Goal: Information Seeking & Learning: Learn about a topic

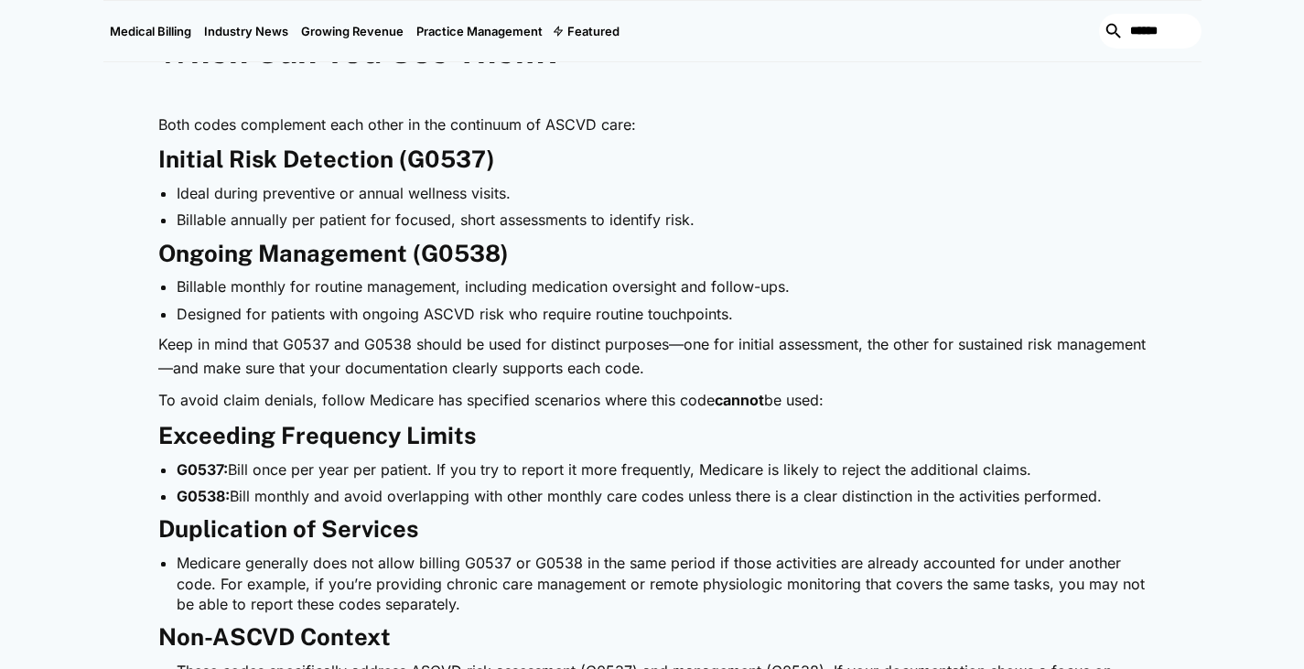
scroll to position [1286, 0]
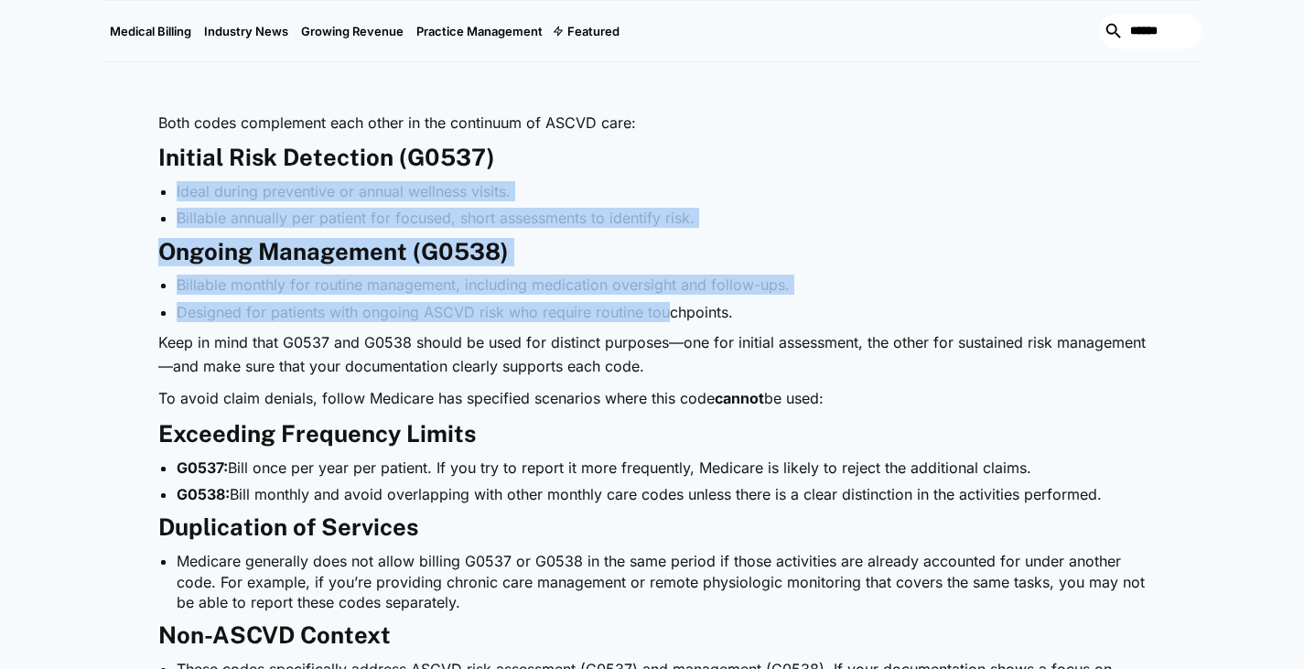
drag, startPoint x: 668, startPoint y: 317, endPoint x: 517, endPoint y: 170, distance: 210.3
click at [517, 170] on h3 "Initial Risk Detection (G0537)" at bounding box center [652, 158] width 988 height 28
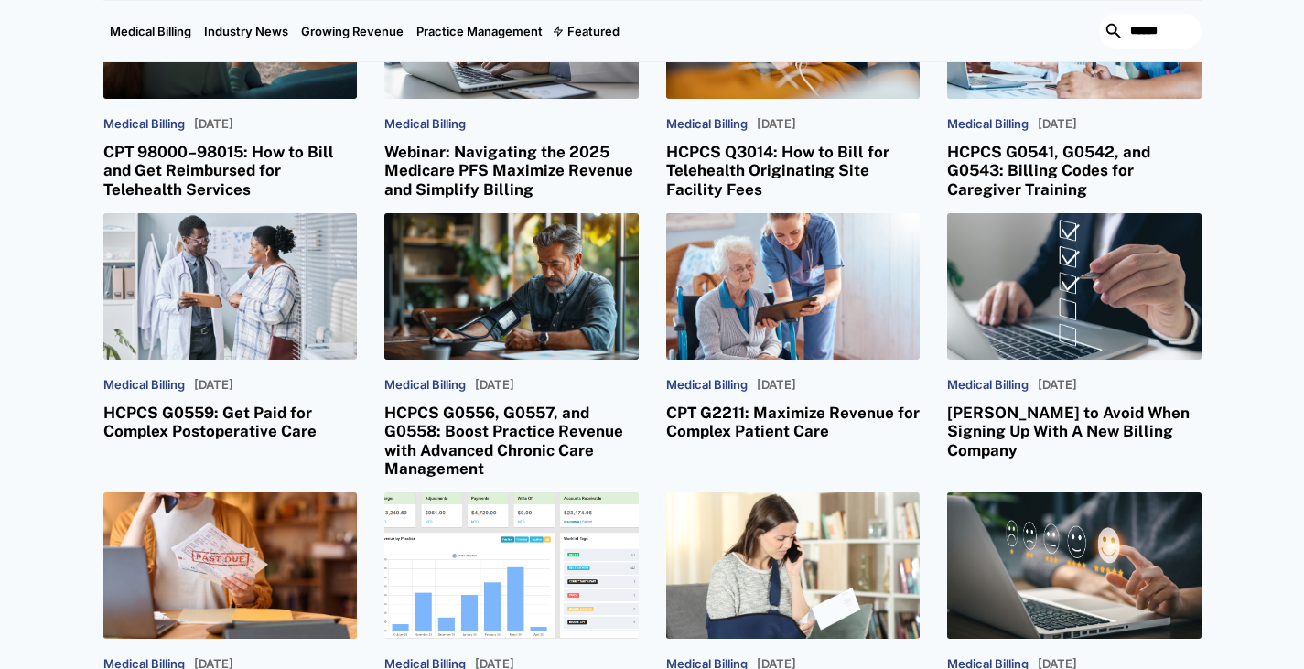
scroll to position [3605, 0]
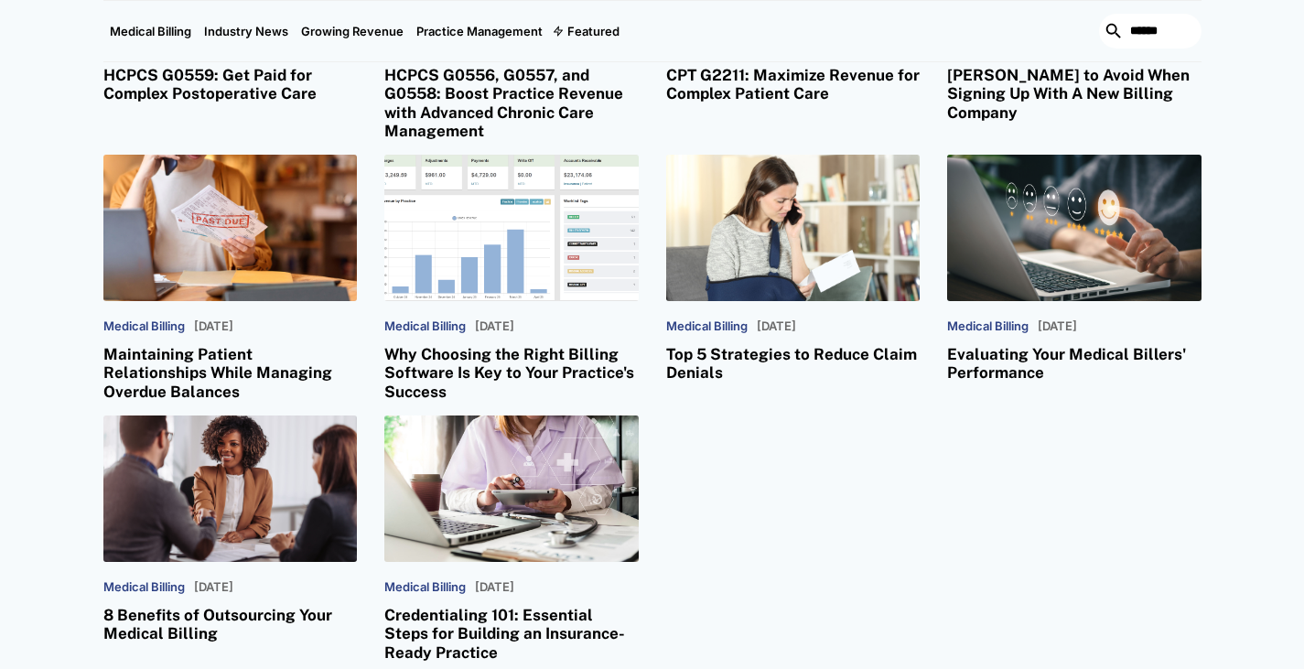
click at [789, 479] on div "Medical Billing March 5, 2025 CPT 98000–98015: How to Bill and Get Reimbursed f…" at bounding box center [652, 138] width 1098 height 1046
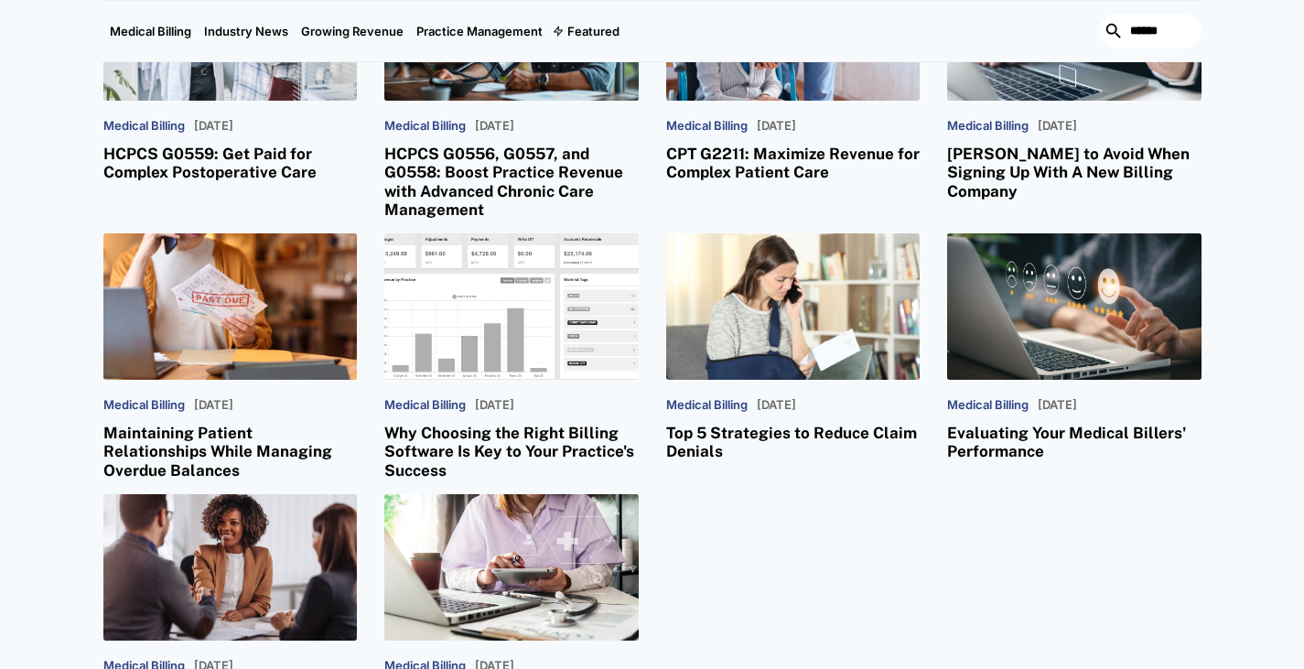
scroll to position [3526, 0]
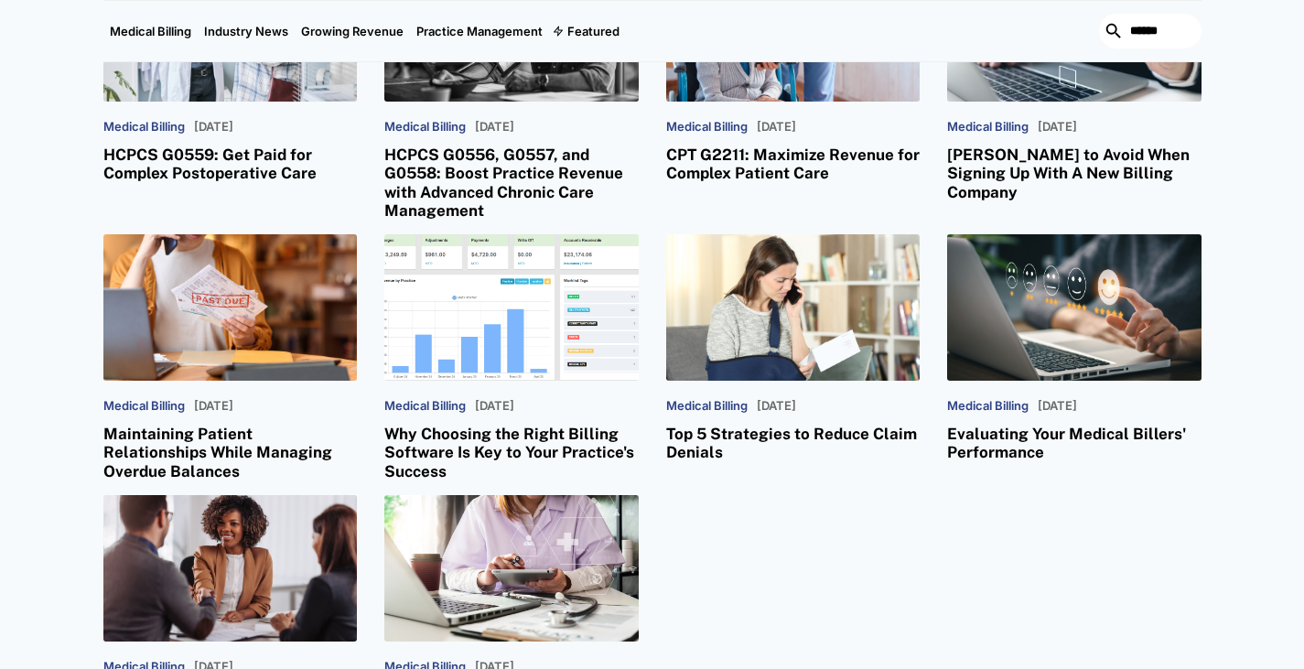
click at [527, 145] on h3 "HCPCS G0556, G0557, and G0558: Boost Practice Revenue with Advanced Chronic Car…" at bounding box center [511, 182] width 254 height 75
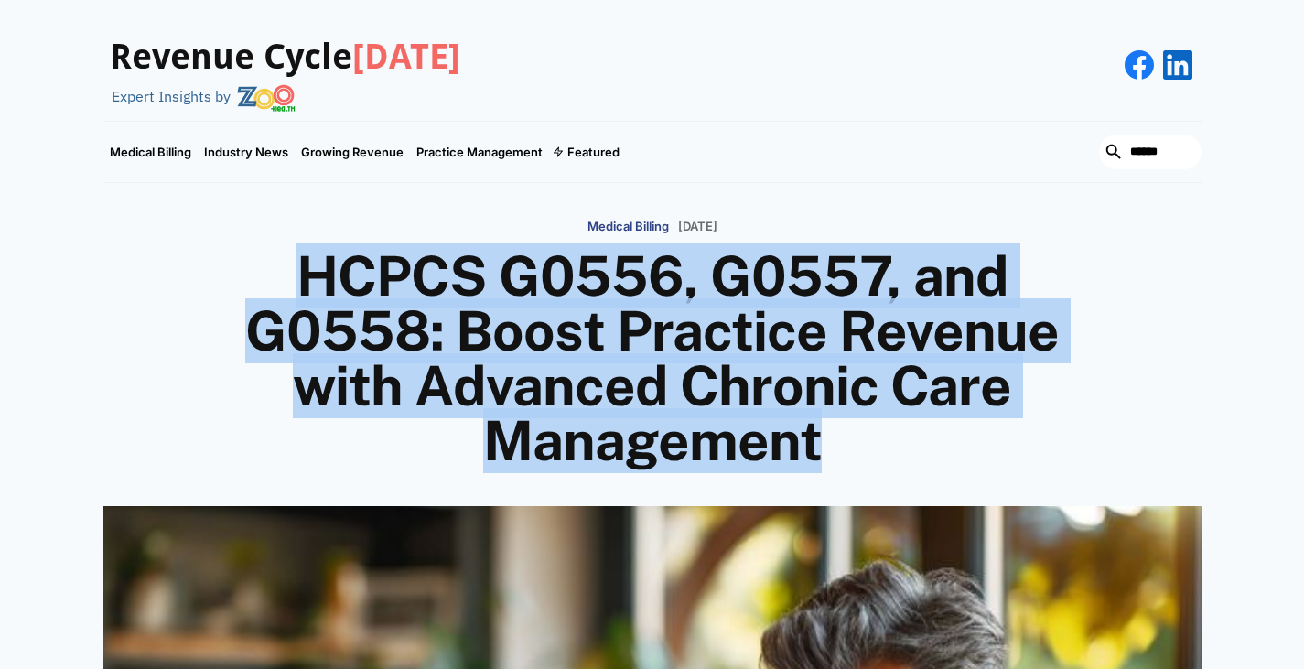
drag, startPoint x: 310, startPoint y: 255, endPoint x: 841, endPoint y: 465, distance: 570.6
click at [841, 465] on h1 "HCPCS G0556, G0557, and G0558: Boost Practice Revenue with Advanced Chronic Car…" at bounding box center [652, 359] width 878 height 220
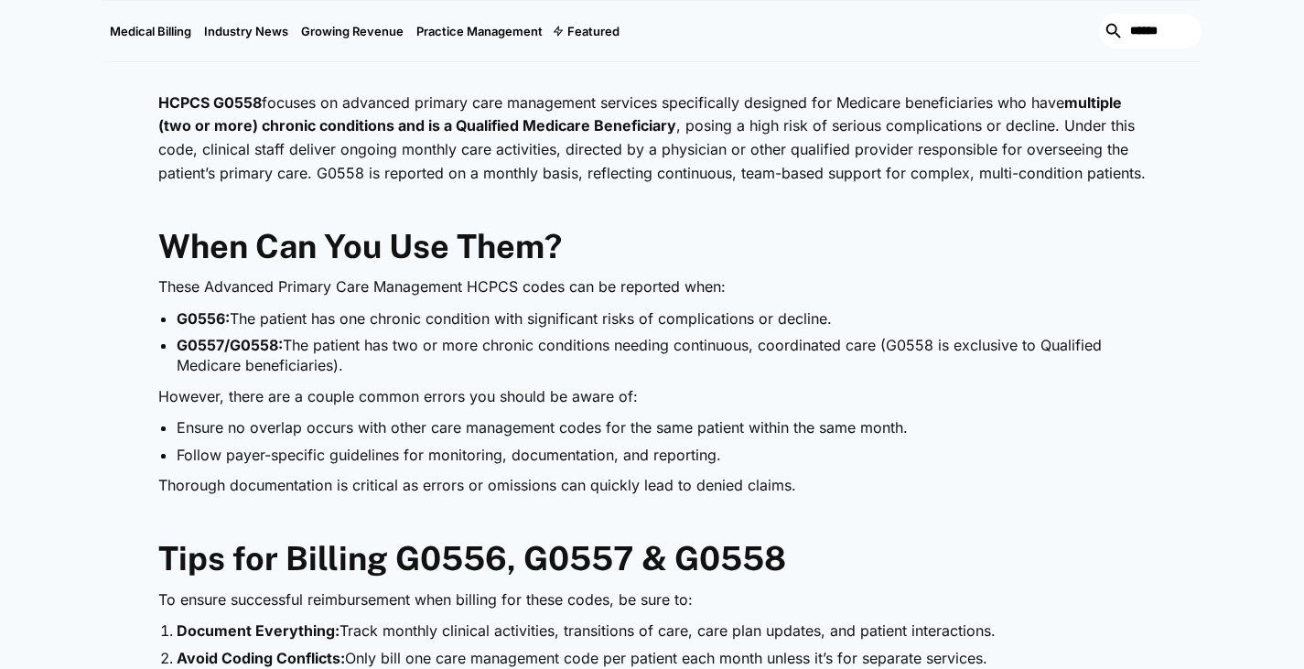
scroll to position [1308, 0]
click at [339, 367] on li "G0557/G0558: The patient has two or more chronic conditions needing continuous,…" at bounding box center [662, 354] width 970 height 41
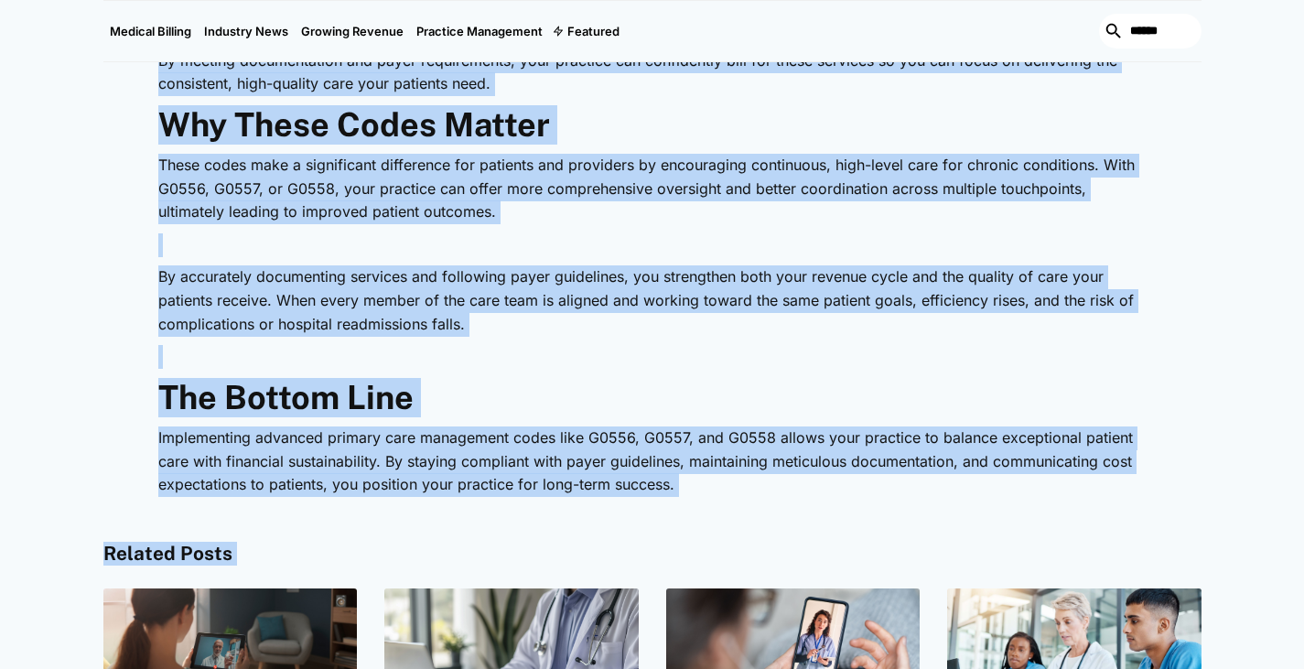
scroll to position [2440, 0]
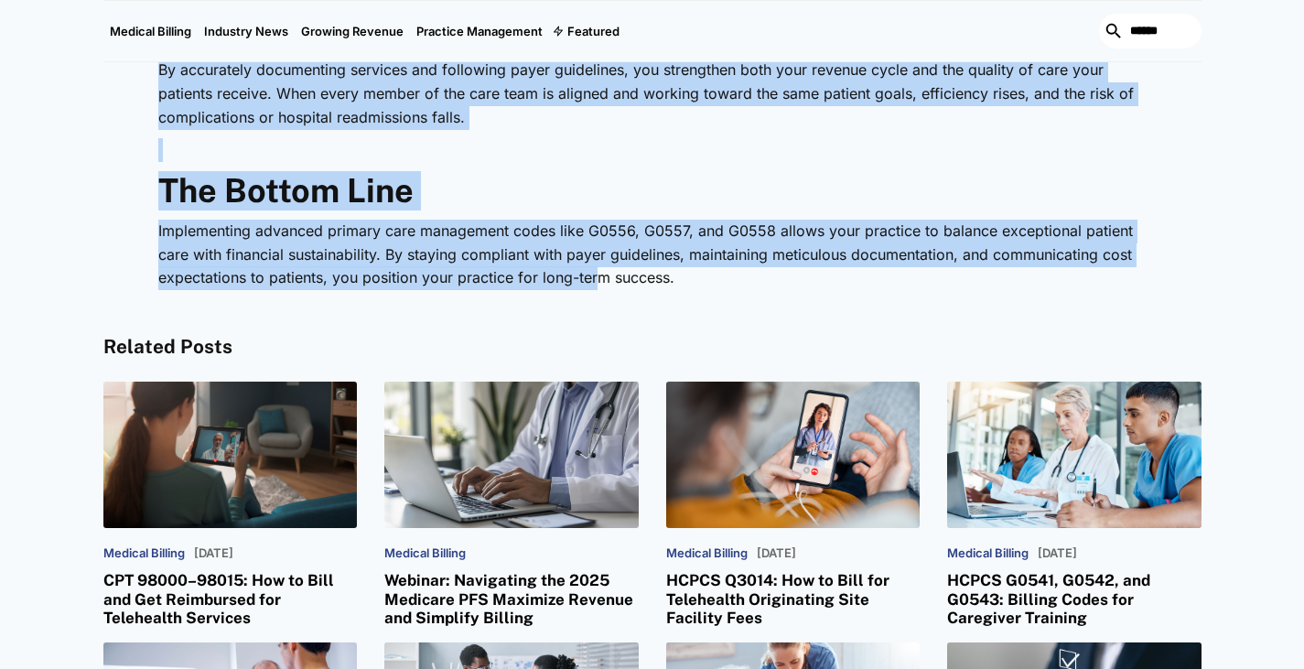
drag, startPoint x: 155, startPoint y: 67, endPoint x: 600, endPoint y: 304, distance: 504.7
click at [600, 253] on p "Implementing advanced primary care management codes like G0556, G0557, and G055…" at bounding box center [652, 255] width 988 height 70
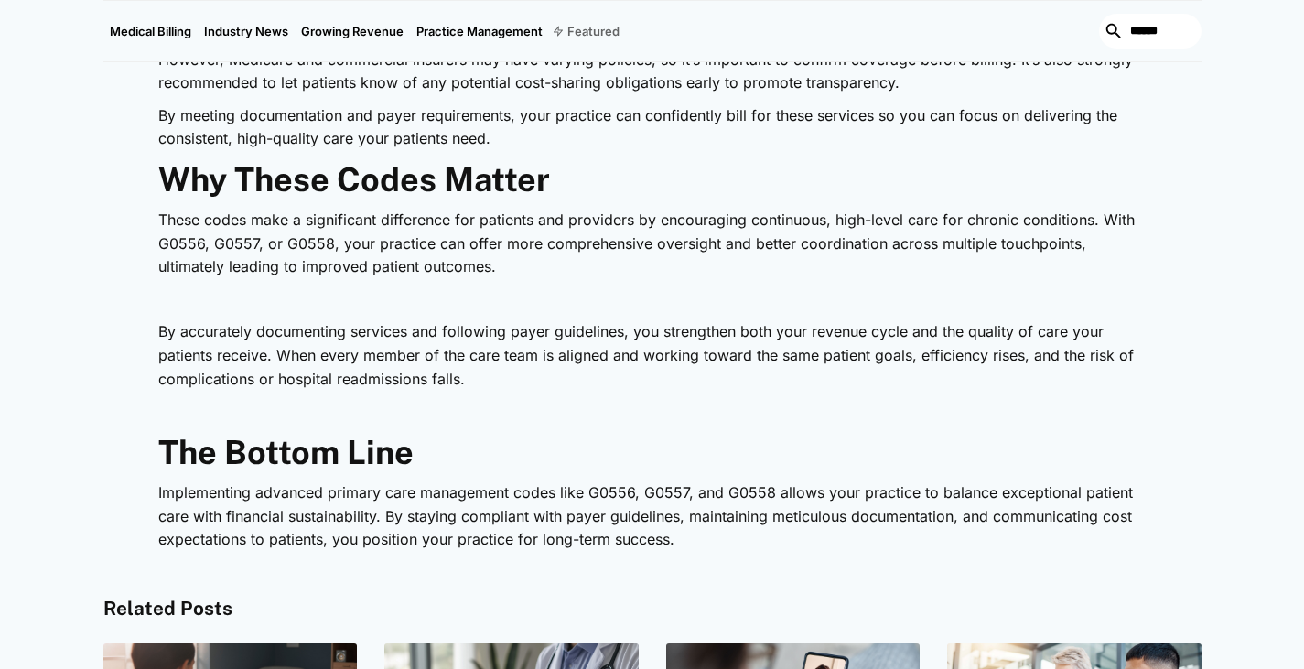
scroll to position [1688, 0]
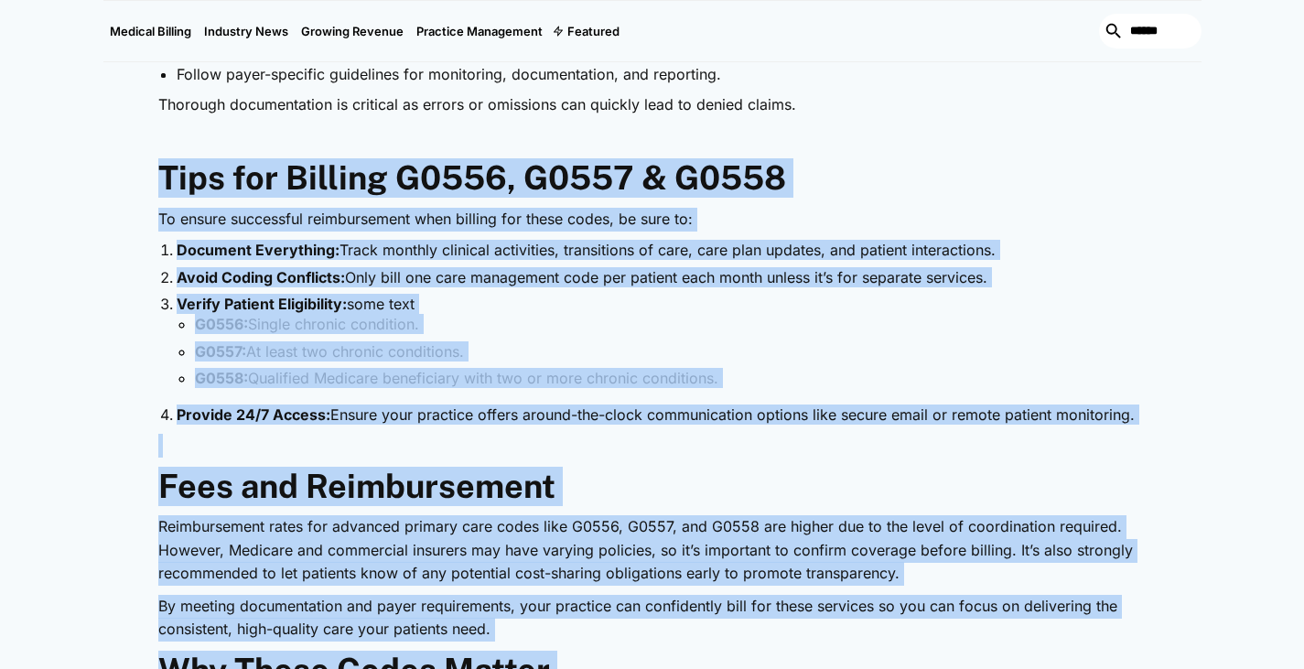
drag, startPoint x: 701, startPoint y: 278, endPoint x: 152, endPoint y: 180, distance: 557.7
click at [152, 180] on div "Providing high-quality care for patients with chronic conditions is both a resp…" at bounding box center [652, 149] width 1098 height 1804
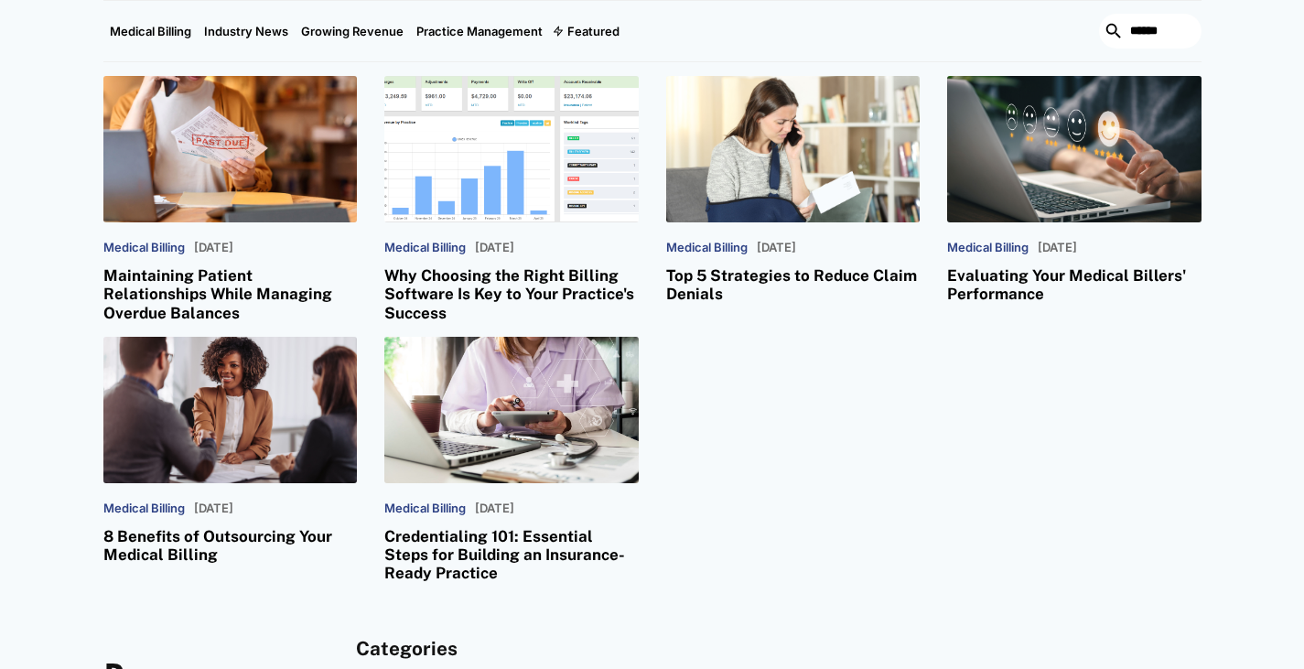
scroll to position [3198, 0]
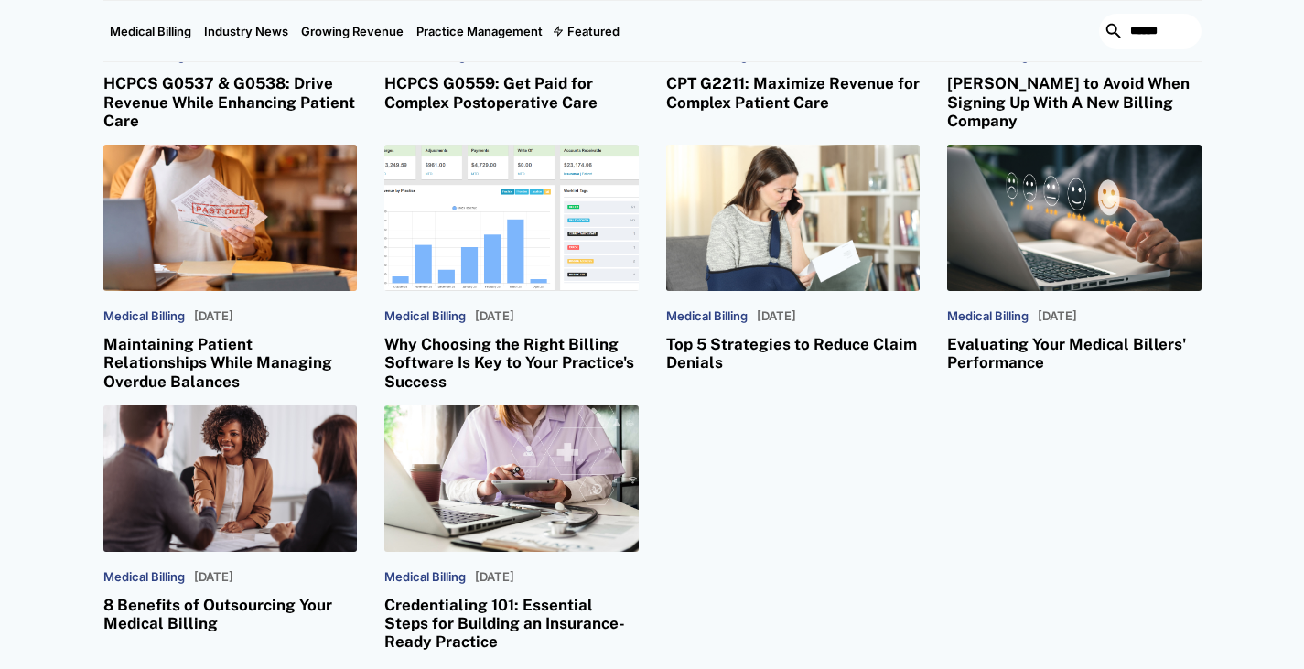
click at [729, 461] on div "Medical Billing [DATE] CPT 98000–98015: How to Bill and Get Reimbursed for Tele…" at bounding box center [652, 138] width 1098 height 1028
click at [14, 215] on div "Related Posts Medical Billing [DATE] CPT 98000–98015: How to Bill and Get Reimb…" at bounding box center [652, 114] width 1304 height 1073
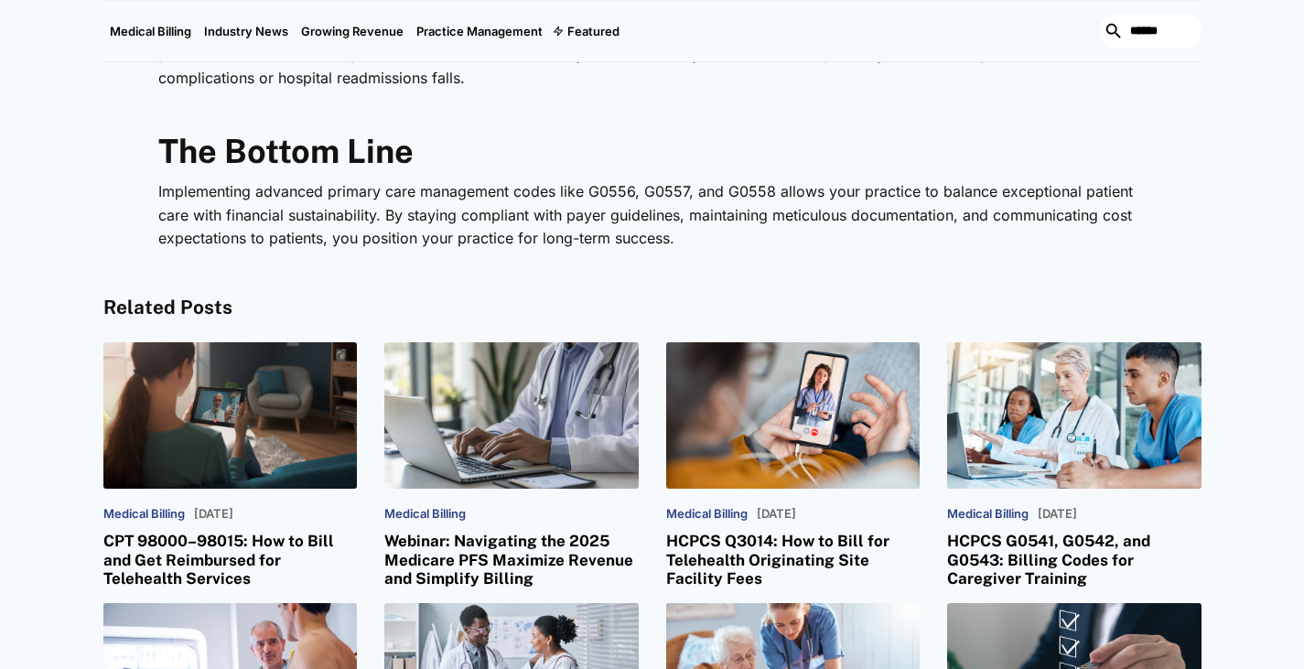
scroll to position [2596, 0]
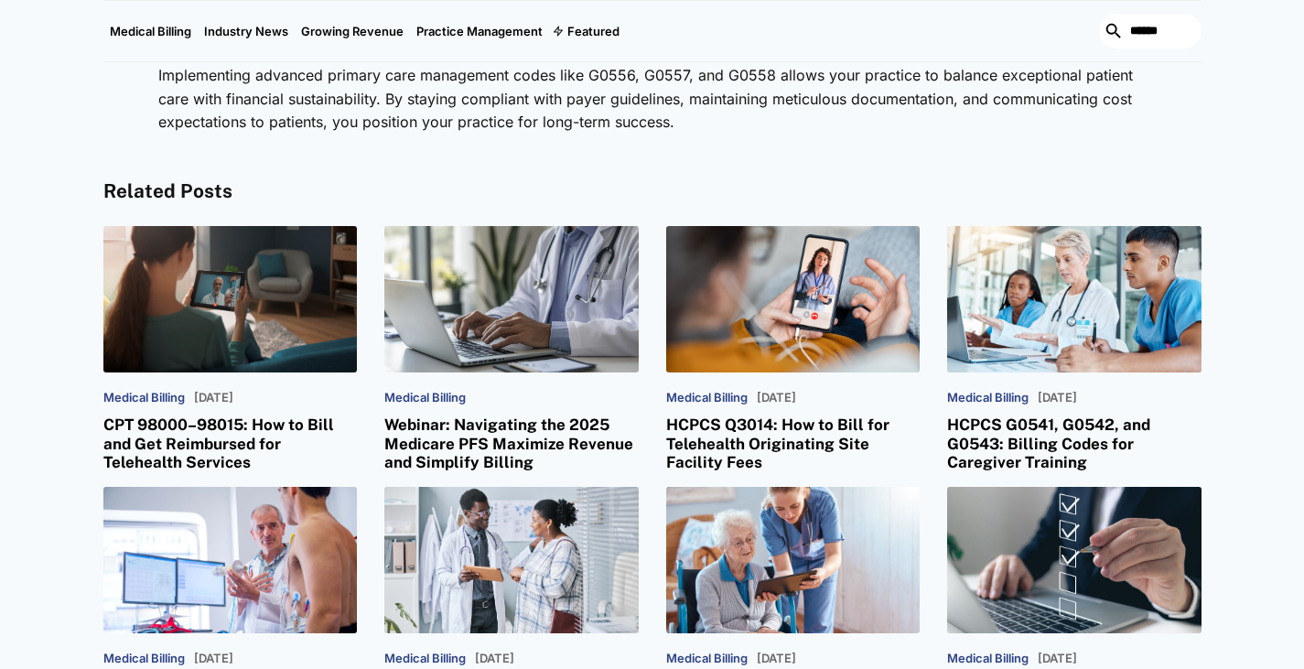
click at [627, 199] on h4 "Related Posts" at bounding box center [652, 191] width 1098 height 23
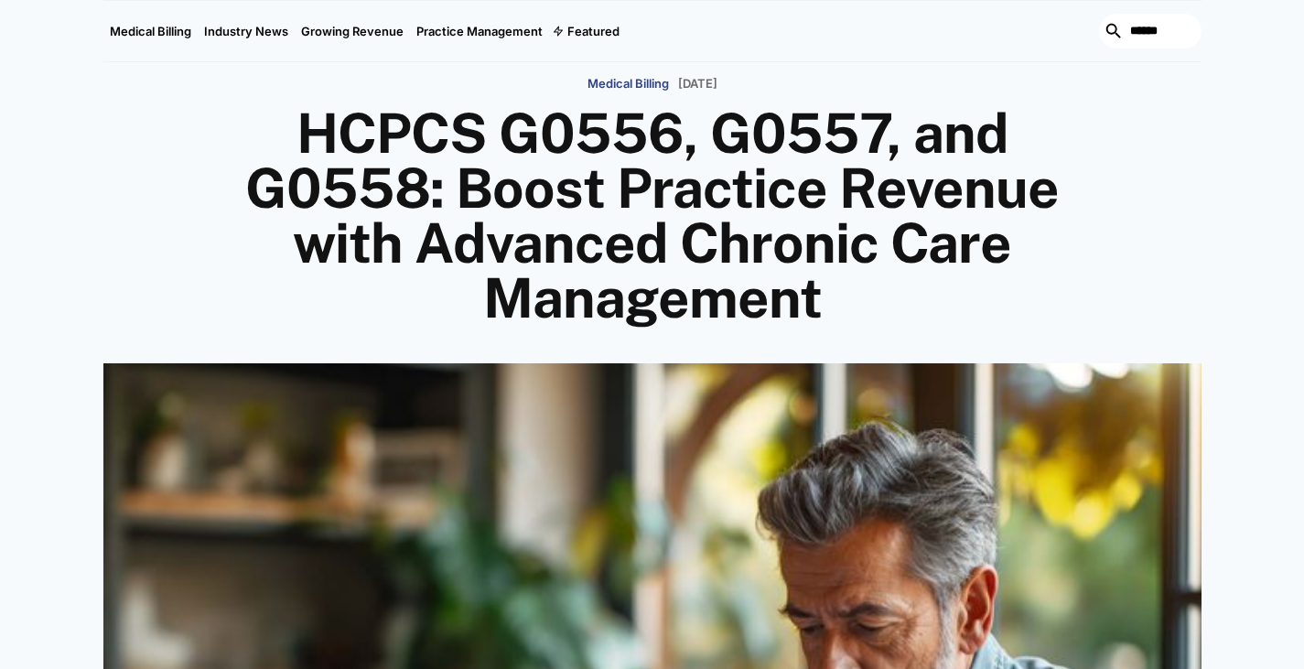
scroll to position [0, 0]
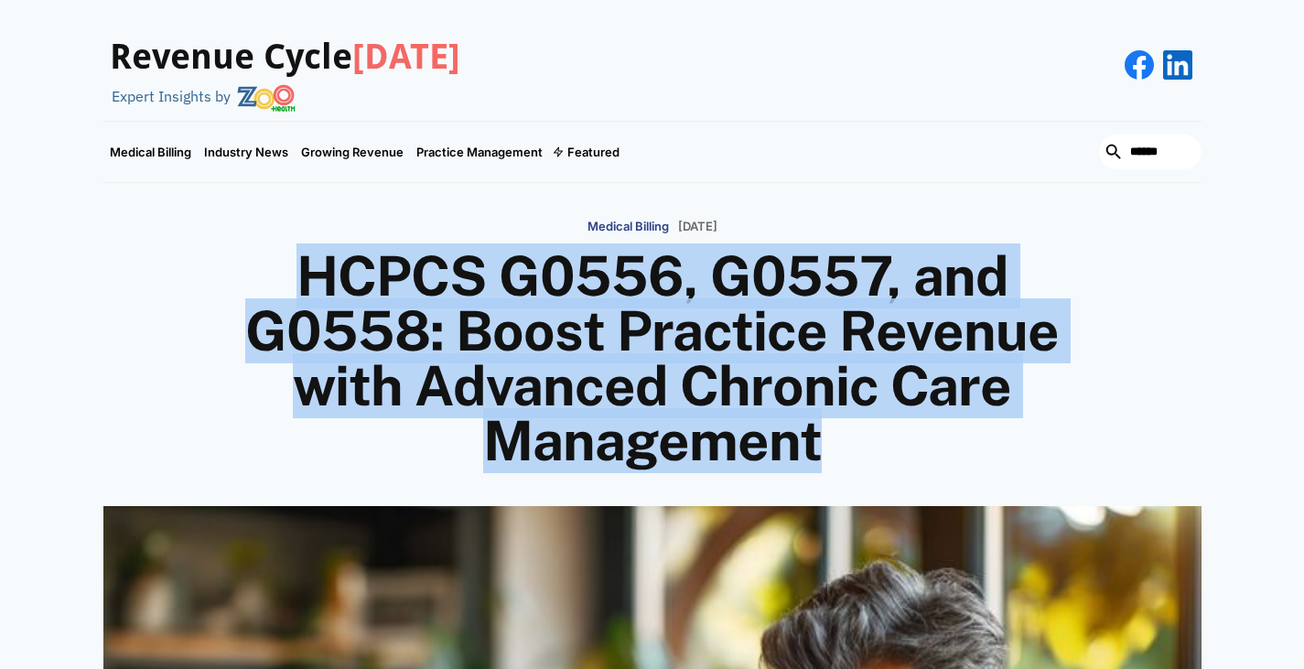
drag, startPoint x: 292, startPoint y: 269, endPoint x: 939, endPoint y: 447, distance: 670.8
click at [939, 447] on h1 "HCPCS G0556, G0557, and G0558: Boost Practice Revenue with Advanced Chronic Car…" at bounding box center [652, 359] width 878 height 220
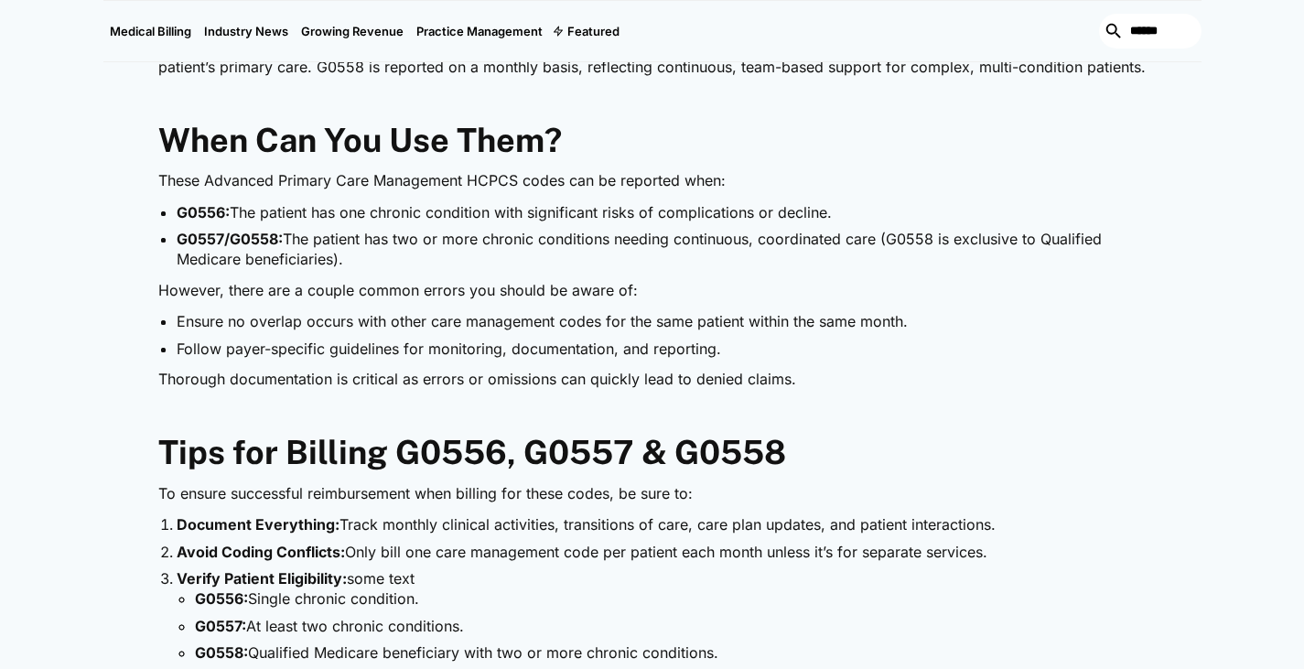
scroll to position [1686, 0]
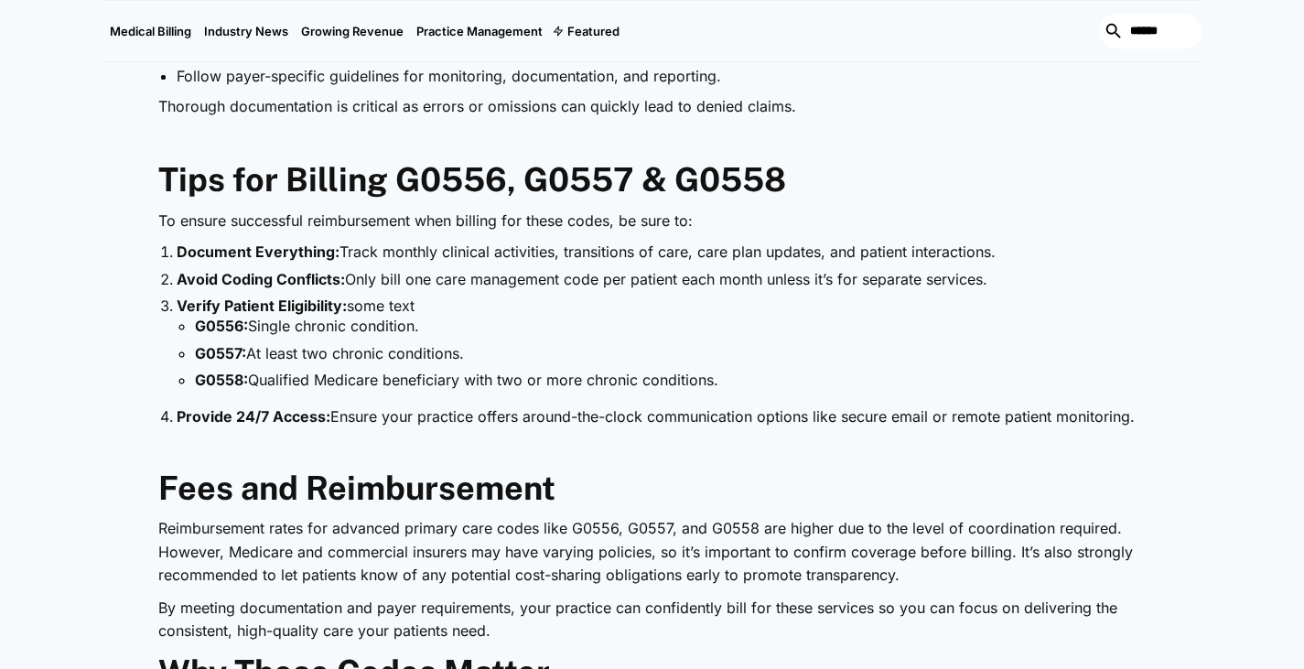
click at [726, 341] on ul "G0556: Single chronic condition. G0557: At least two chronic conditions. G0558:…" at bounding box center [662, 353] width 970 height 74
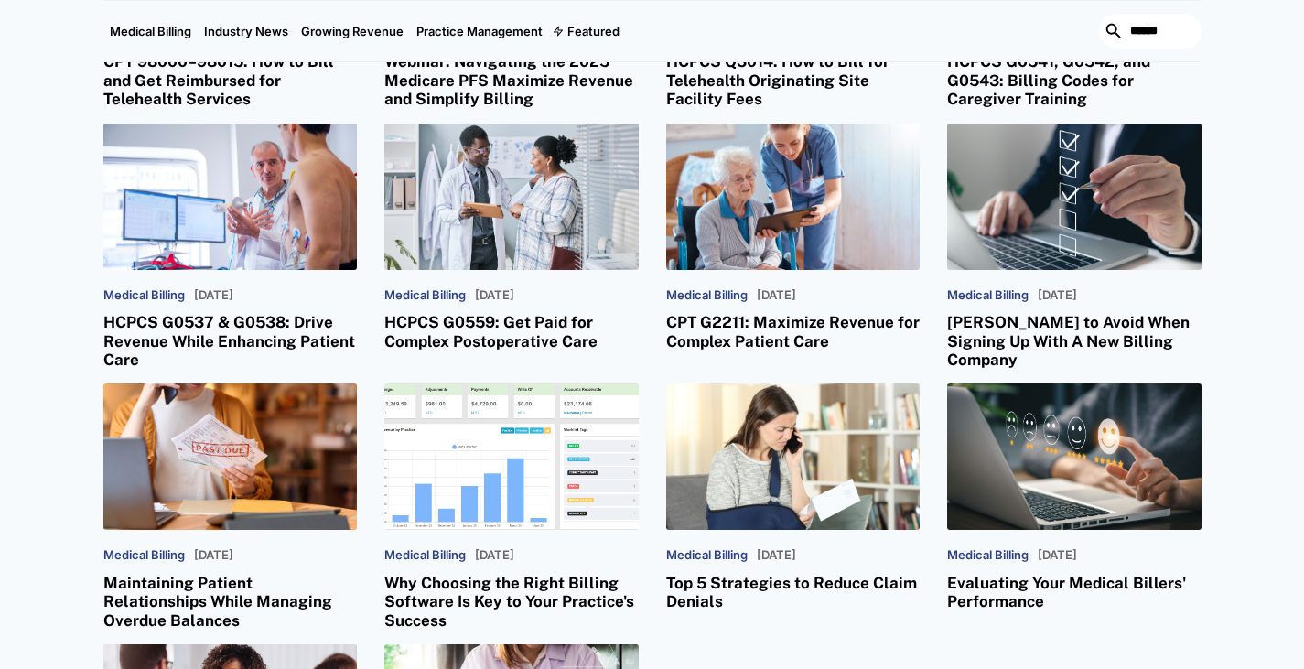
scroll to position [2896, 0]
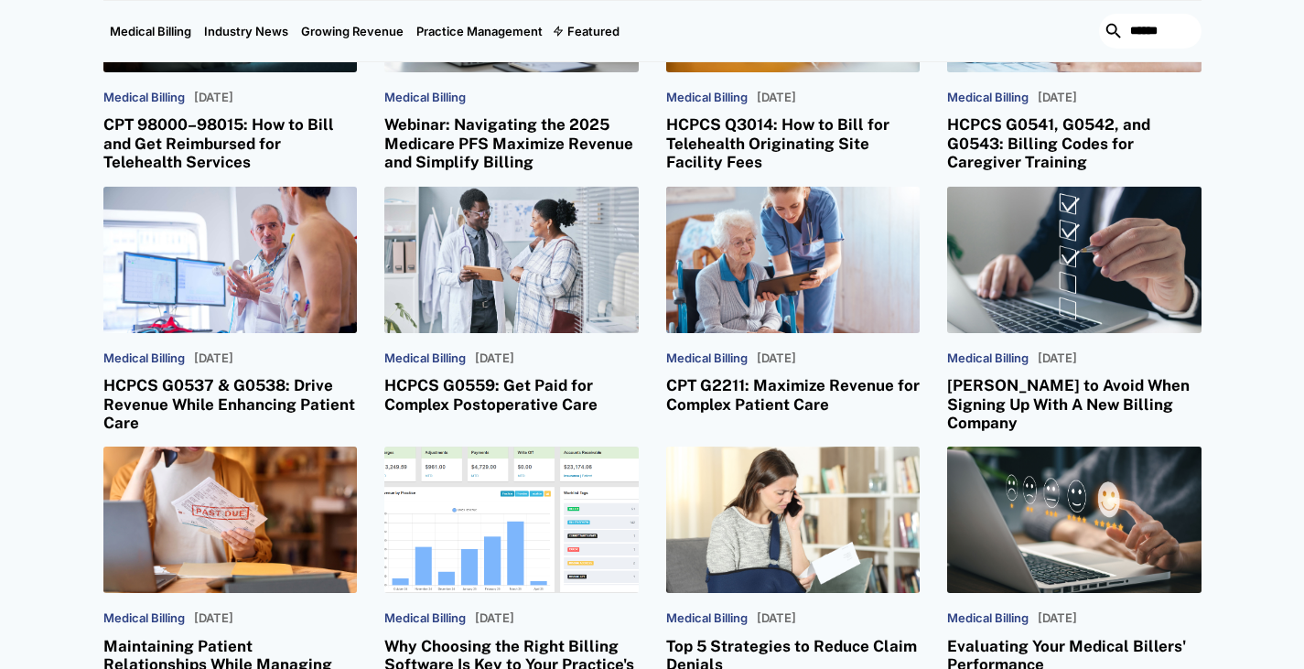
click at [640, 192] on div "Medical Billing [DATE] CPT 98000–98015: How to Bill and Get Reimbursed for Tele…" at bounding box center [652, 440] width 1098 height 1028
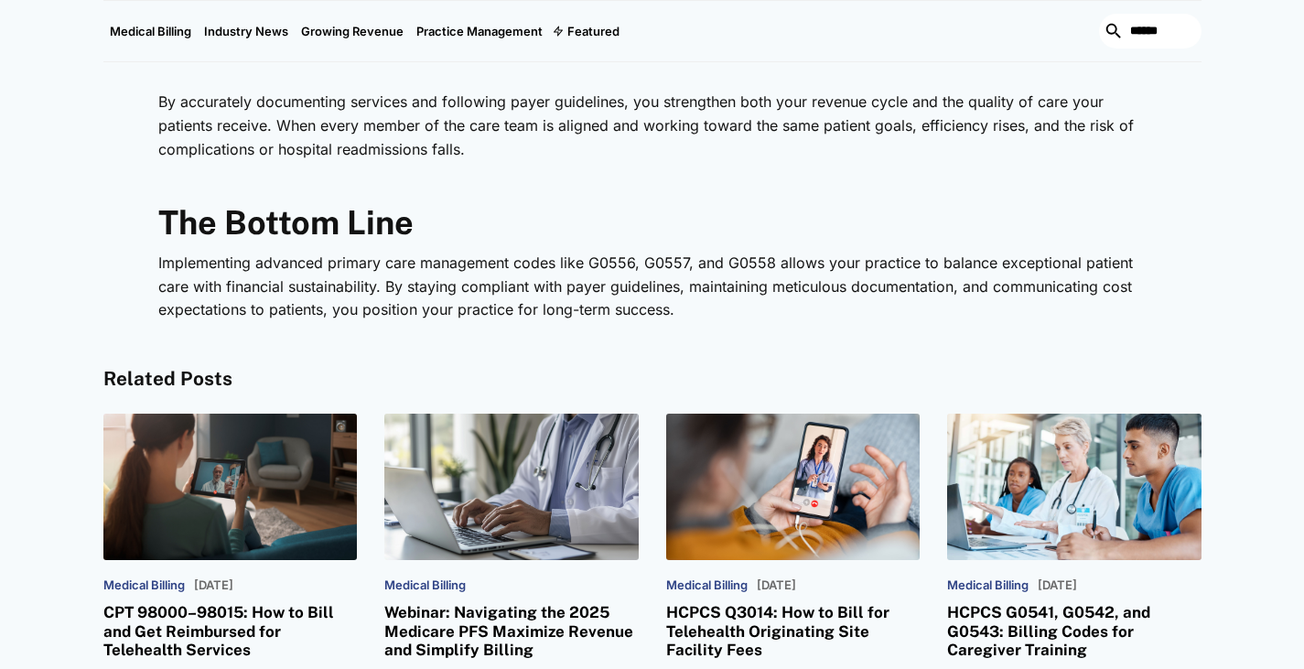
scroll to position [2407, 0]
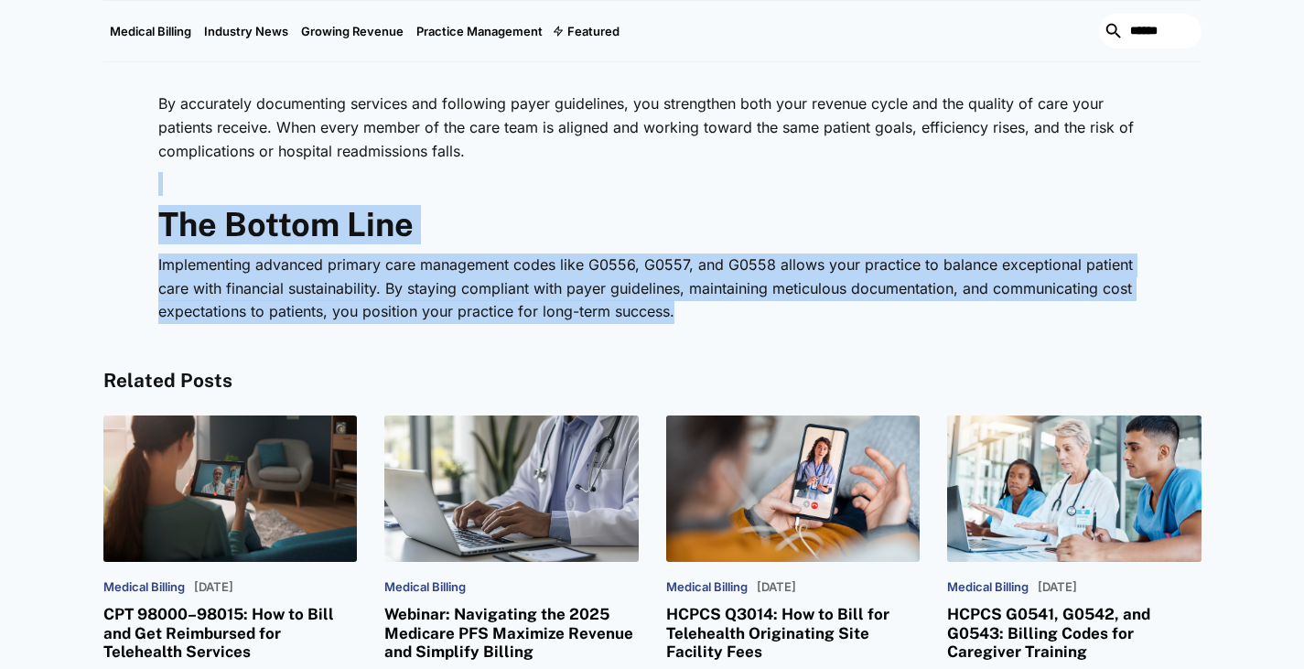
drag, startPoint x: 701, startPoint y: 308, endPoint x: 96, endPoint y: 167, distance: 621.0
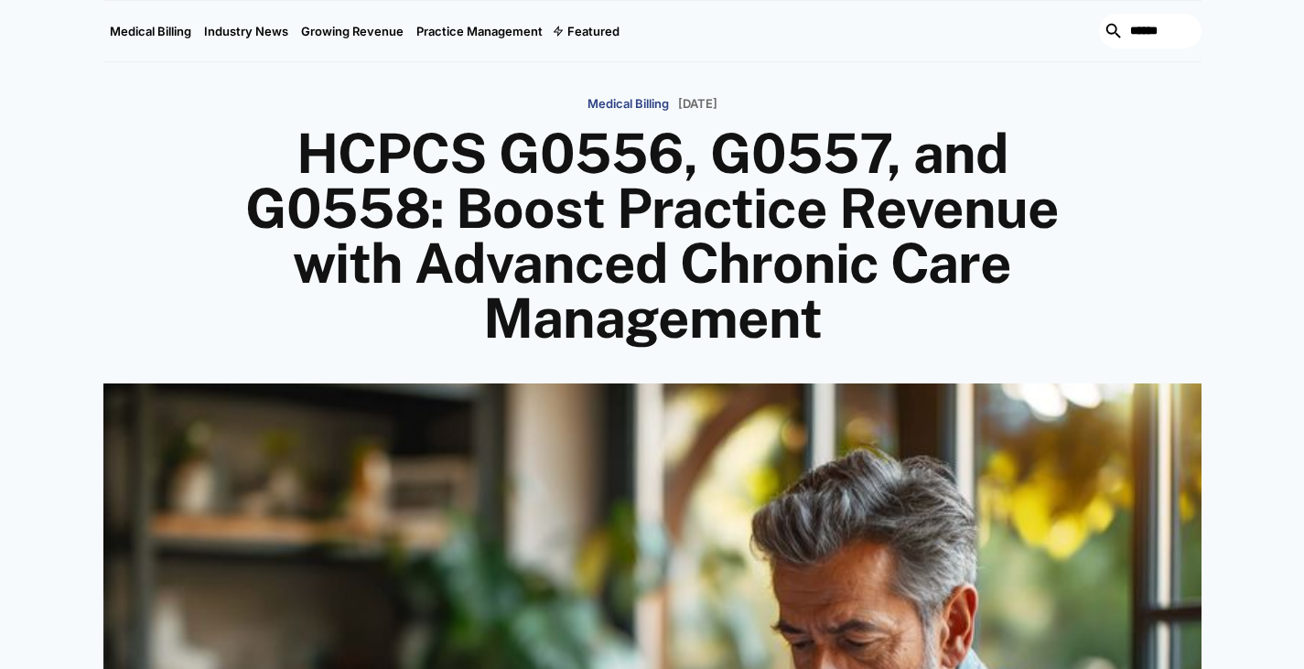
scroll to position [0, 0]
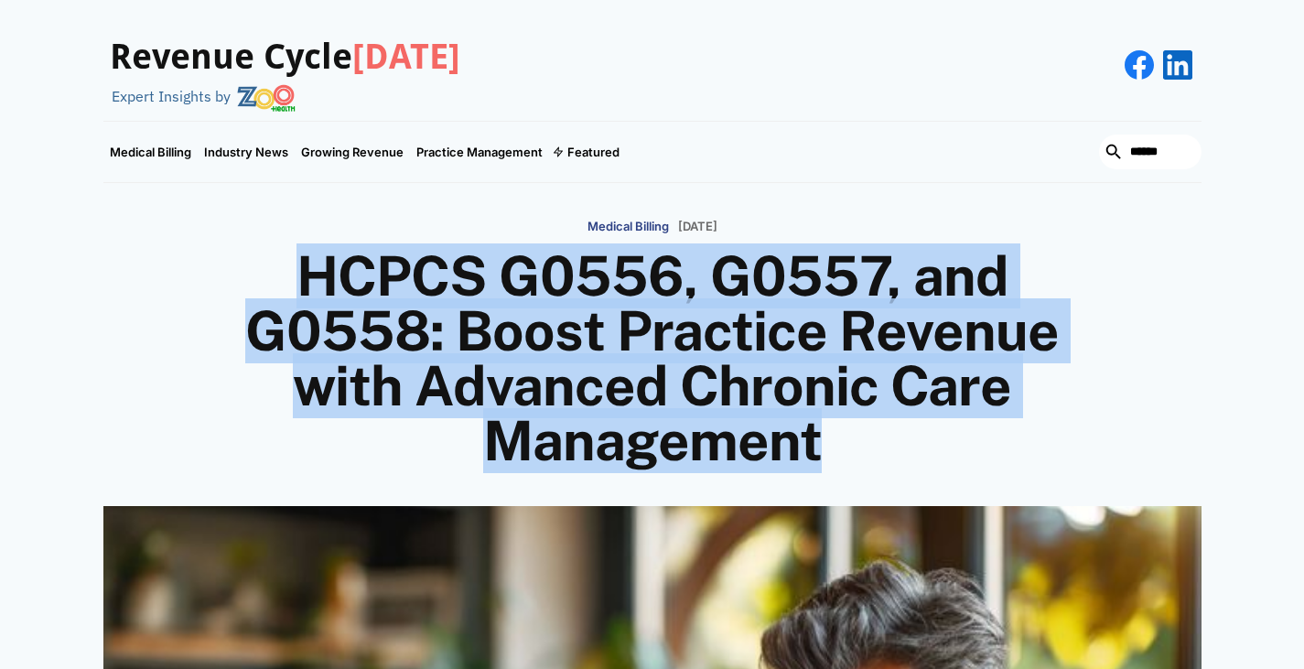
drag, startPoint x: 242, startPoint y: 255, endPoint x: 899, endPoint y: 458, distance: 686.8
click at [899, 458] on h1 "HCPCS G0556, G0557, and G0558: Boost Practice Revenue with Advanced Chronic Car…" at bounding box center [652, 359] width 878 height 220
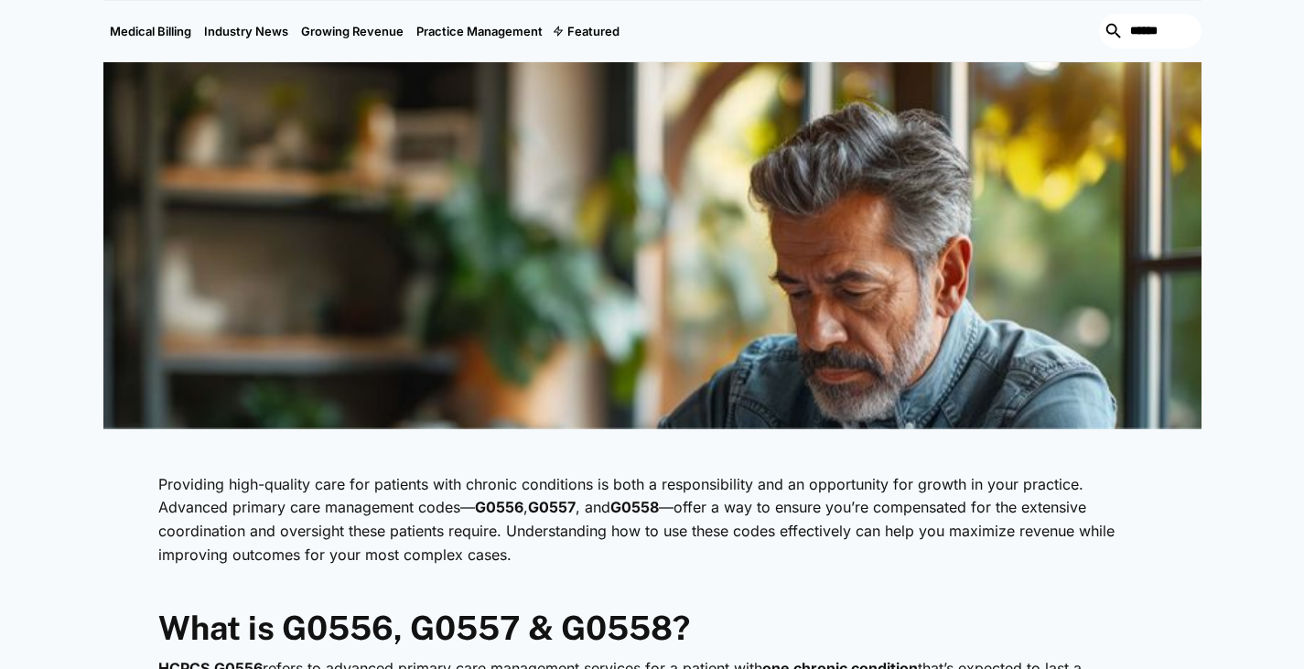
scroll to position [430, 0]
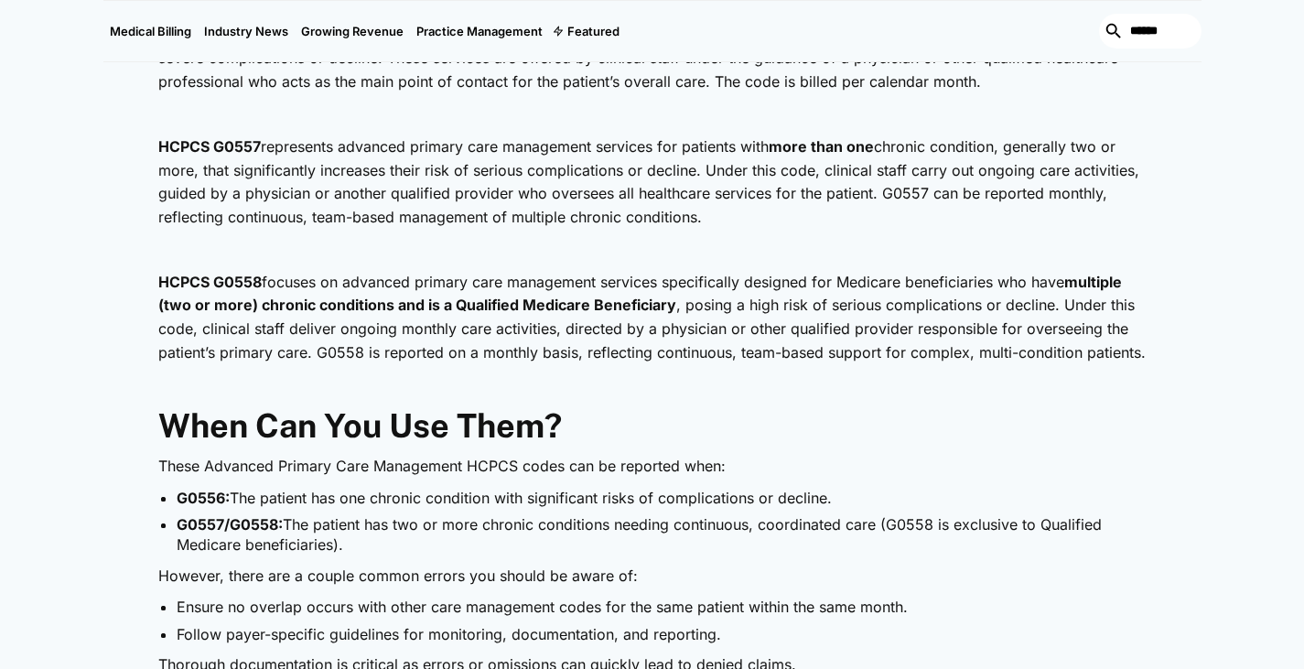
scroll to position [1126, 0]
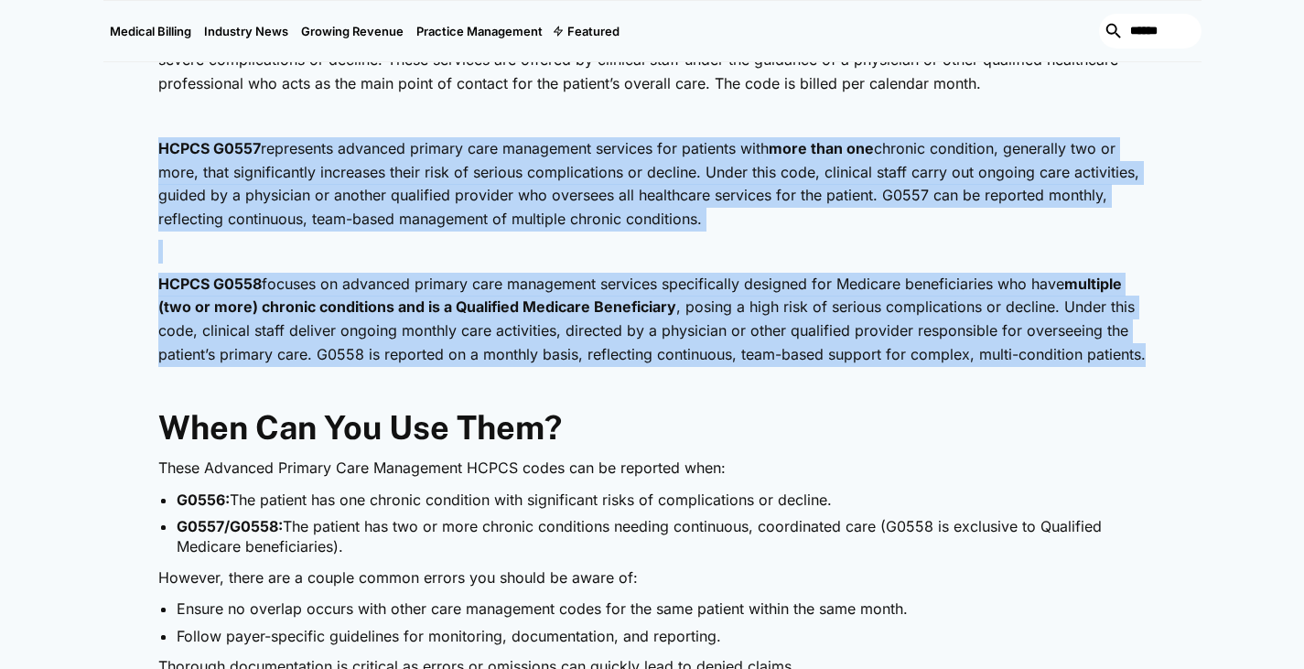
drag, startPoint x: 1141, startPoint y: 350, endPoint x: 115, endPoint y: 131, distance: 1049.0
drag, startPoint x: 144, startPoint y: 143, endPoint x: 1173, endPoint y: 364, distance: 1053.0
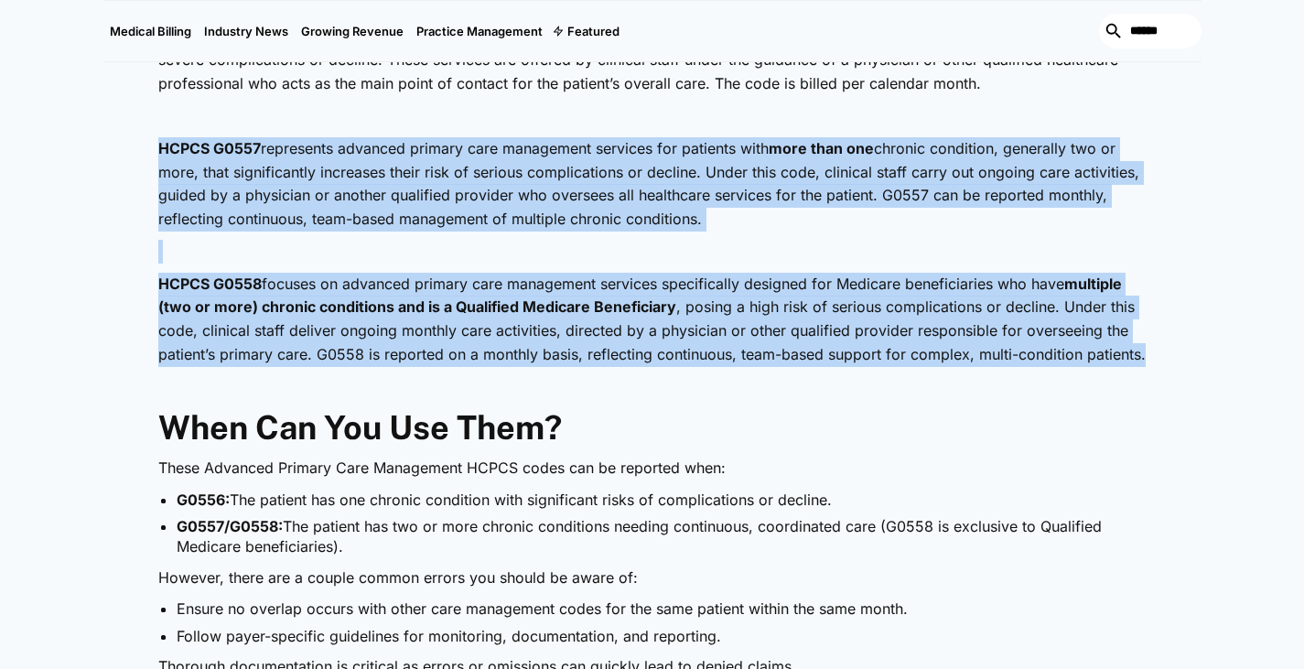
drag, startPoint x: 1162, startPoint y: 361, endPoint x: 0, endPoint y: 113, distance: 1188.3
click at [0, 113] on div "Medical Billing [DATE] HCPCS G0556, G0557, and G0558: Boost Practice Revenue wi…" at bounding box center [652, 353] width 1304 height 2593
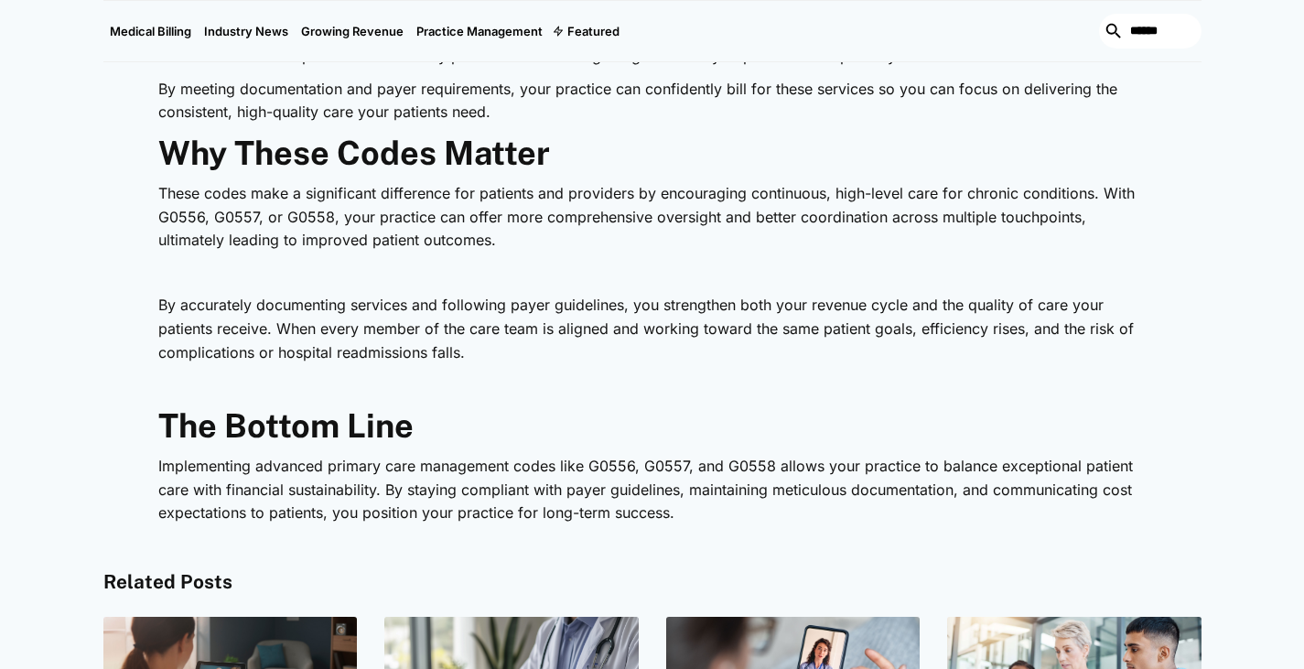
scroll to position [2206, 0]
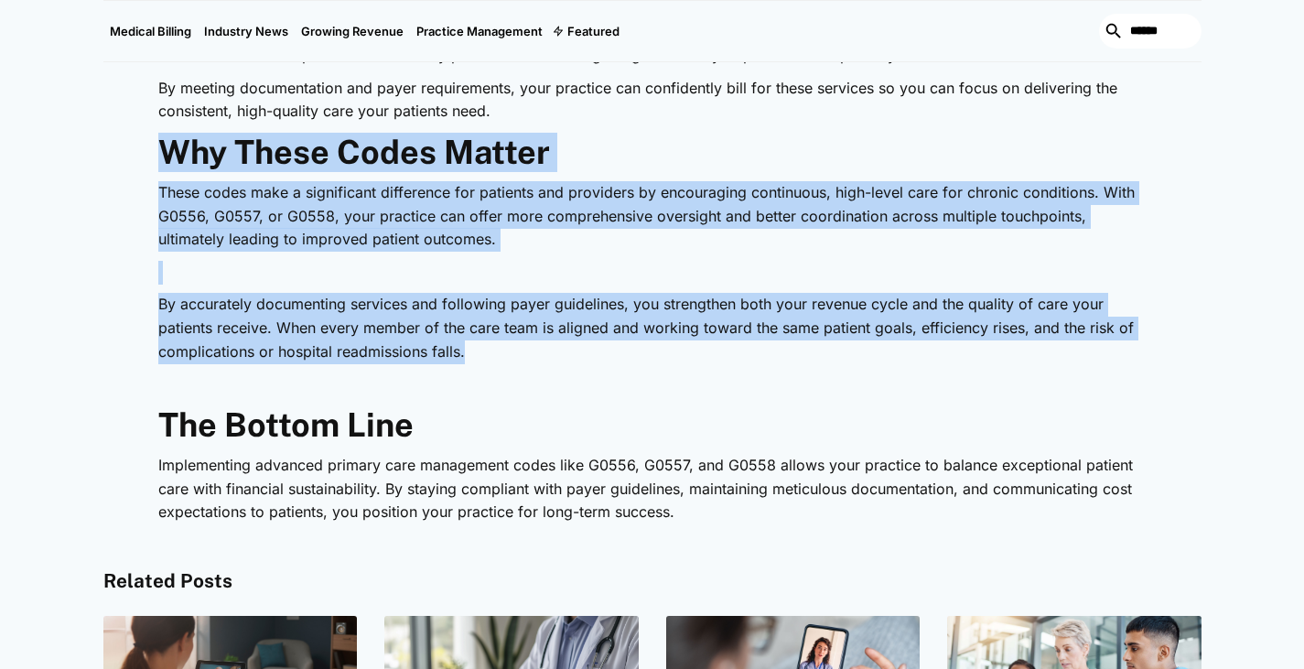
drag, startPoint x: 492, startPoint y: 346, endPoint x: 65, endPoint y: 147, distance: 471.2
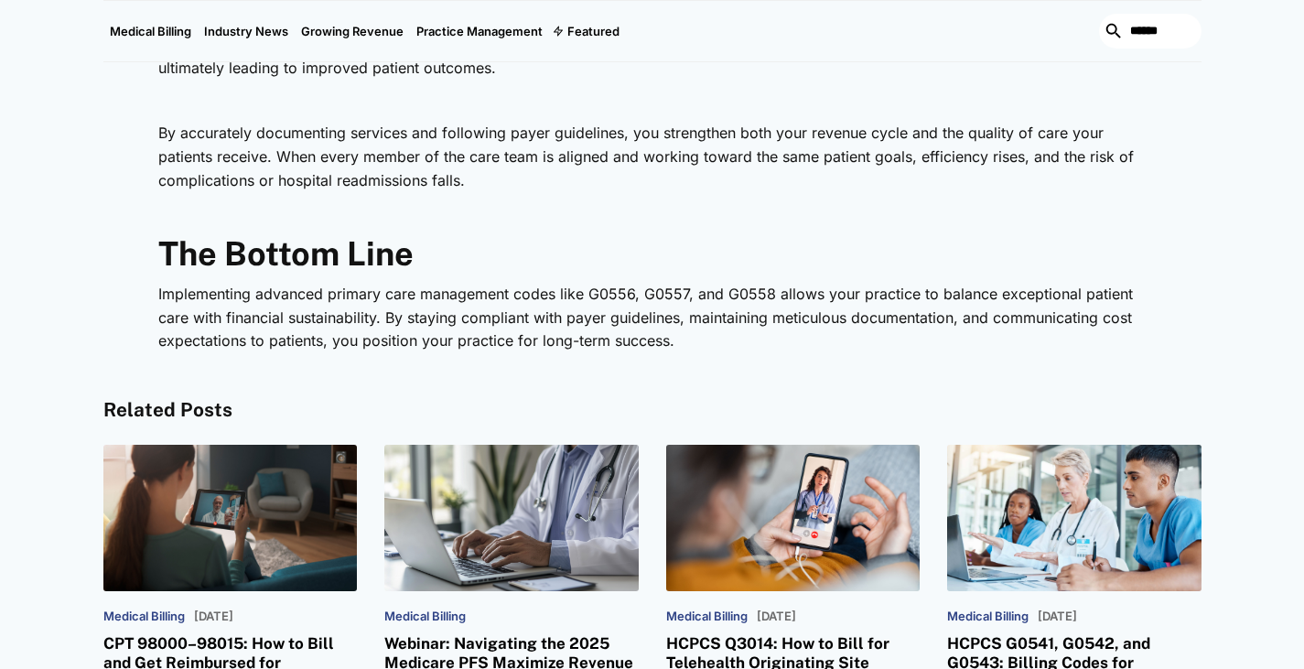
scroll to position [2316, 0]
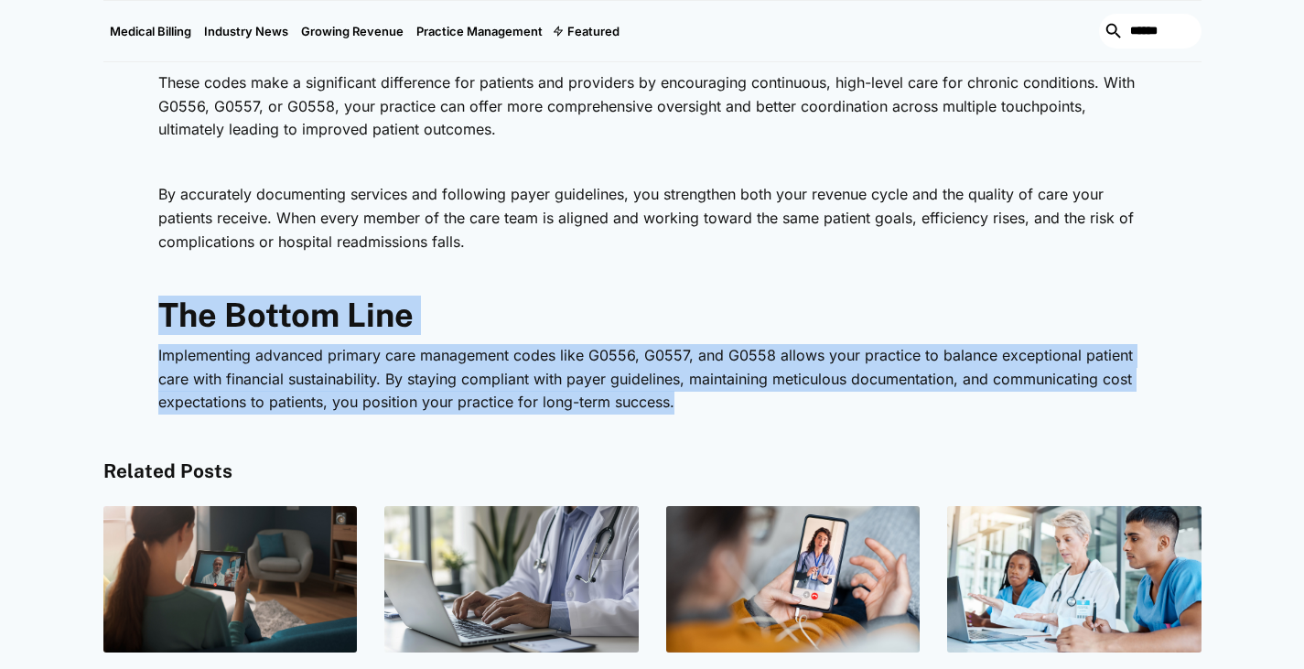
drag, startPoint x: 738, startPoint y: 403, endPoint x: 123, endPoint y: 283, distance: 626.5
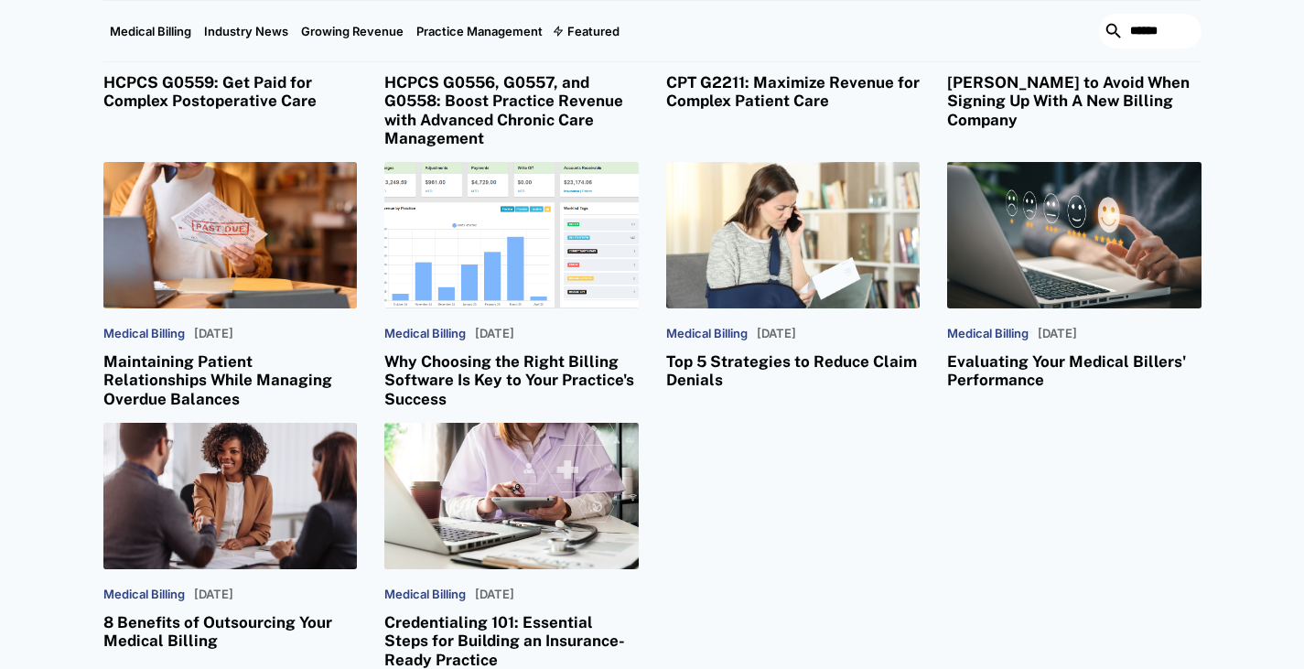
scroll to position [3594, 0]
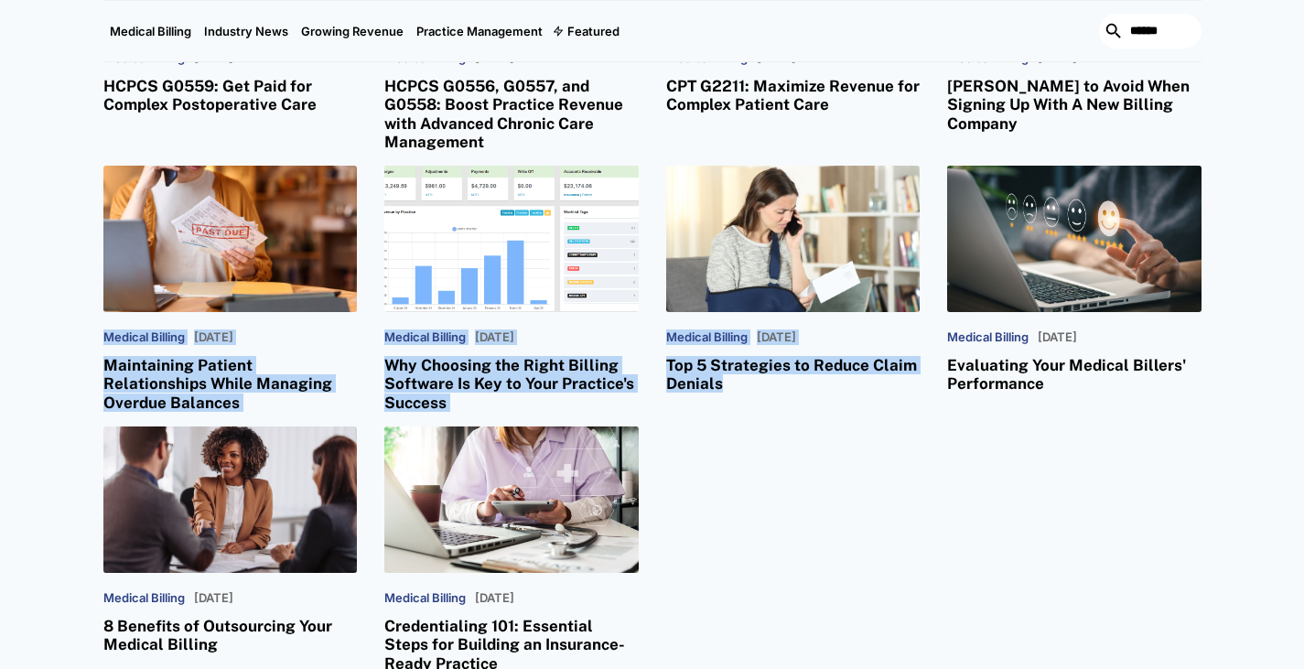
drag, startPoint x: 758, startPoint y: 441, endPoint x: 119, endPoint y: 228, distance: 673.3
click at [119, 228] on div "Medical Billing March 5, 2025 CPT 98000–98015: How to Bill and Get Reimbursed f…" at bounding box center [652, 149] width 1098 height 1046
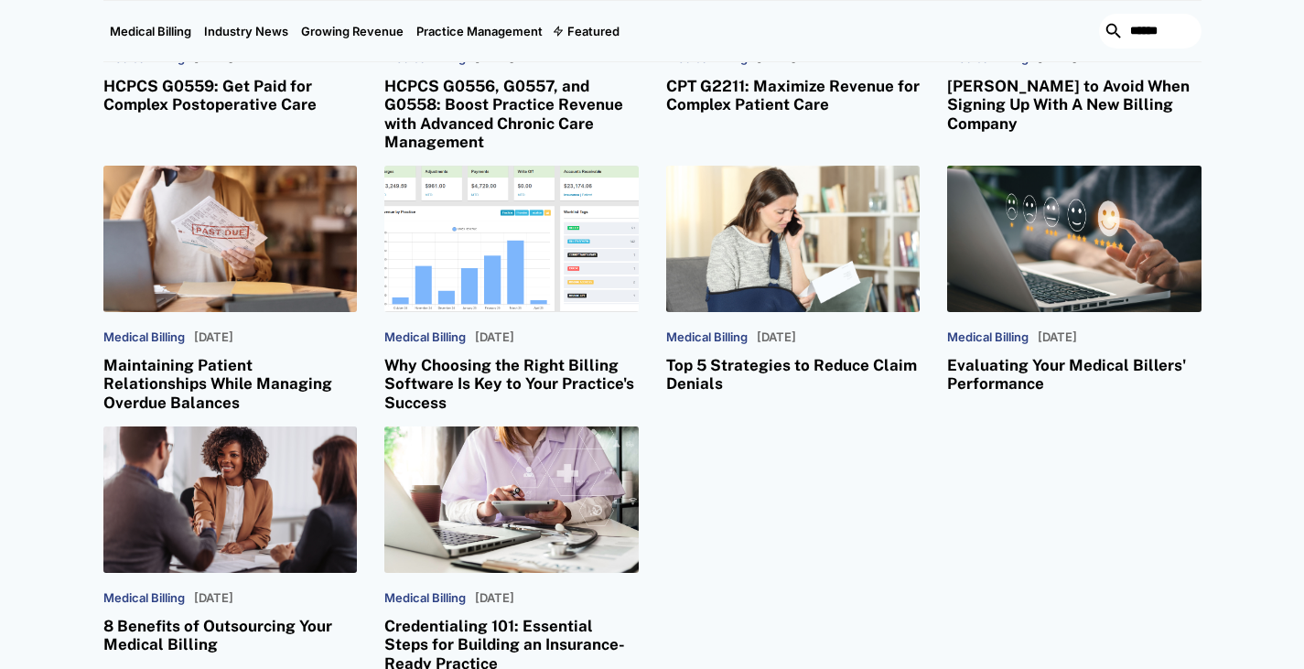
click at [0, 146] on div "Related Posts Medical Billing March 5, 2025 CPT 98000–98015: How to Bill and Ge…" at bounding box center [652, 127] width 1304 height 1092
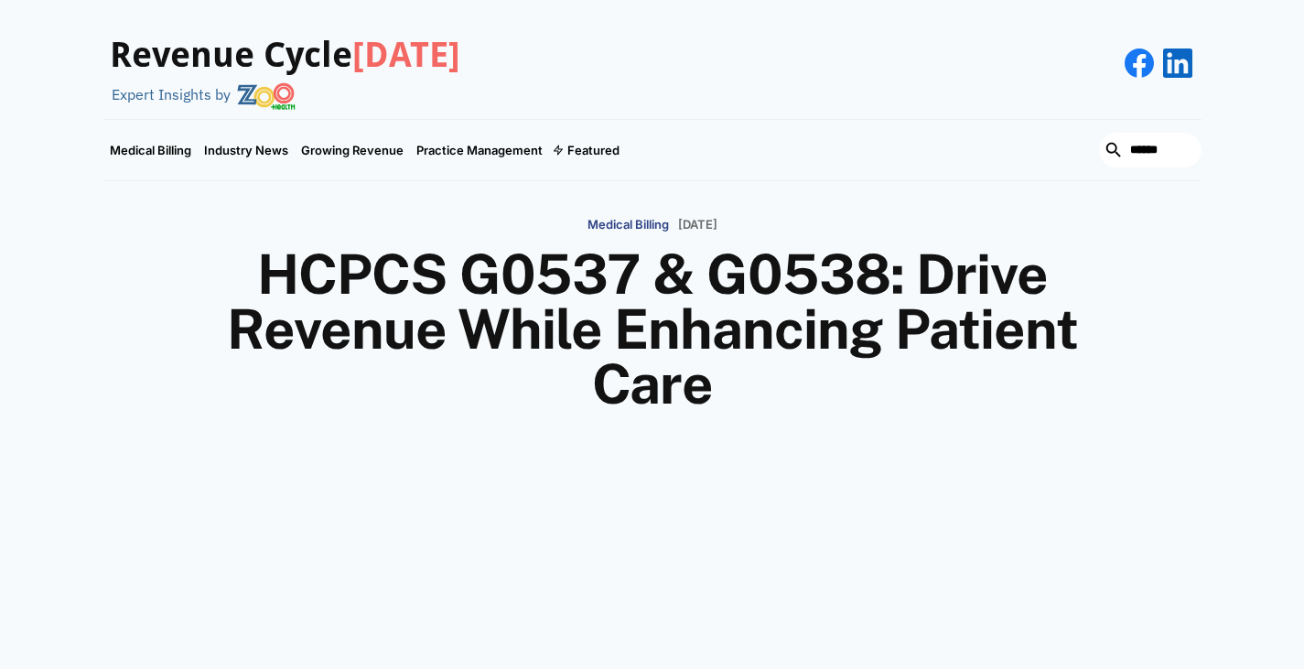
scroll to position [0, 0]
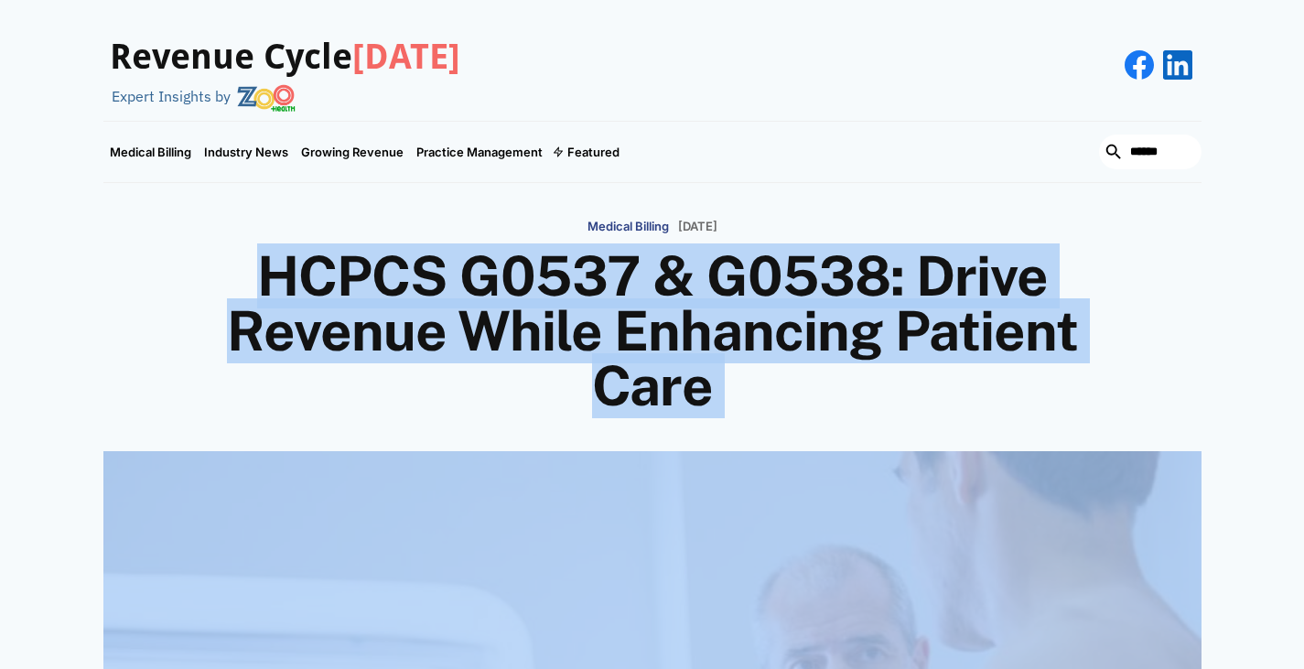
drag, startPoint x: 258, startPoint y: 255, endPoint x: 847, endPoint y: 426, distance: 613.6
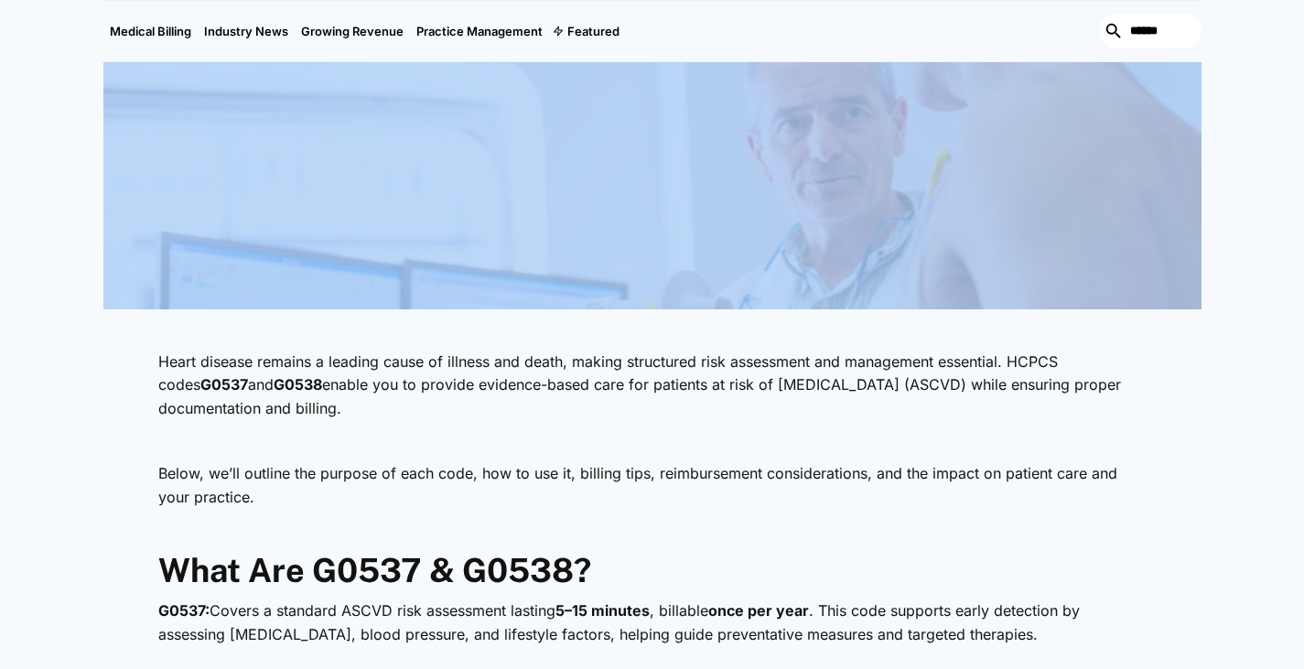
scroll to position [542, 0]
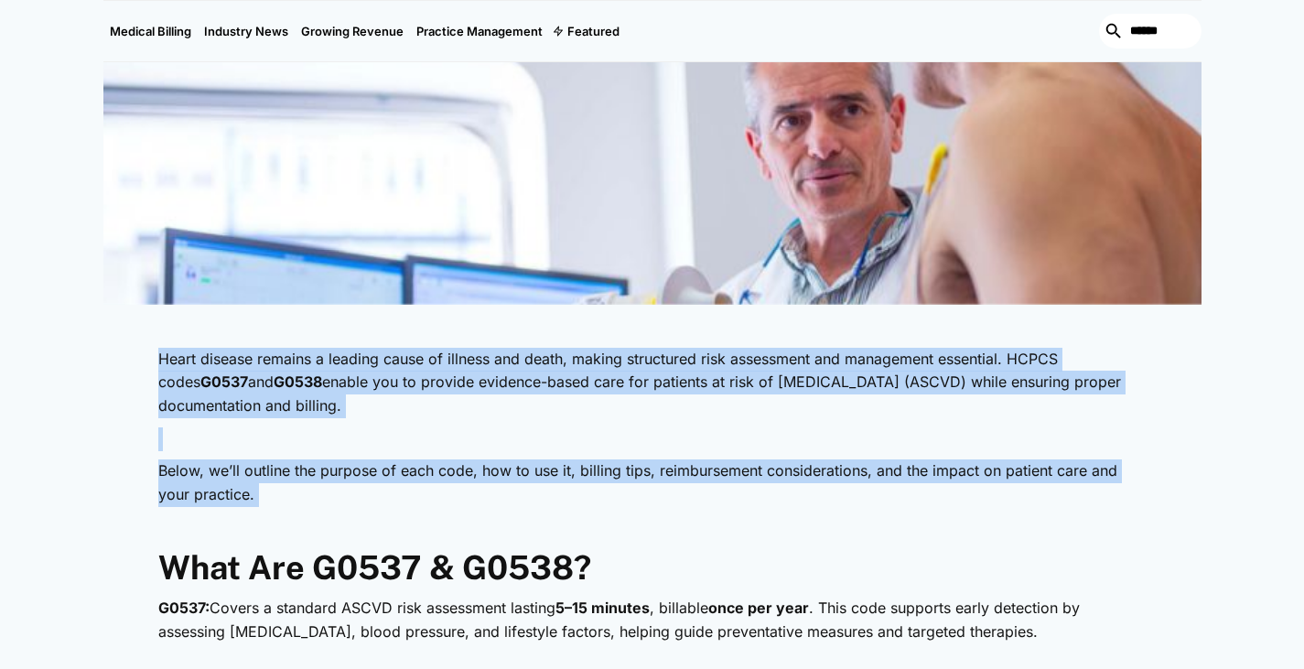
drag, startPoint x: 149, startPoint y: 356, endPoint x: 346, endPoint y: 509, distance: 249.1
drag, startPoint x: 338, startPoint y: 501, endPoint x: 89, endPoint y: 318, distance: 308.9
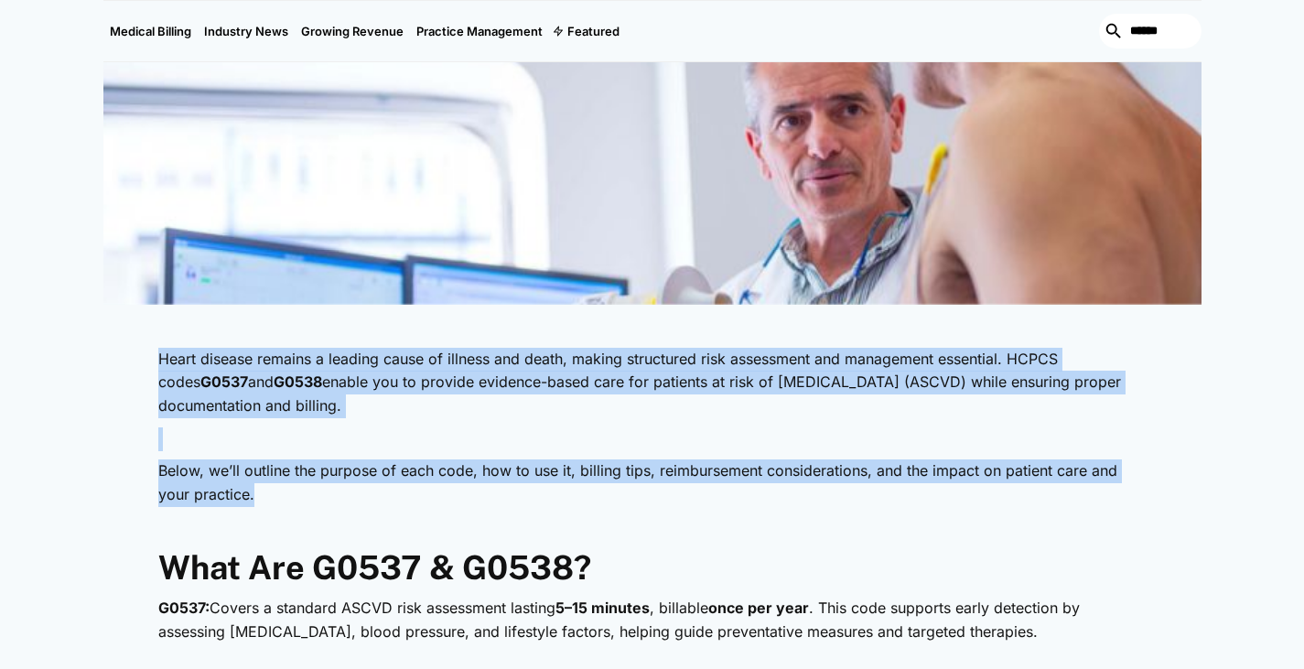
drag, startPoint x: 110, startPoint y: 322, endPoint x: 447, endPoint y: 499, distance: 380.2
click at [328, 481] on p "Below, we’ll outline the purpose of each code, how to use it, billing tips, rei…" at bounding box center [652, 482] width 988 height 47
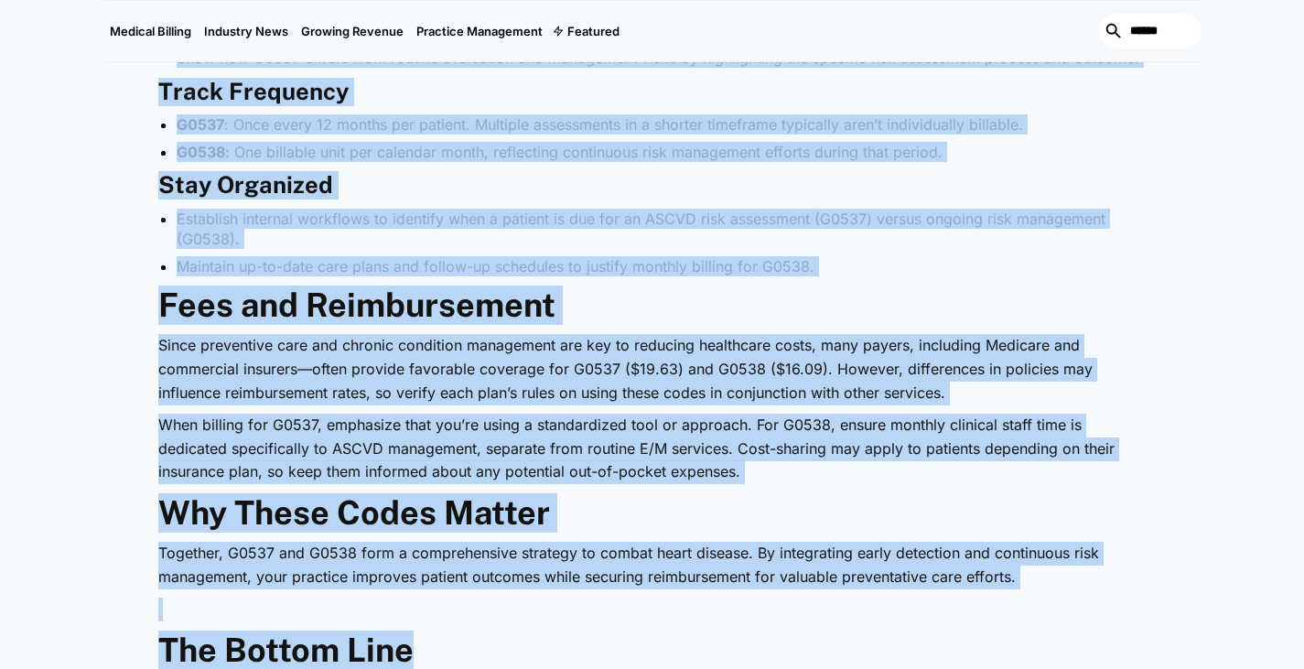
scroll to position [2506, 0]
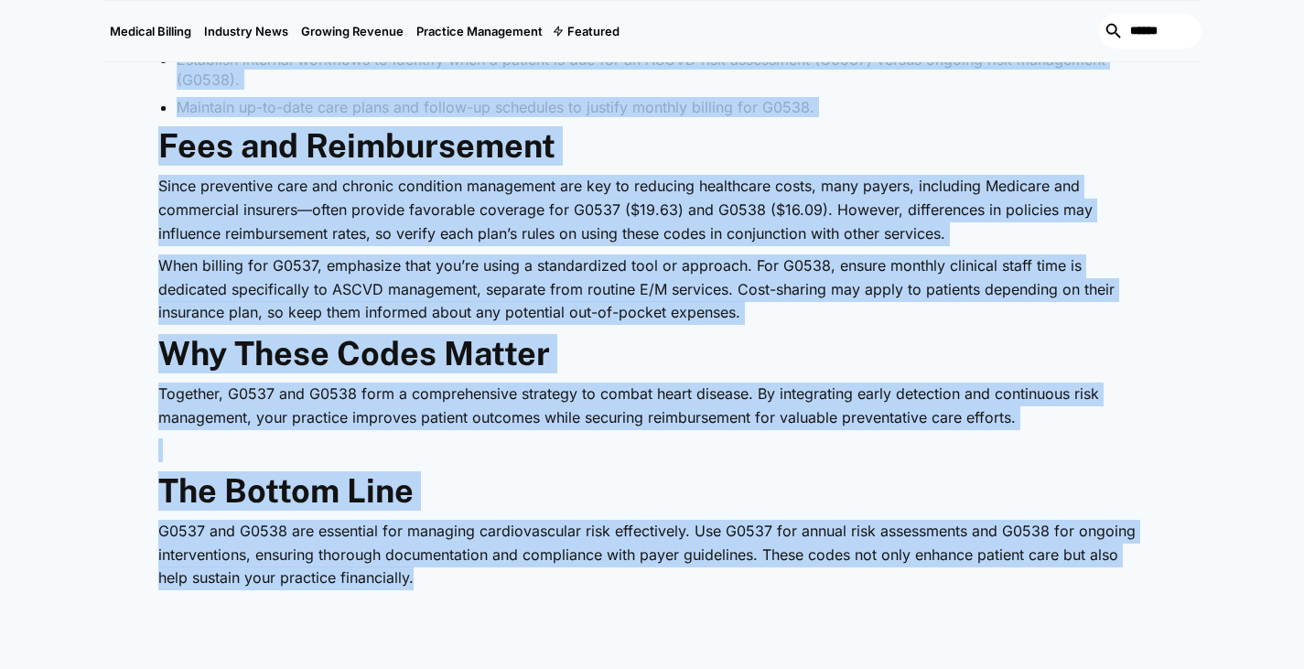
drag, startPoint x: 158, startPoint y: 170, endPoint x: 937, endPoint y: 573, distance: 876.6
click at [937, 573] on p "G0537 and G0538 are essential for managing cardiovascular risk effectively. Use…" at bounding box center [652, 555] width 988 height 70
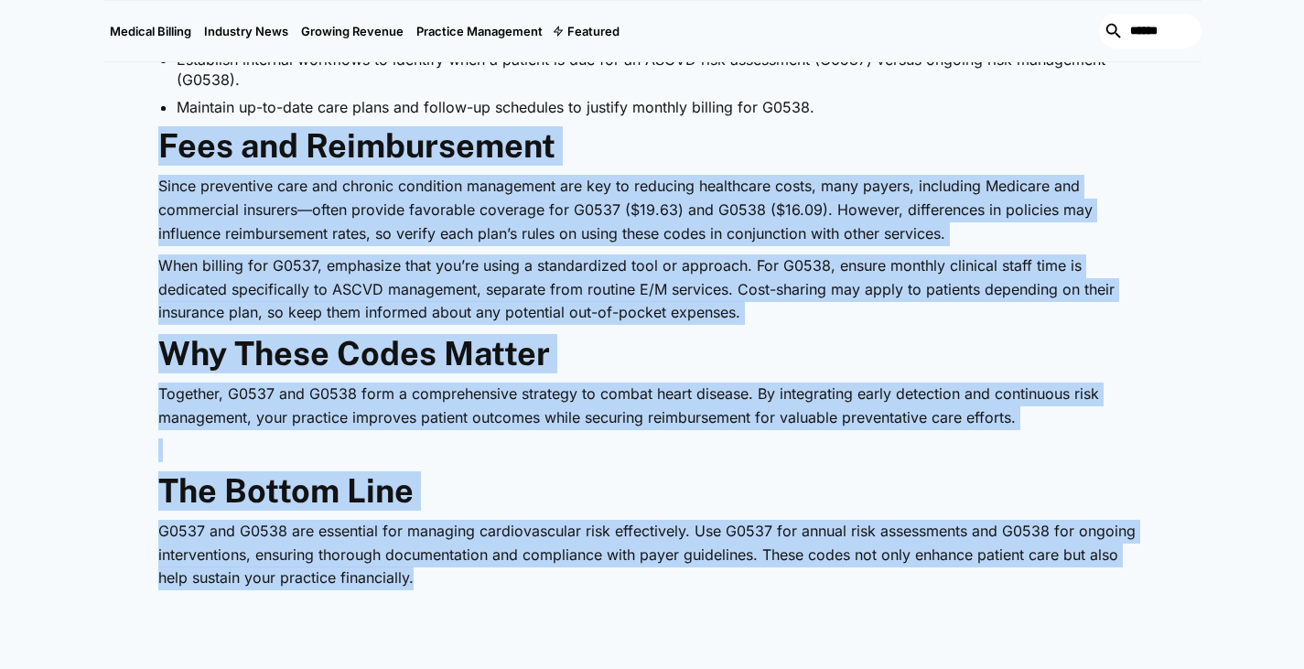
drag, startPoint x: 478, startPoint y: 578, endPoint x: 122, endPoint y: 135, distance: 568.9
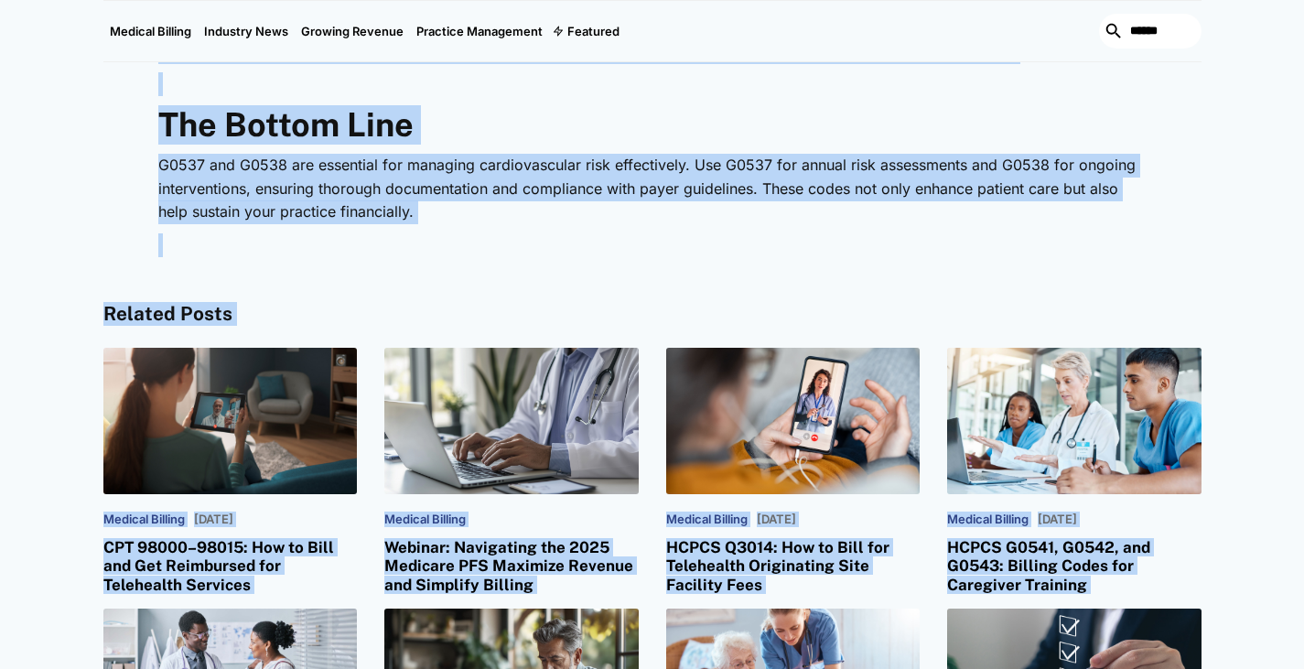
scroll to position [2873, 0]
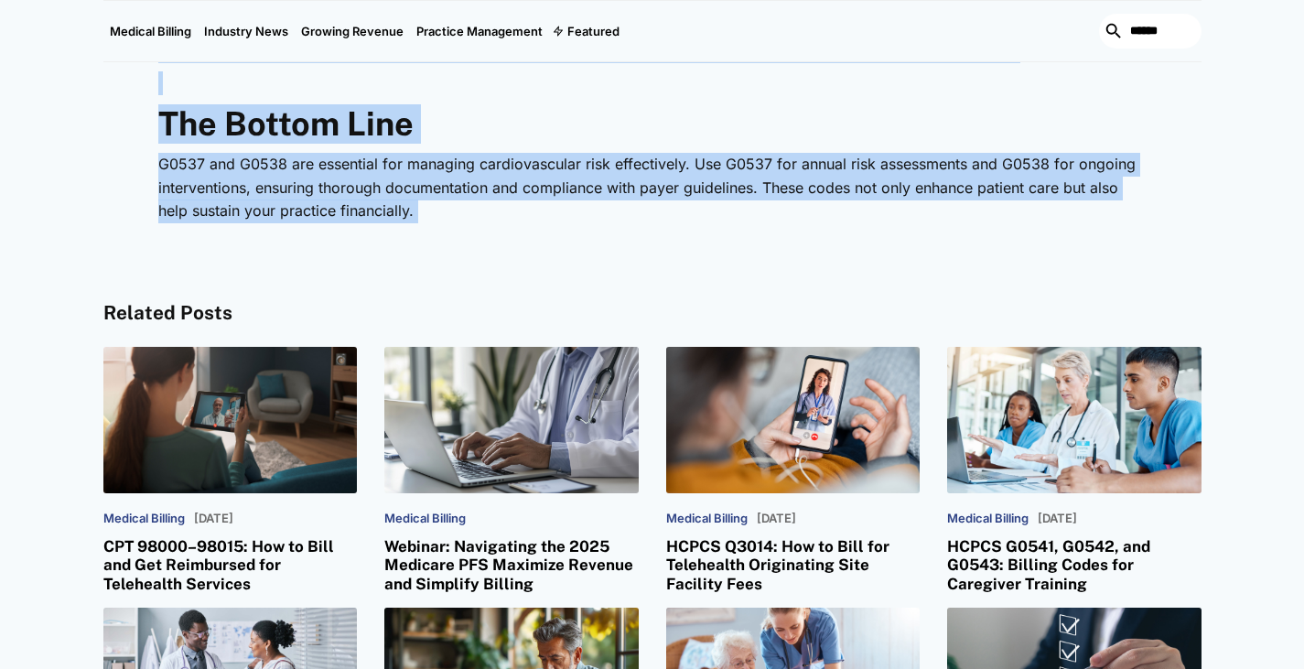
drag, startPoint x: 147, startPoint y: 135, endPoint x: 430, endPoint y: 221, distance: 295.8
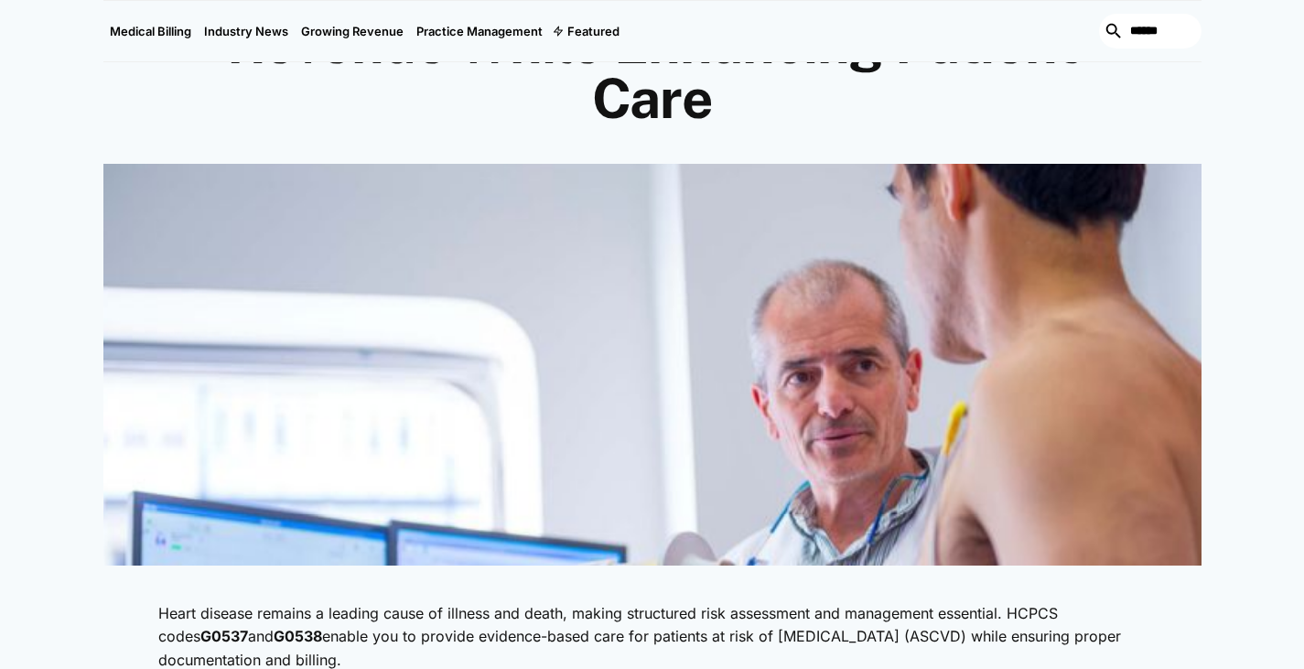
scroll to position [34, 0]
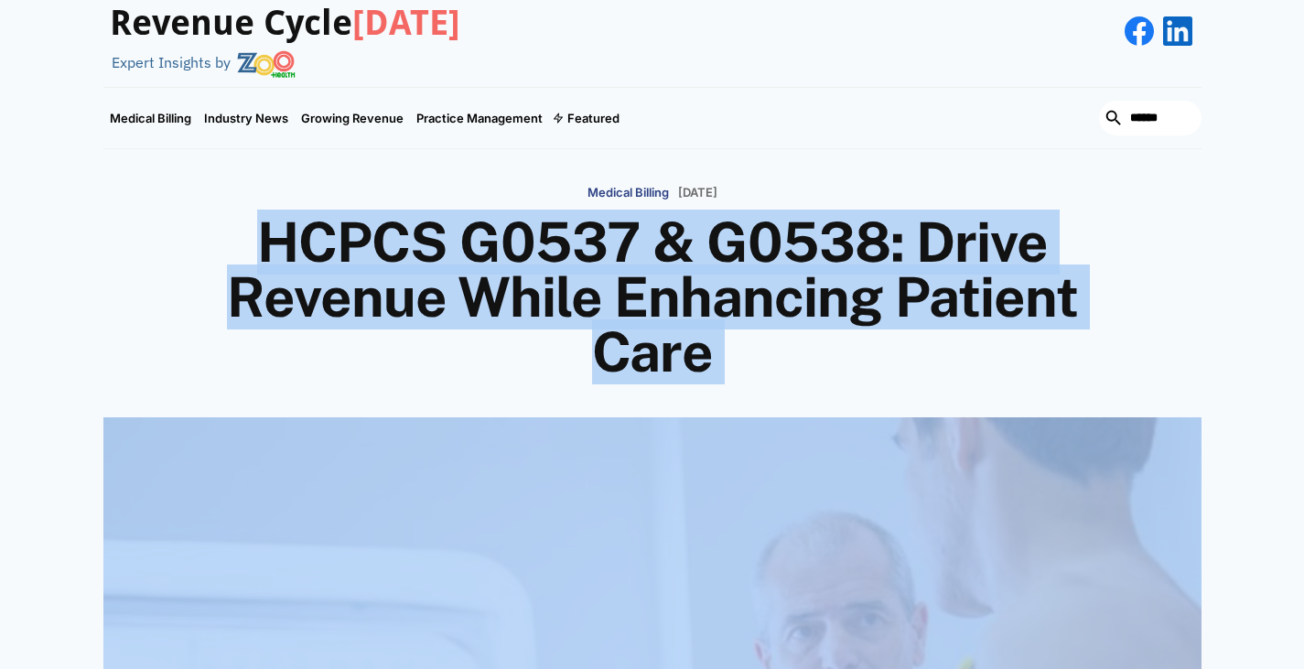
drag, startPoint x: 247, startPoint y: 246, endPoint x: 766, endPoint y: 437, distance: 552.9
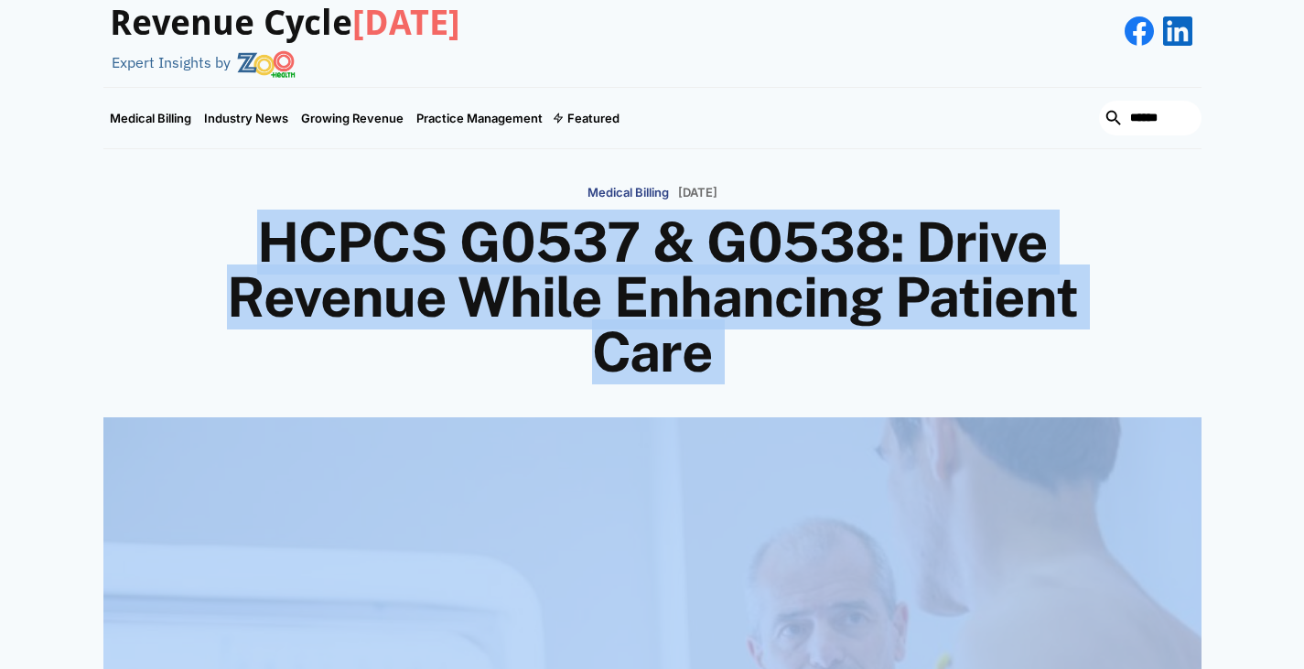
scroll to position [665, 0]
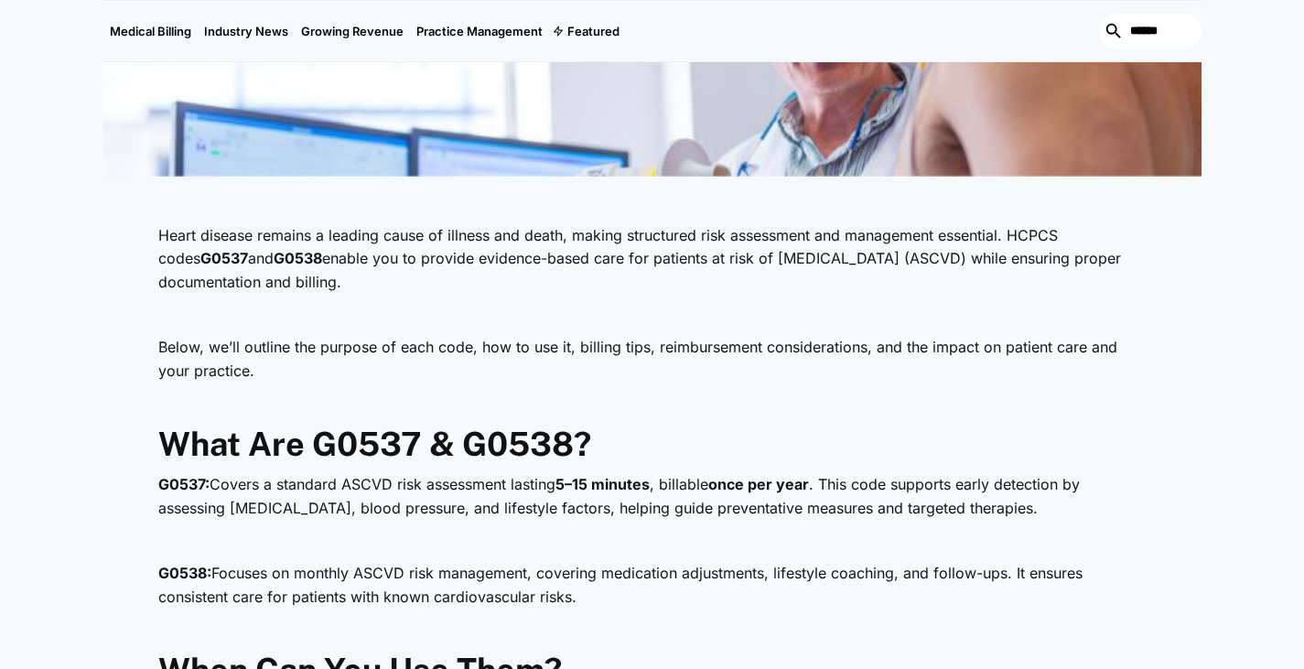
click at [346, 242] on p "Heart disease remains a leading cause of illness and death, making structured r…" at bounding box center [652, 259] width 988 height 70
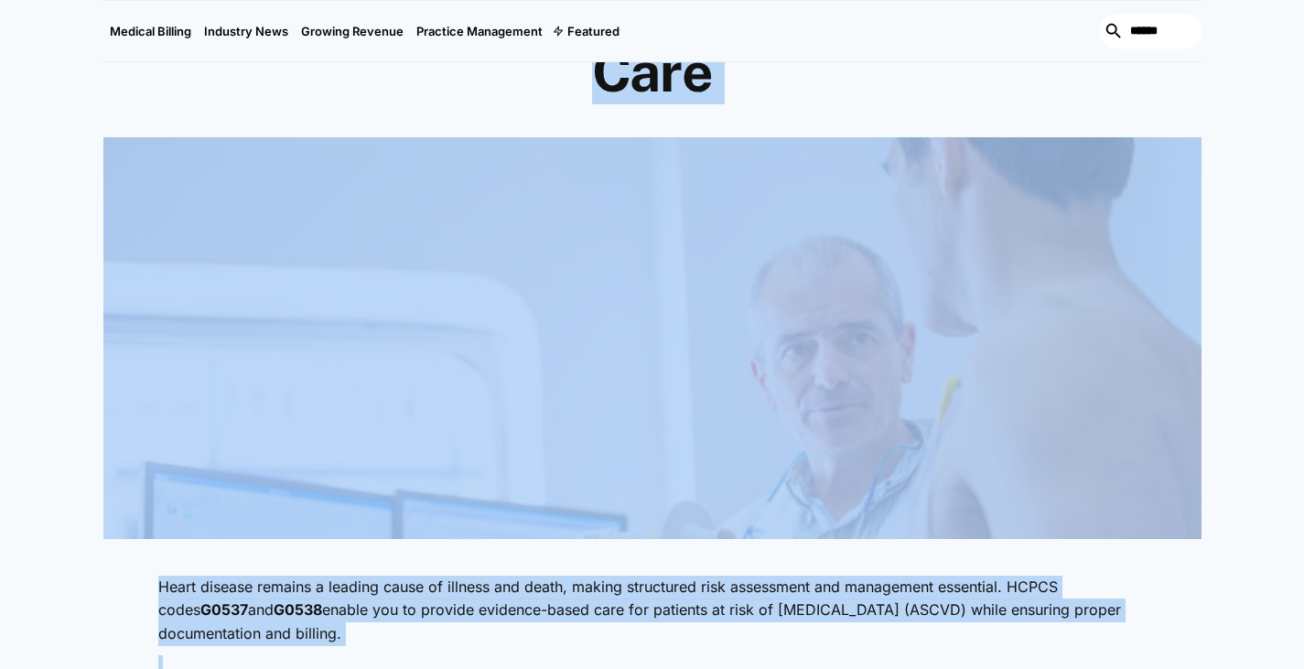
scroll to position [0, 0]
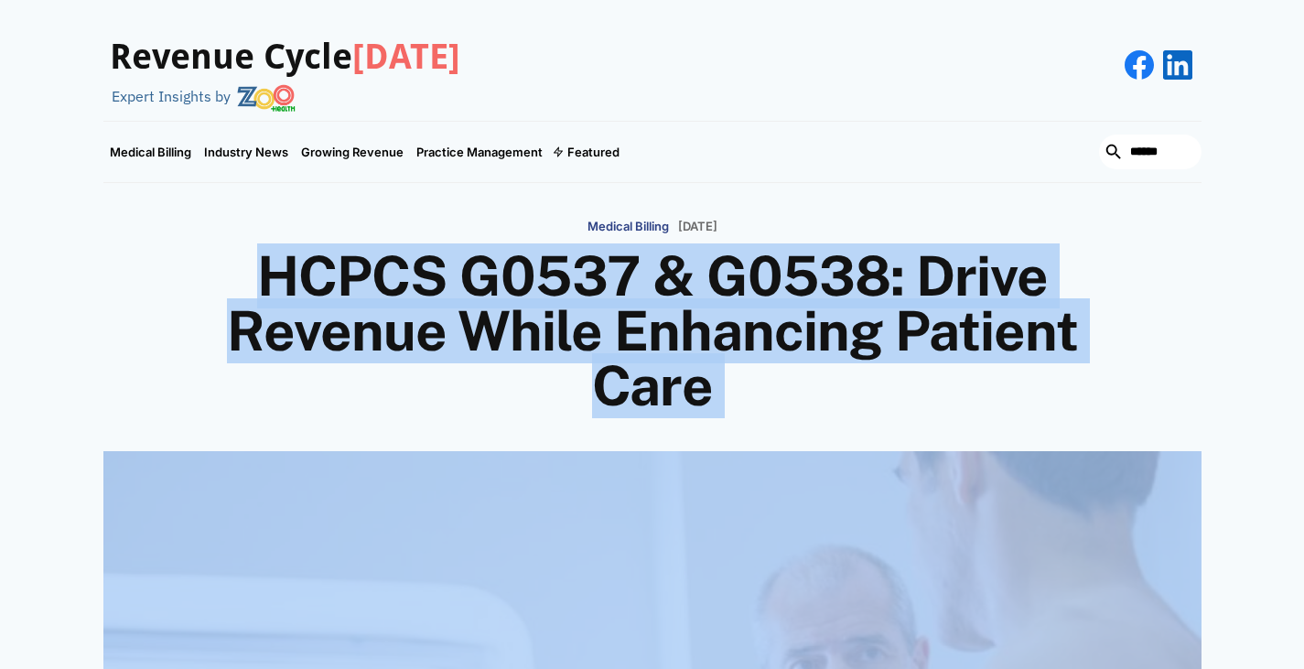
drag, startPoint x: 311, startPoint y: 388, endPoint x: 155, endPoint y: 268, distance: 197.1
click at [155, 268] on div "Medical Billing January 24, 2025 HCPCS G0537 & G0538: Drive Revenue While Enhan…" at bounding box center [652, 312] width 1098 height 204
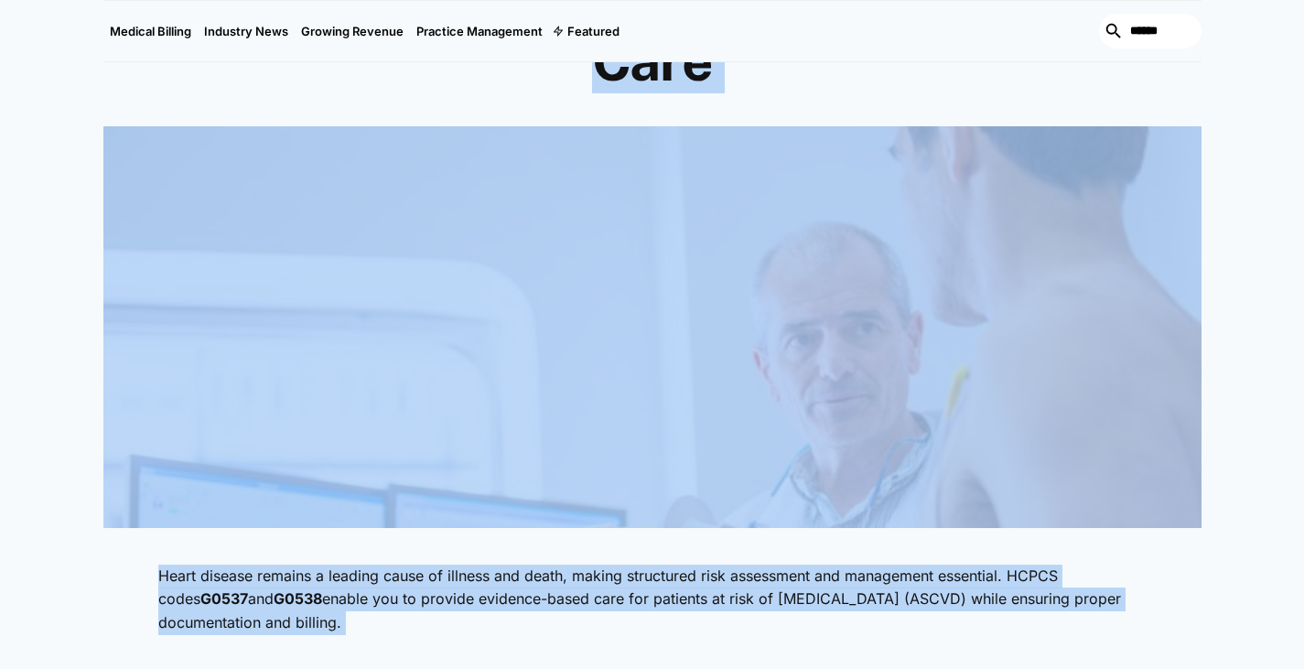
scroll to position [535, 0]
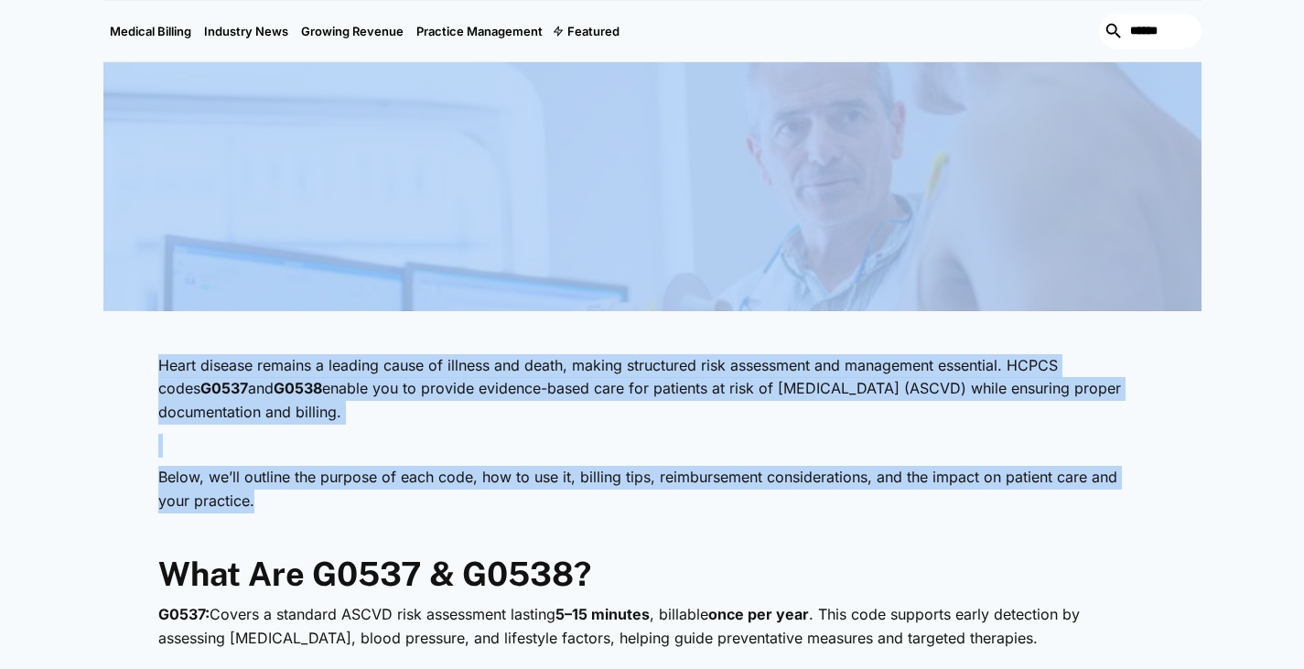
drag, startPoint x: 227, startPoint y: 174, endPoint x: 468, endPoint y: 513, distance: 416.7
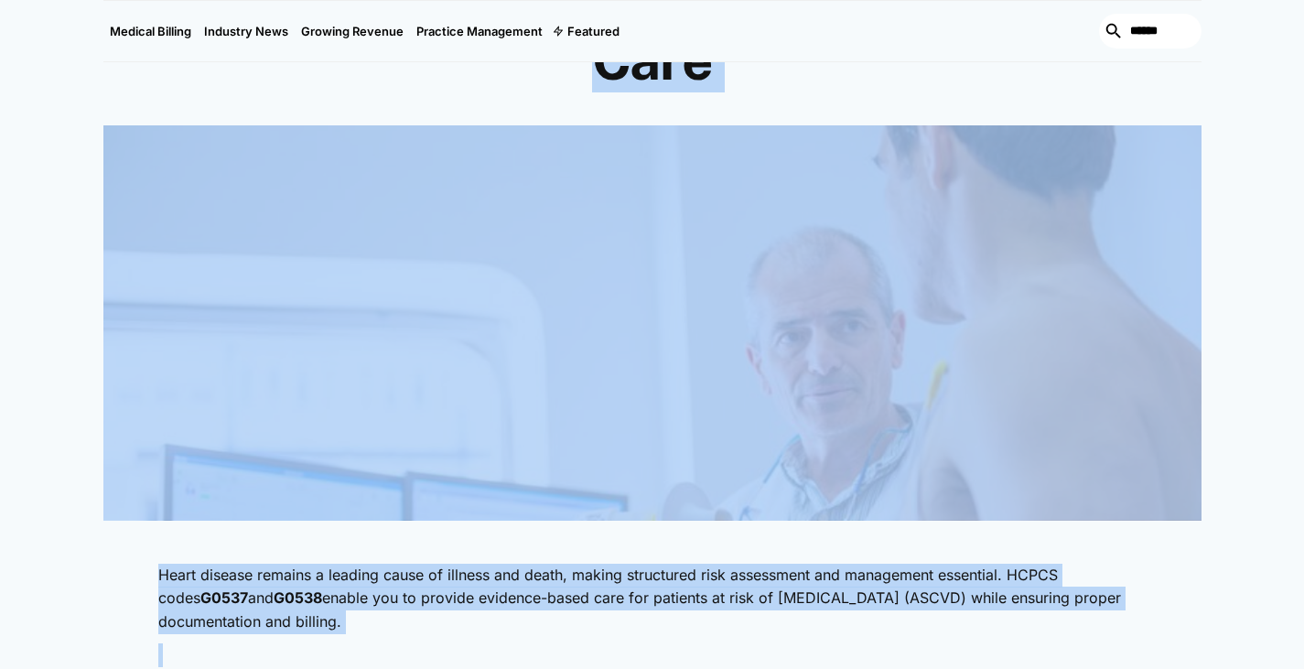
scroll to position [0, 0]
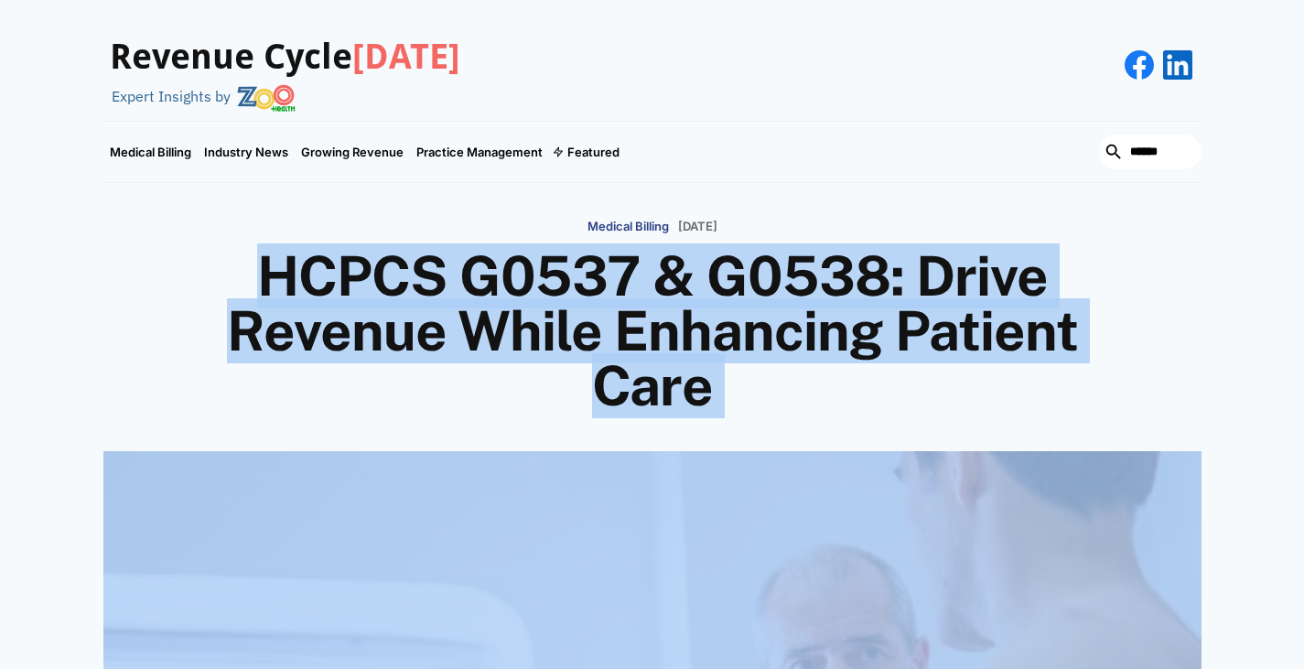
drag, startPoint x: 450, startPoint y: 510, endPoint x: 232, endPoint y: 258, distance: 333.4
click at [232, 258] on h1 "HCPCS G0537 & G0538: Drive Revenue While Enhancing Patient Care" at bounding box center [652, 331] width 878 height 165
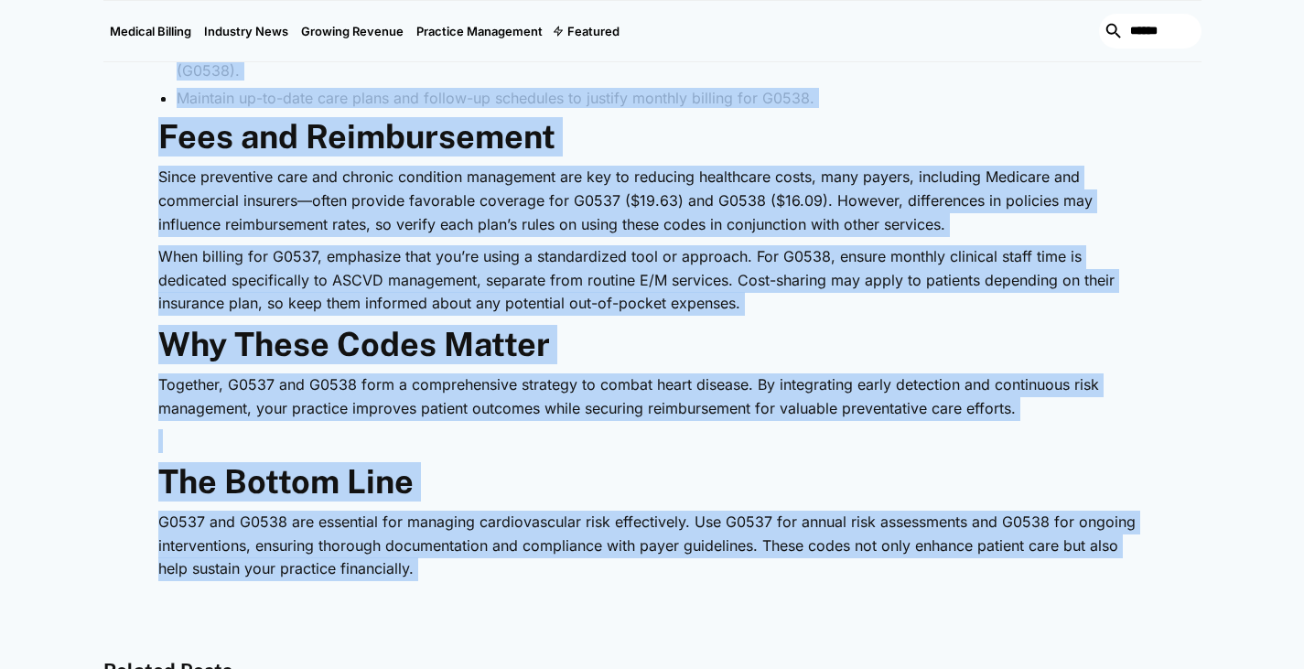
scroll to position [2579, 0]
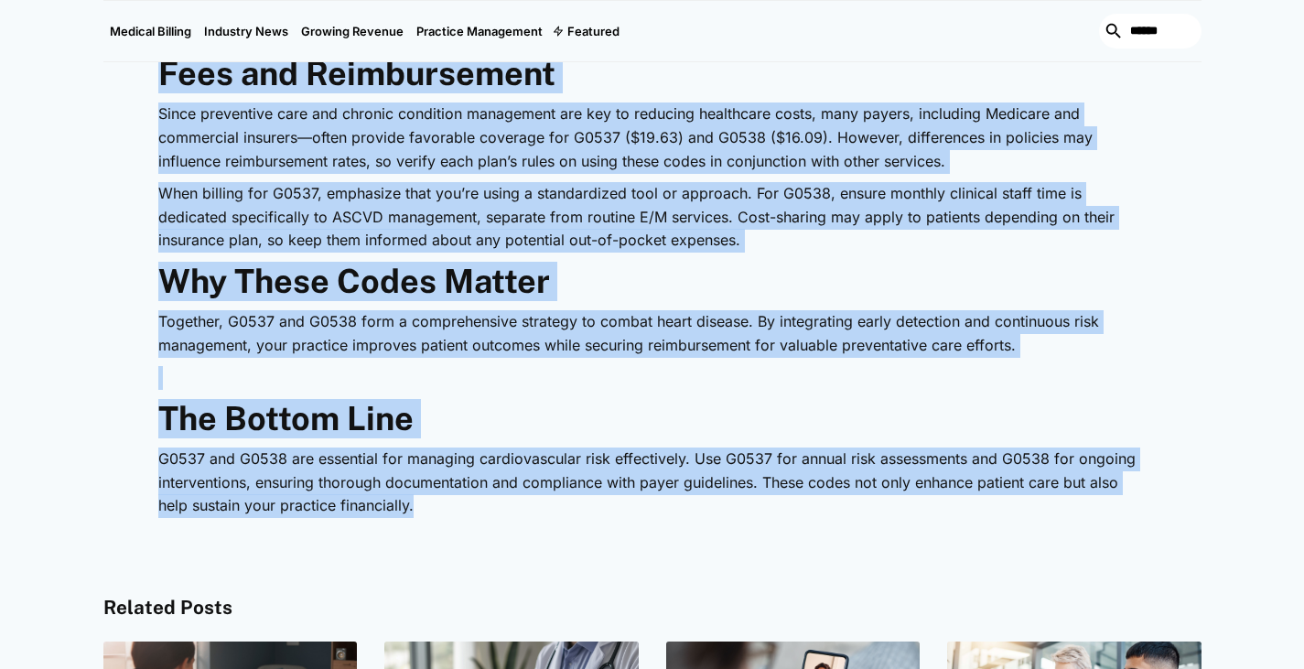
drag, startPoint x: 159, startPoint y: 130, endPoint x: 546, endPoint y: 514, distance: 545.4
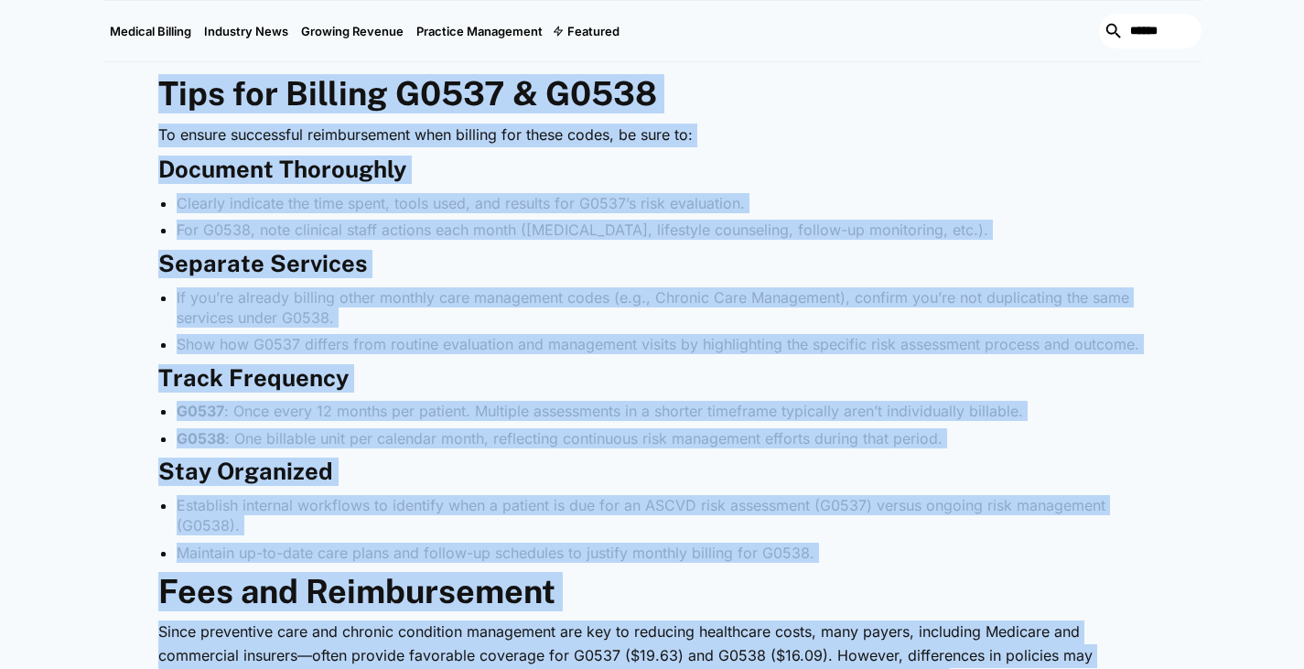
scroll to position [2060, 0]
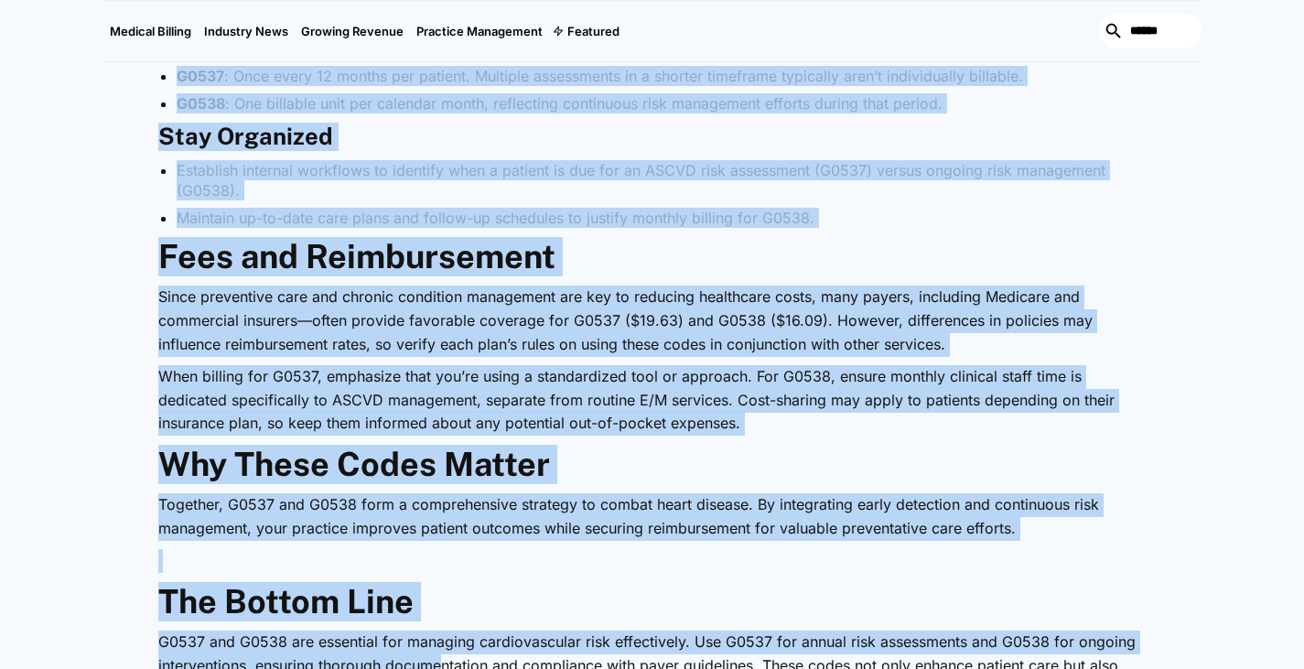
scroll to position [2536, 0]
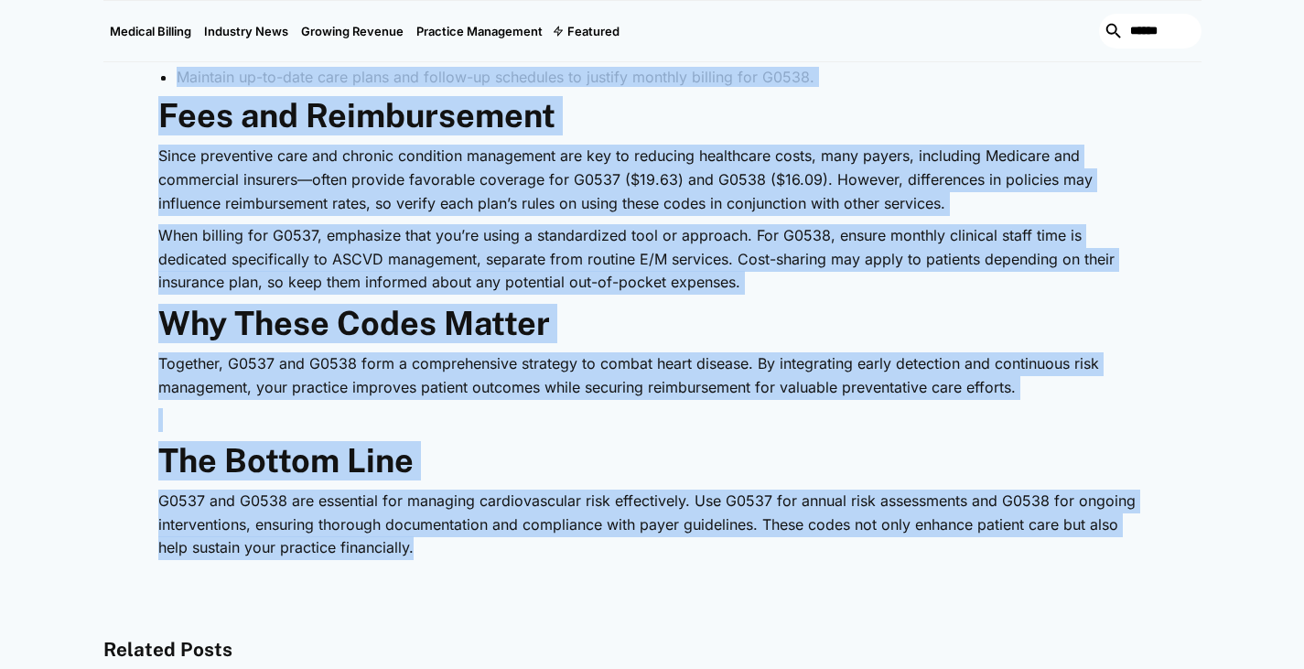
drag, startPoint x: 137, startPoint y: 89, endPoint x: 452, endPoint y: 558, distance: 565.2
click at [452, 558] on p "G0537 and G0538 are essential for managing cardiovascular risk effectively. Use…" at bounding box center [652, 525] width 988 height 70
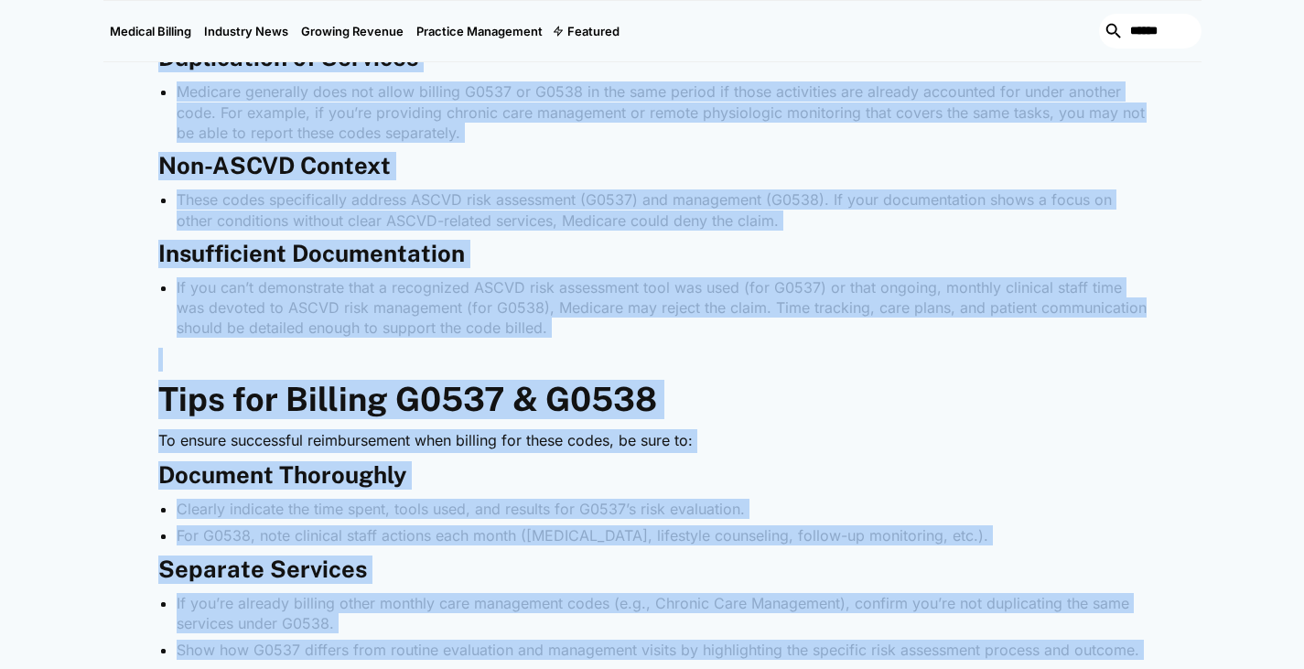
scroll to position [1728, 0]
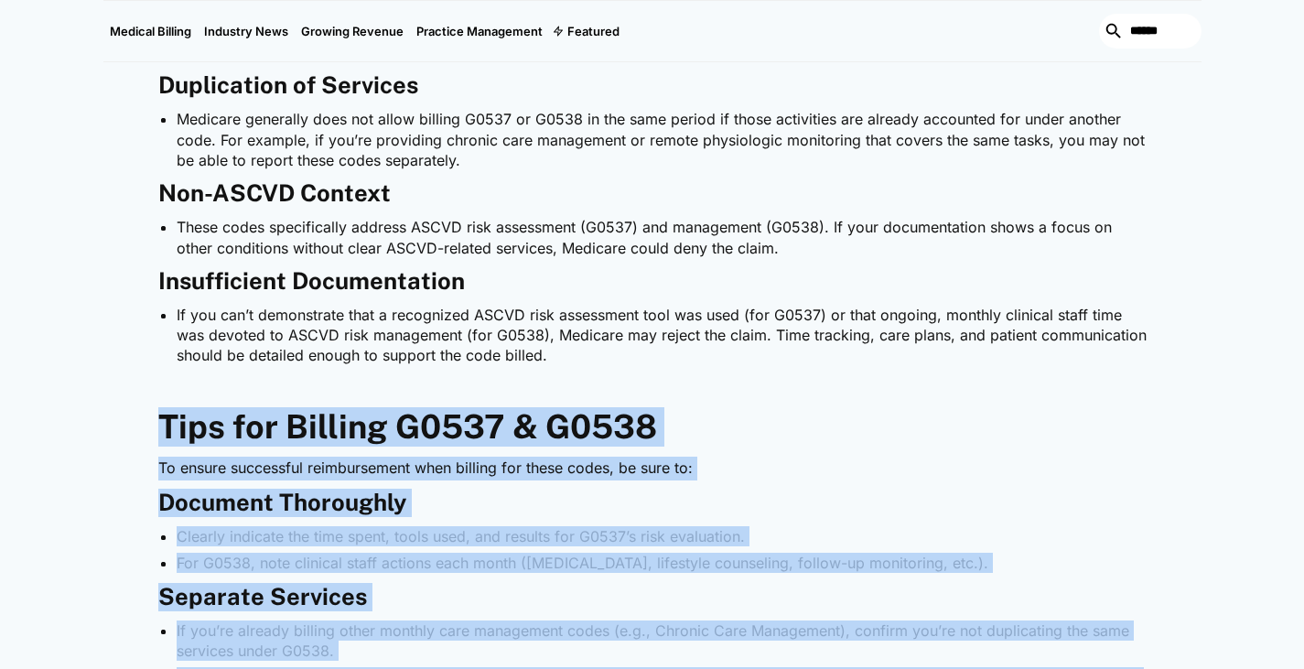
drag, startPoint x: 443, startPoint y: 556, endPoint x: 124, endPoint y: 427, distance: 343.6
click at [124, 427] on div "Heart disease remains a leading cause of illness and death, making structured r…" at bounding box center [652, 282] width 1098 height 2258
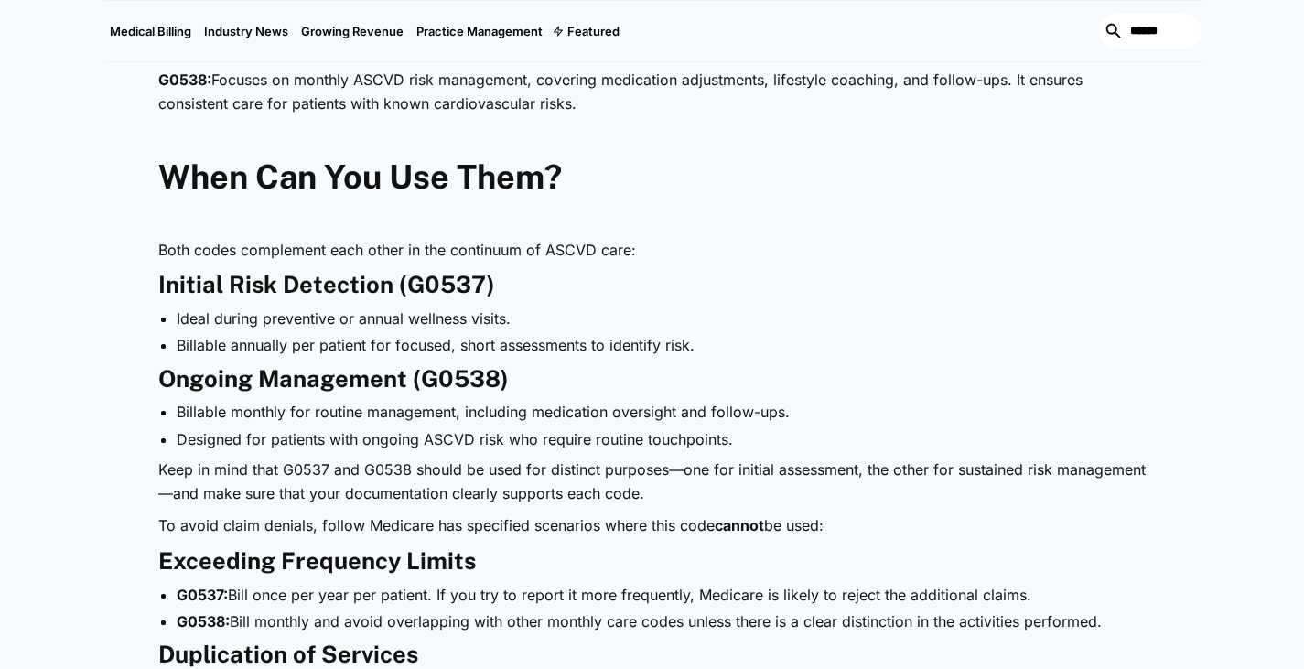
scroll to position [932, 0]
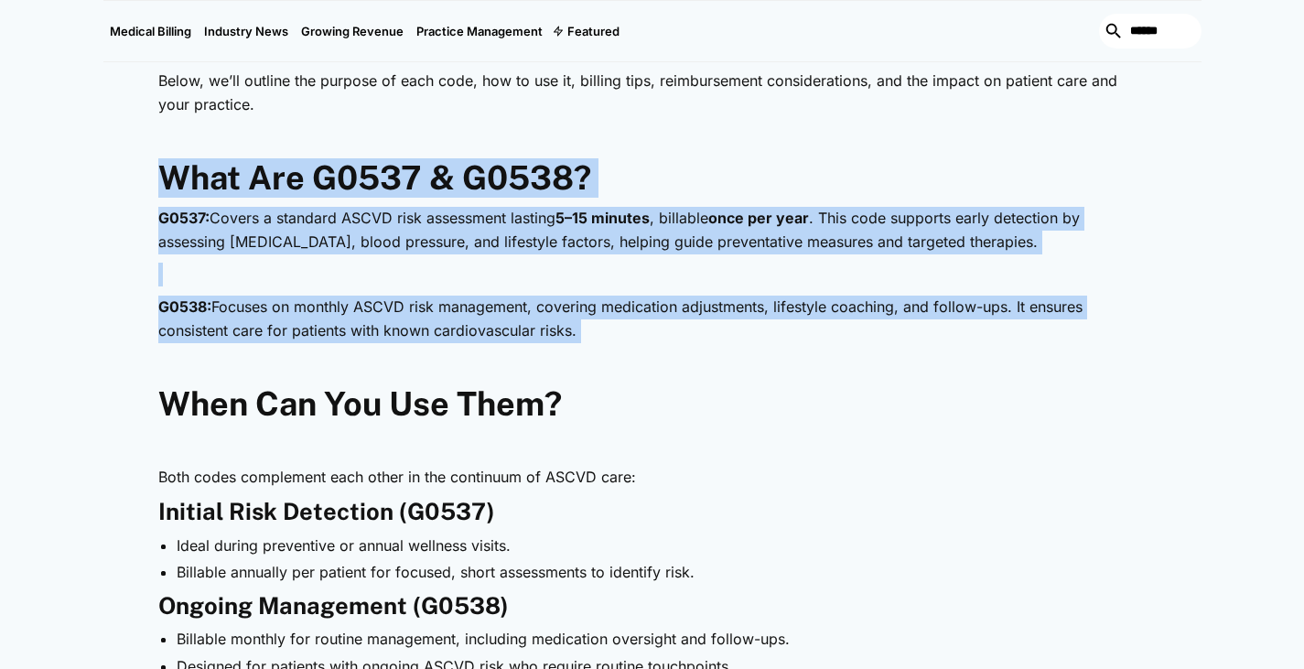
drag, startPoint x: 129, startPoint y: 165, endPoint x: 612, endPoint y: 338, distance: 513.2
click at [612, 338] on p "G0538: Focuses on monthly ASCVD risk management, covering medication adjustment…" at bounding box center [652, 319] width 988 height 47
drag, startPoint x: 604, startPoint y: 335, endPoint x: 88, endPoint y: 178, distance: 539.5
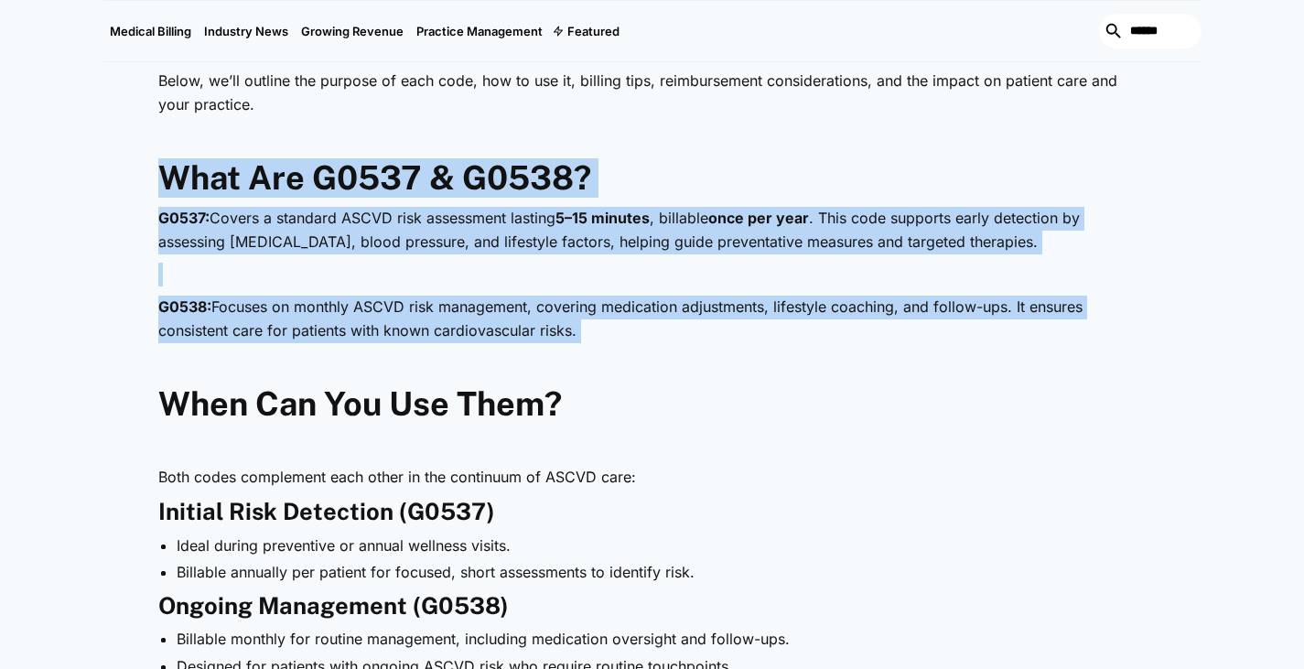
drag, startPoint x: 75, startPoint y: 145, endPoint x: 612, endPoint y: 335, distance: 569.5
click at [612, 335] on p "G0538: Focuses on monthly ASCVD risk management, covering medication adjustment…" at bounding box center [652, 319] width 988 height 47
drag, startPoint x: 608, startPoint y: 335, endPoint x: 137, endPoint y: 162, distance: 502.0
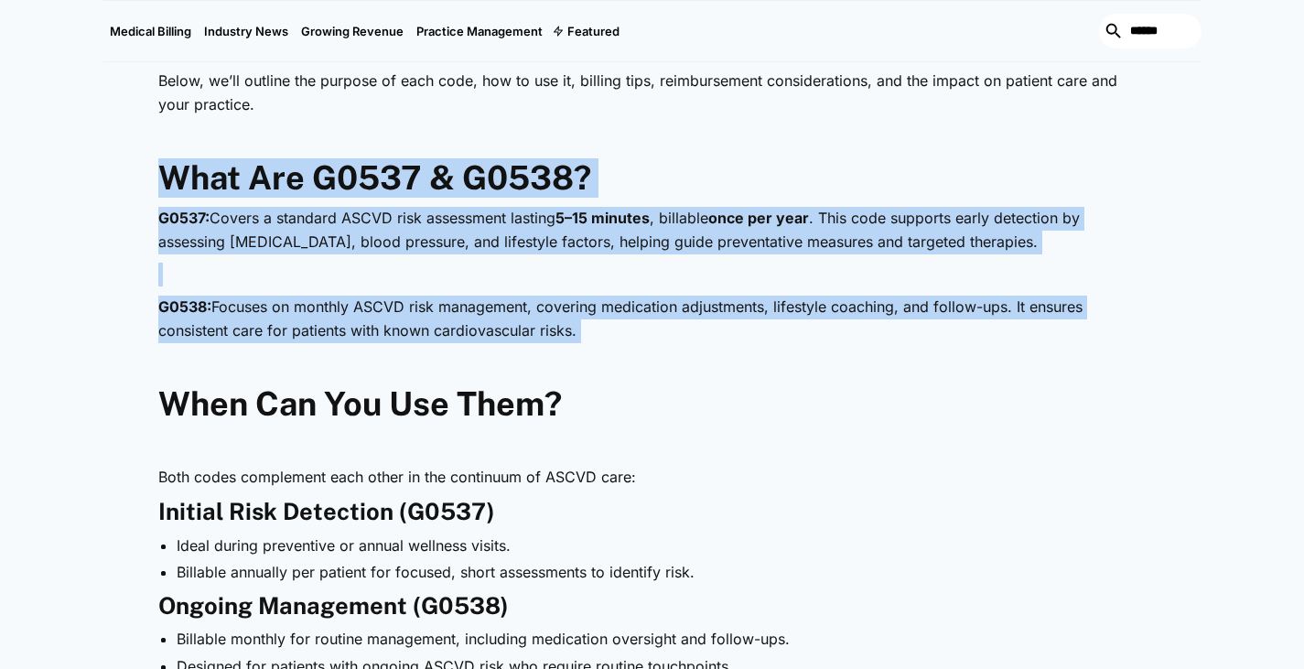
drag, startPoint x: 157, startPoint y: 167, endPoint x: 665, endPoint y: 329, distance: 533.3
click at [665, 329] on p "G0538: Focuses on monthly ASCVD risk management, covering medication adjustment…" at bounding box center [652, 319] width 988 height 47
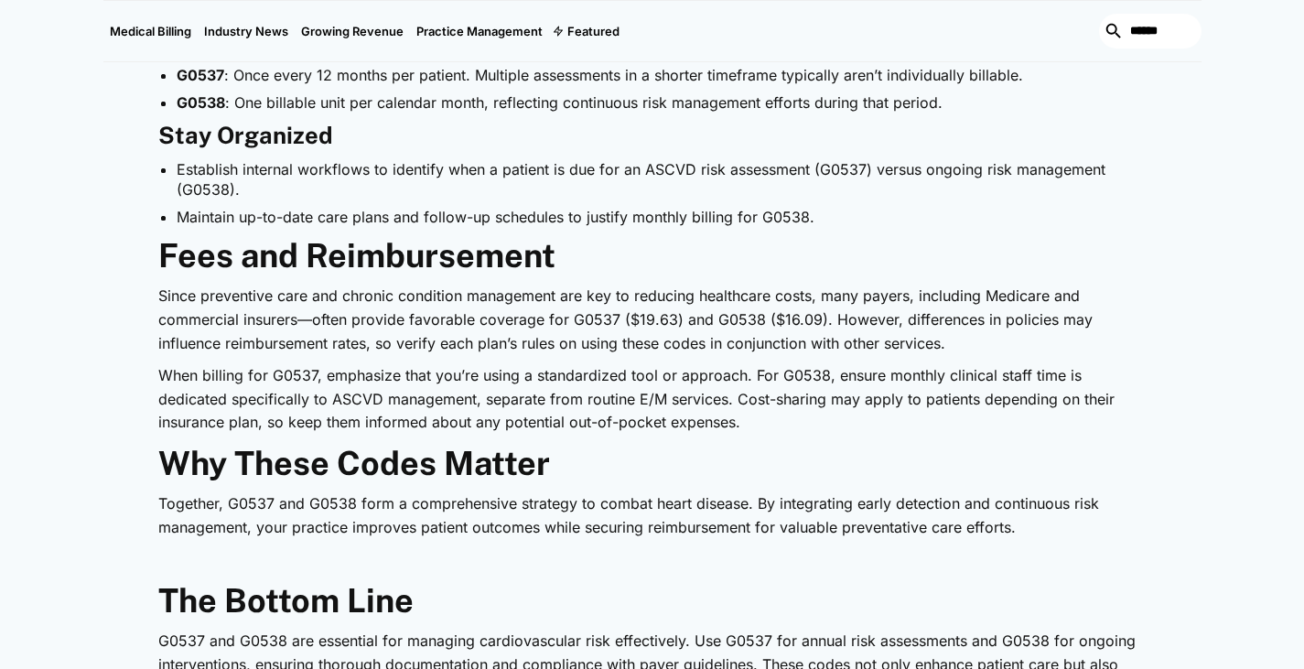
scroll to position [2447, 0]
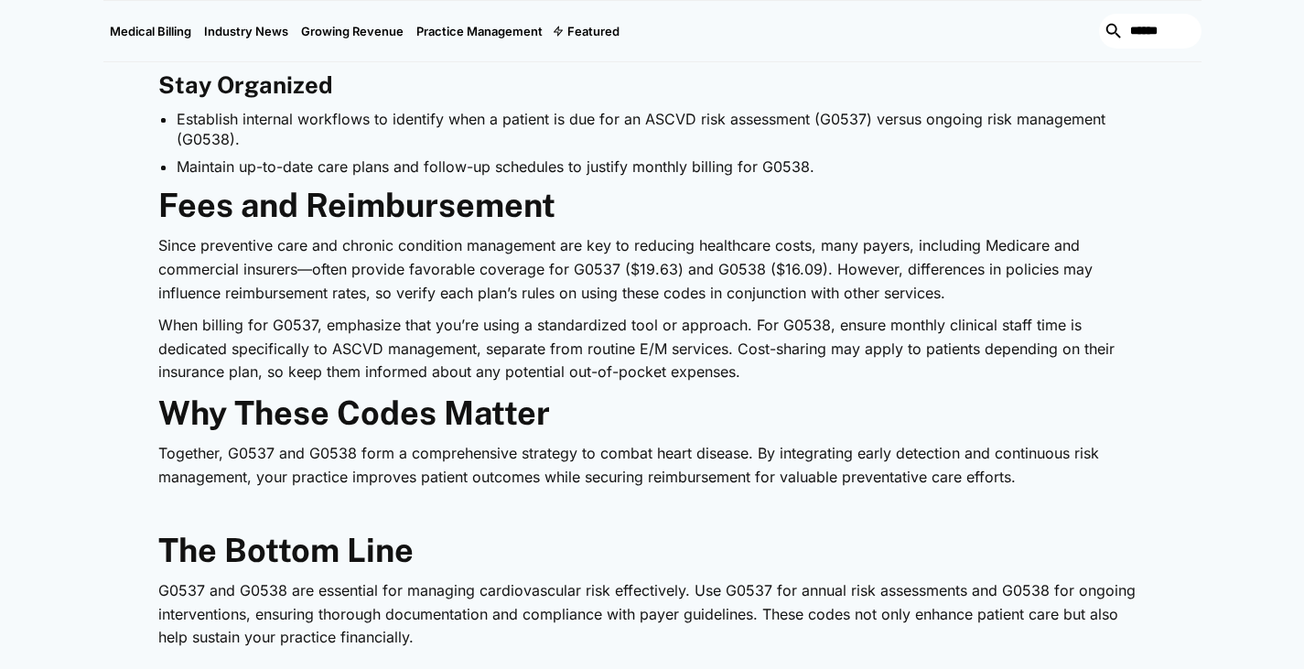
click at [434, 621] on p "G0537 and G0538 are essential for managing cardiovascular risk effectively. Use…" at bounding box center [652, 614] width 988 height 70
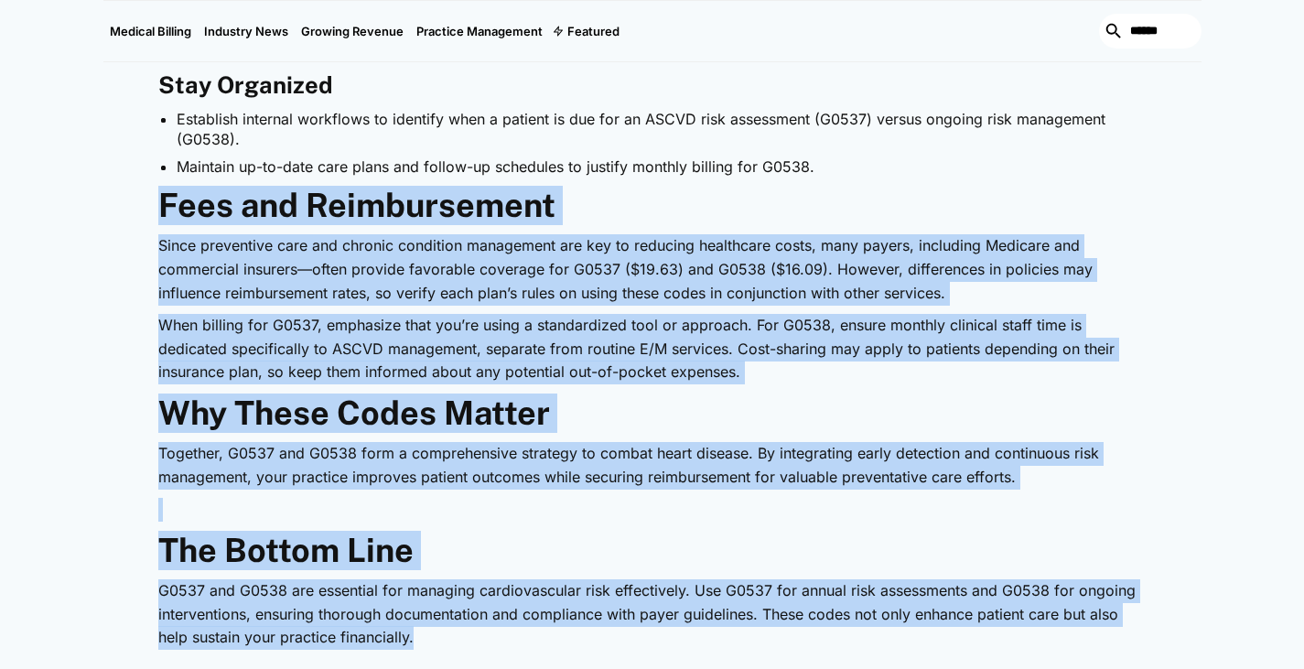
drag, startPoint x: 425, startPoint y: 636, endPoint x: 109, endPoint y: 211, distance: 529.1
drag, startPoint x: 154, startPoint y: 187, endPoint x: 507, endPoint y: 649, distance: 581.6
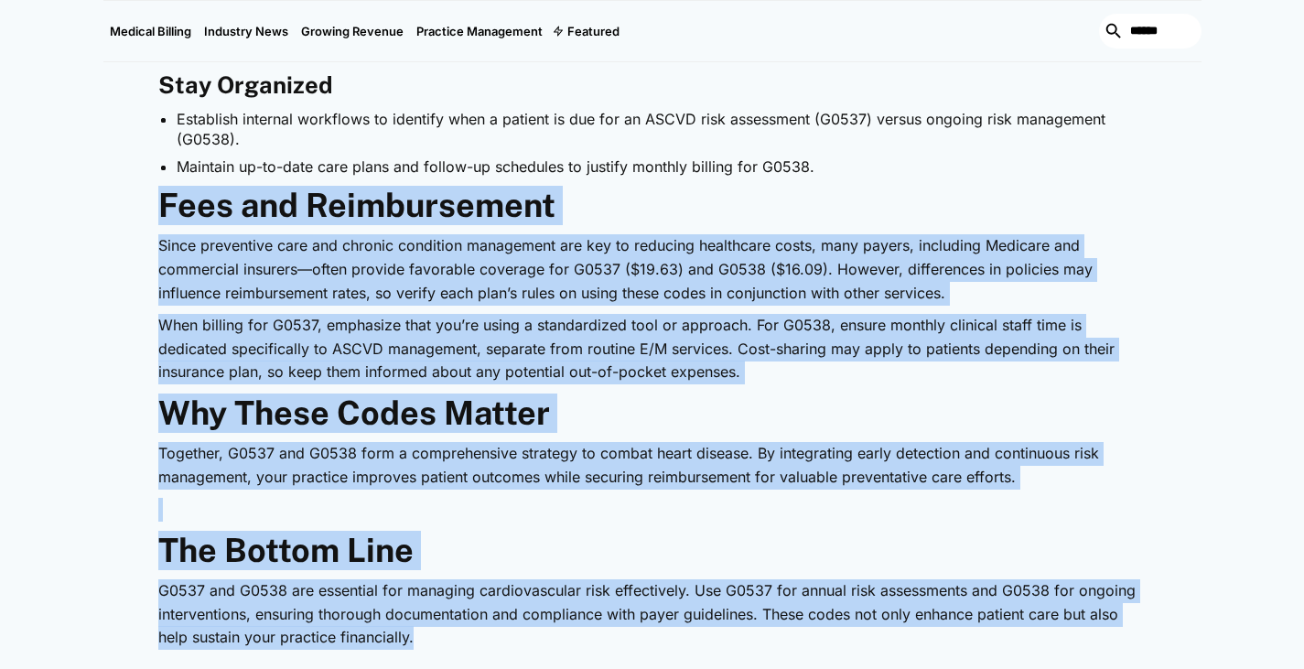
click at [507, 649] on p "G0537 and G0538 are essential for managing cardiovascular risk effectively. Use…" at bounding box center [652, 614] width 988 height 70
drag, startPoint x: 441, startPoint y: 638, endPoint x: 118, endPoint y: 193, distance: 549.6
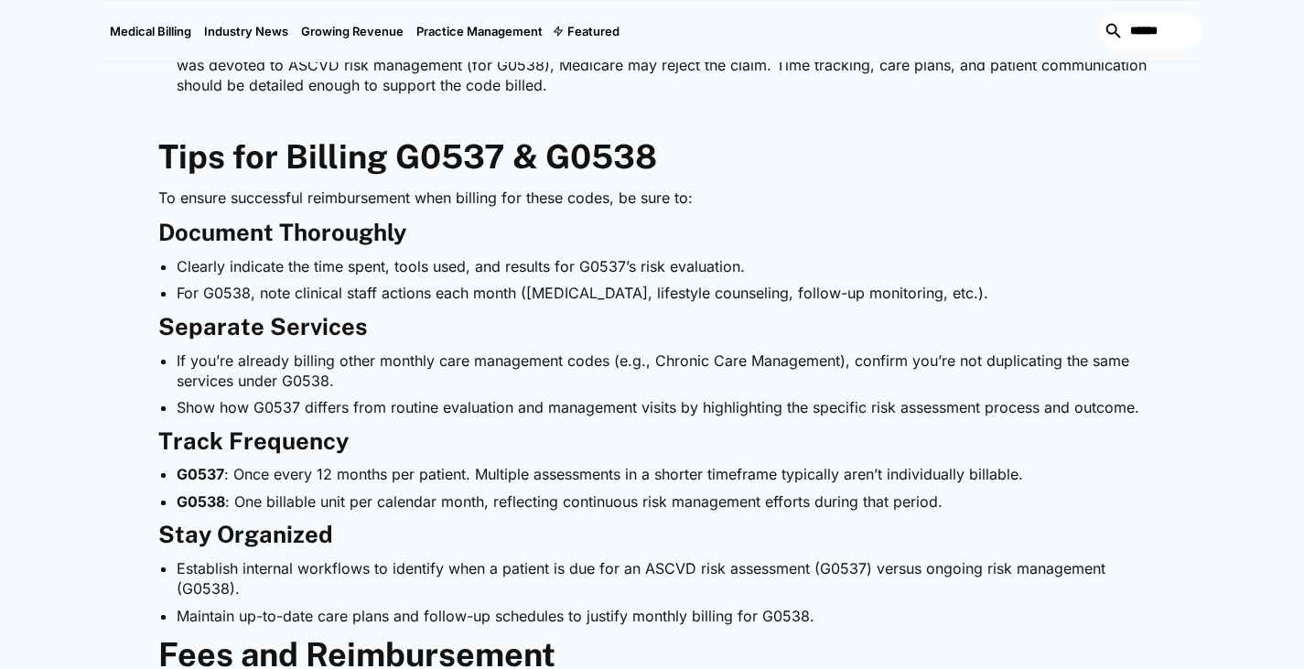
scroll to position [1971, 0]
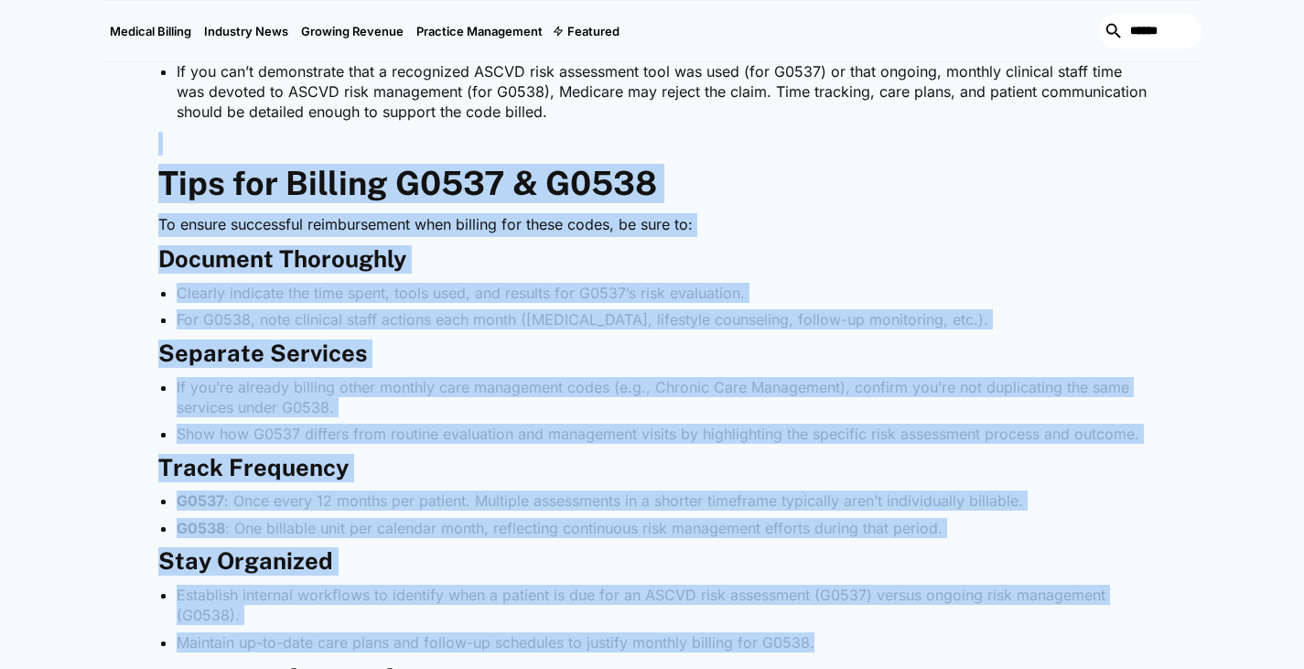
drag, startPoint x: 833, startPoint y: 637, endPoint x: 103, endPoint y: 150, distance: 876.8
click at [103, 150] on div "Heart disease remains a leading cause of illness and death, making structured r…" at bounding box center [652, 38] width 1098 height 2258
drag, startPoint x: 114, startPoint y: 158, endPoint x: 809, endPoint y: 634, distance: 841.9
click at [809, 634] on div "Heart disease remains a leading cause of illness and death, making structured r…" at bounding box center [652, 38] width 1098 height 2258
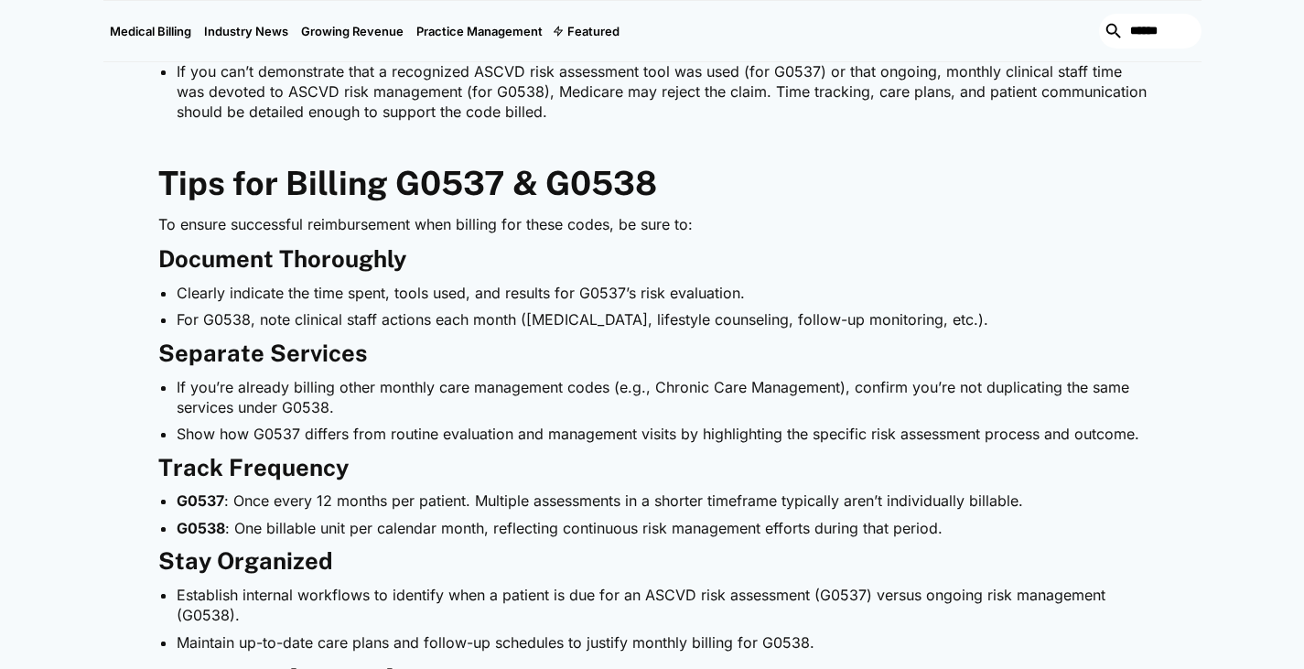
click at [810, 637] on li "Maintain up-to-date care plans and follow-up schedules to justify monthly billi…" at bounding box center [662, 642] width 970 height 20
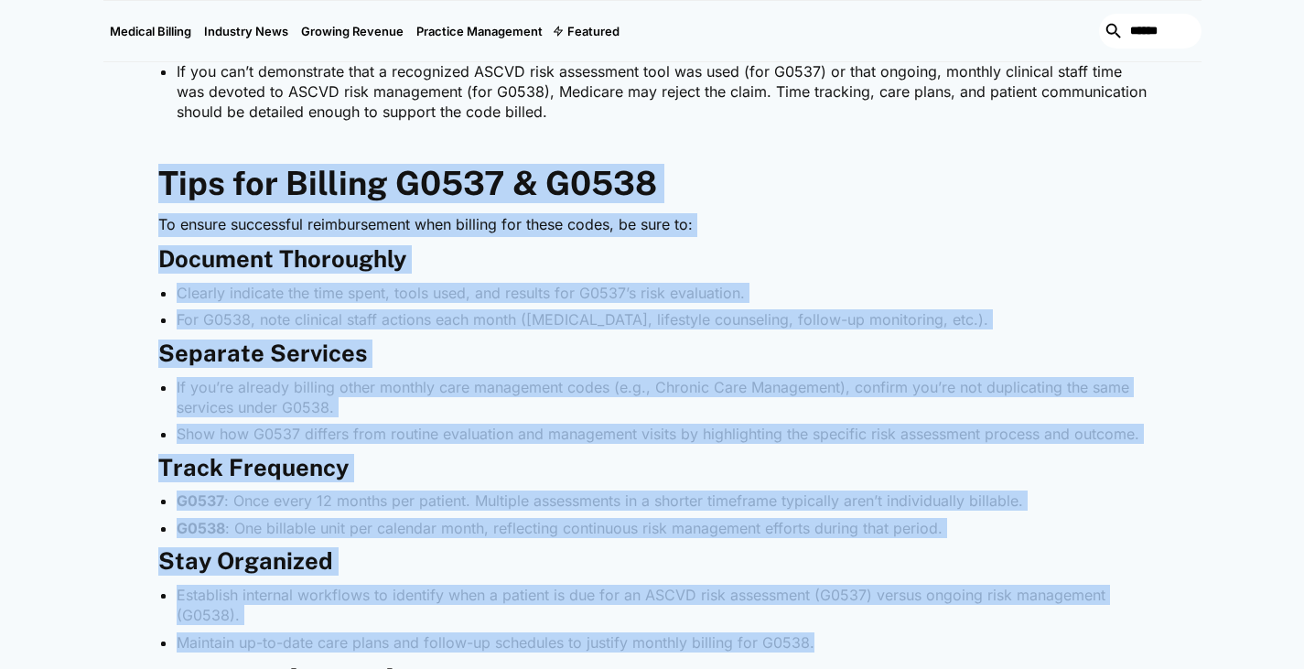
drag, startPoint x: 830, startPoint y: 650, endPoint x: 104, endPoint y: 178, distance: 865.7
click at [104, 178] on div "Heart disease remains a leading cause of illness and death, making structured r…" at bounding box center [652, 38] width 1098 height 2258
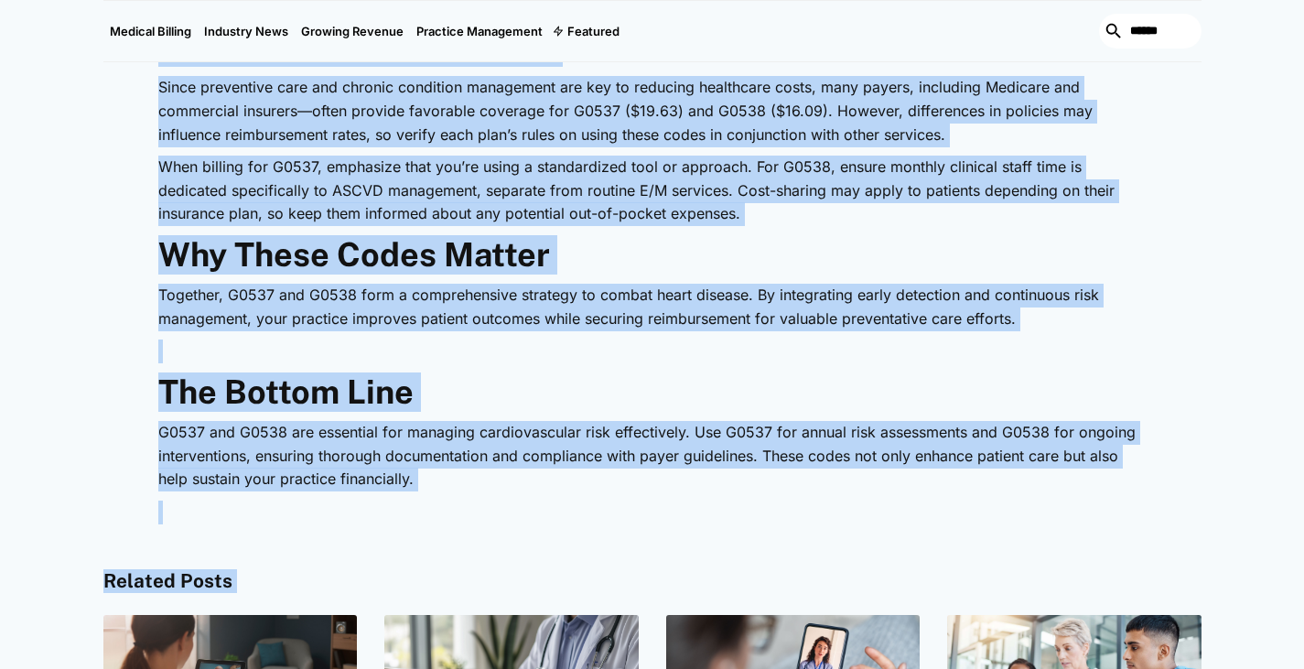
scroll to position [2709, 0]
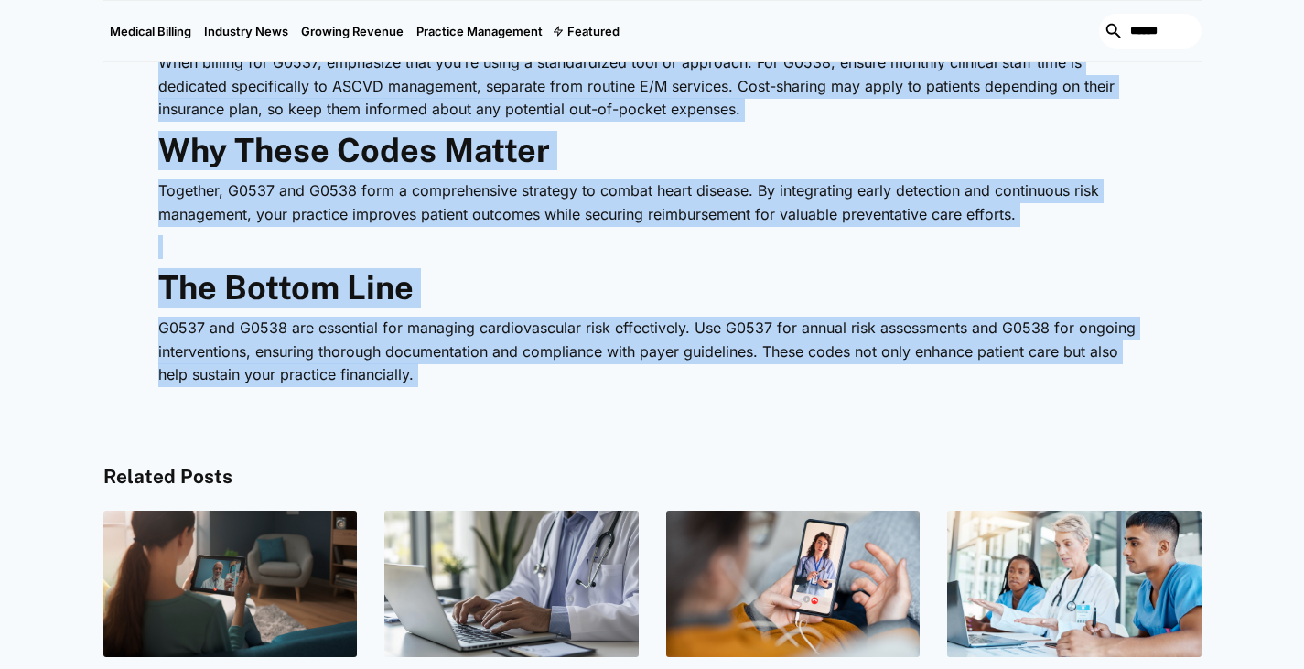
drag, startPoint x: 152, startPoint y: 76, endPoint x: 635, endPoint y: 388, distance: 575.1
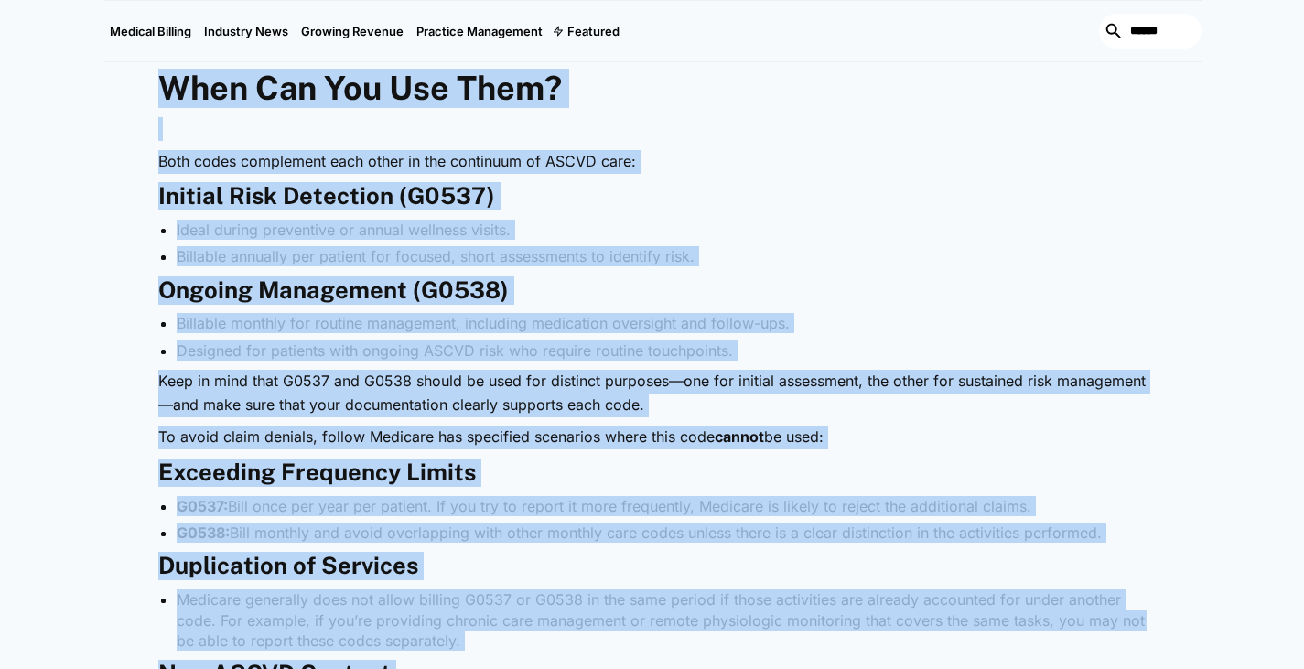
scroll to position [1081, 0]
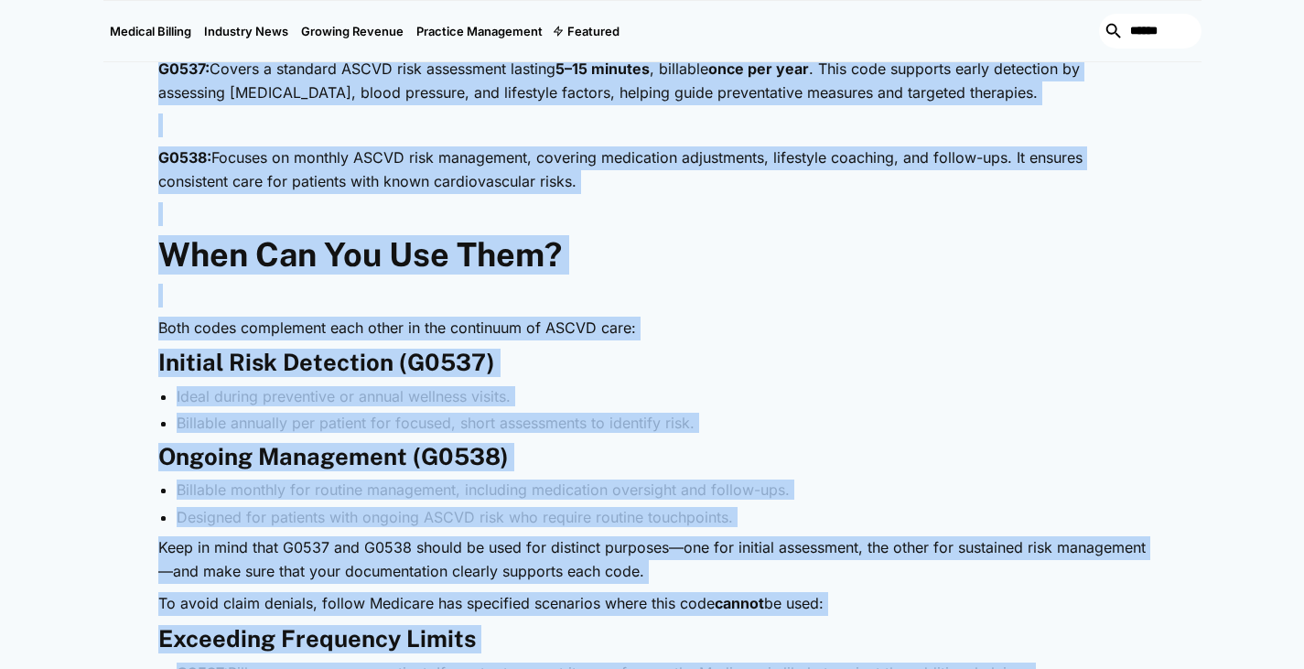
click at [568, 419] on li "Billable annually per patient for focused, short assessments to identify risk." at bounding box center [662, 423] width 970 height 20
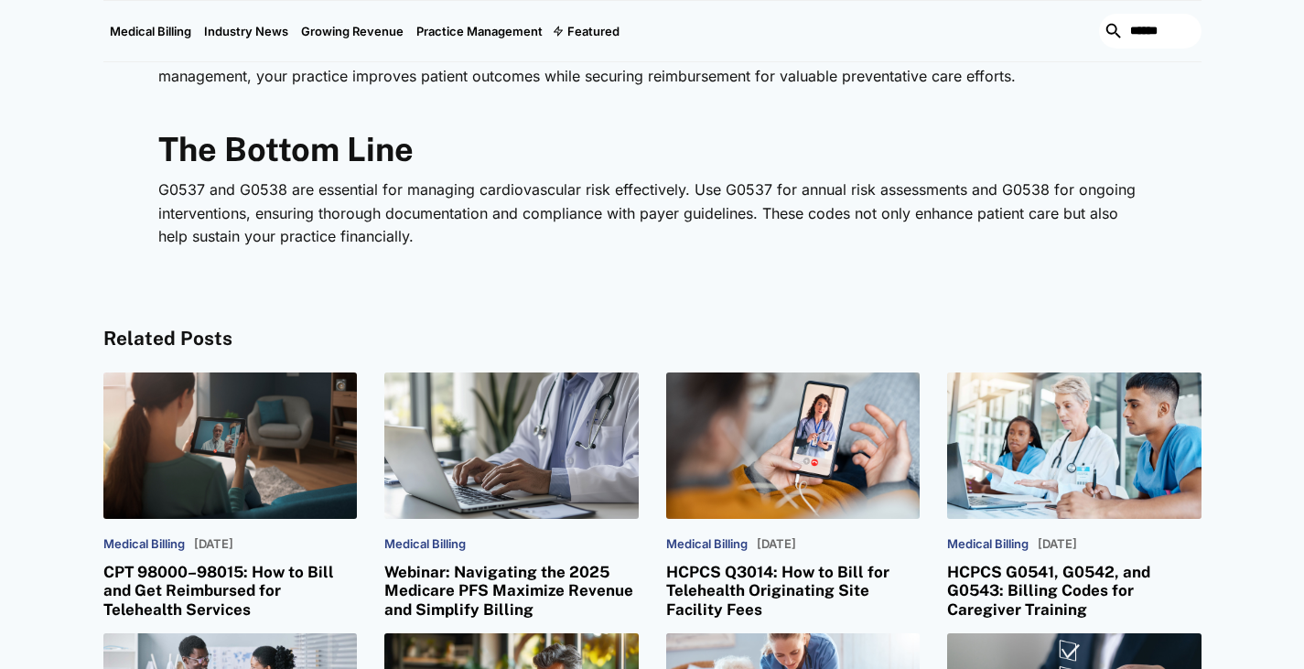
scroll to position [3139, 0]
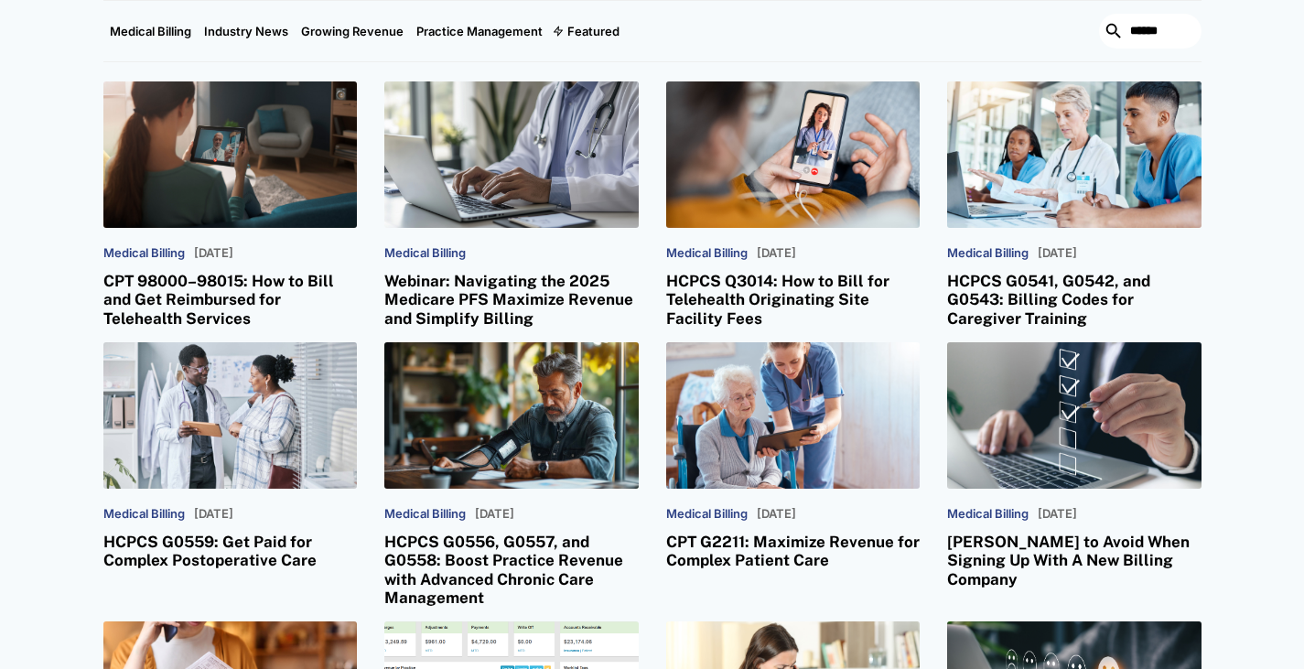
click at [26, 139] on div "Related Posts Medical Billing March 5, 2025 CPT 98000–98015: How to Bill and Ge…" at bounding box center [652, 583] width 1304 height 1092
click at [366, 169] on div "Medical Billing March 5, 2025 CPT 98000–98015: How to Bill and Get Reimbursed f…" at bounding box center [652, 604] width 1098 height 1046
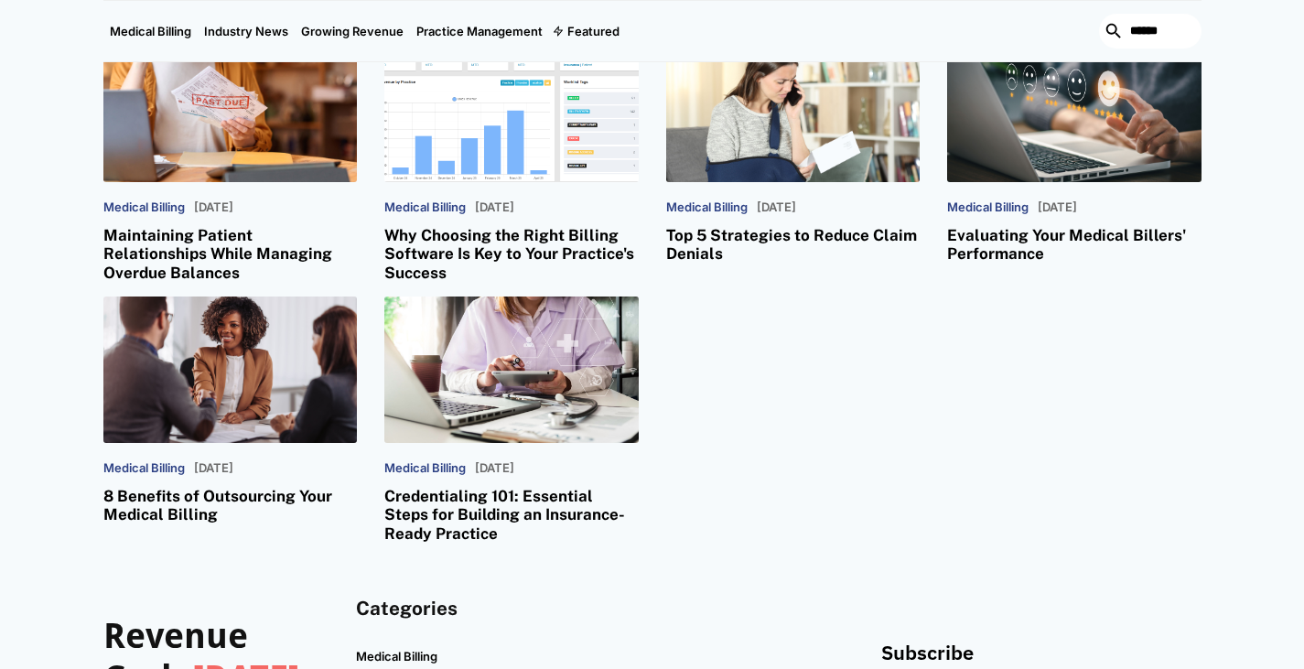
scroll to position [3738, 0]
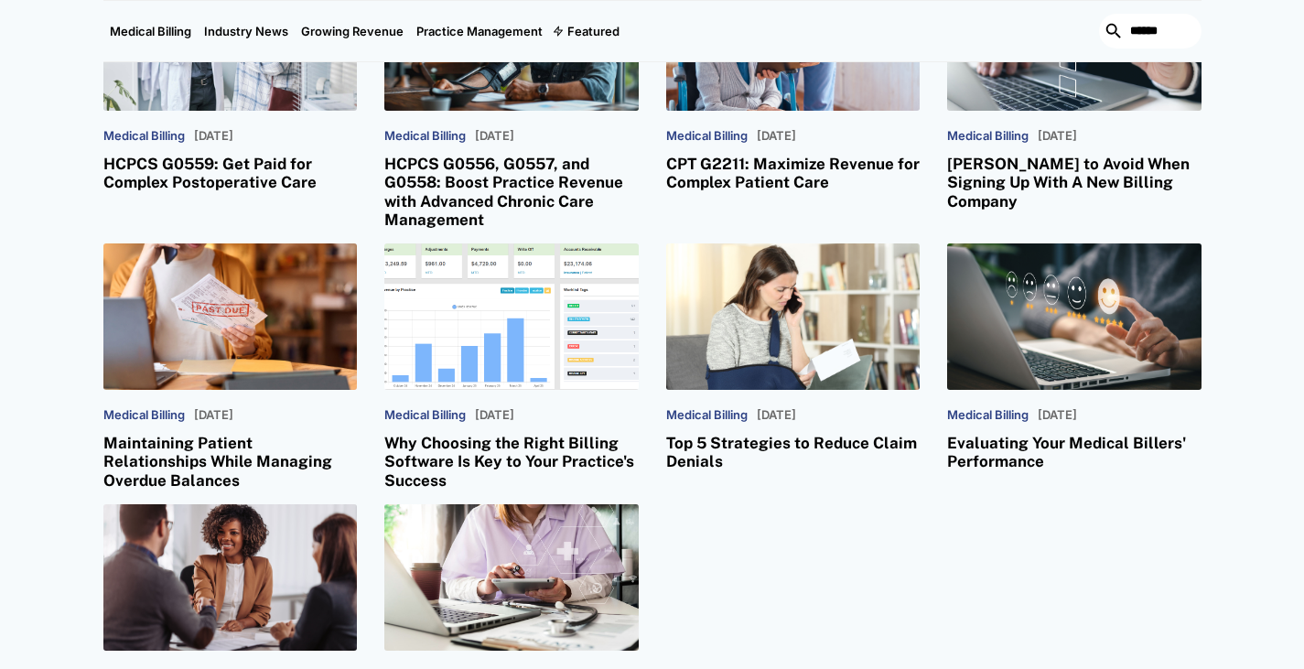
scroll to position [3497, 0]
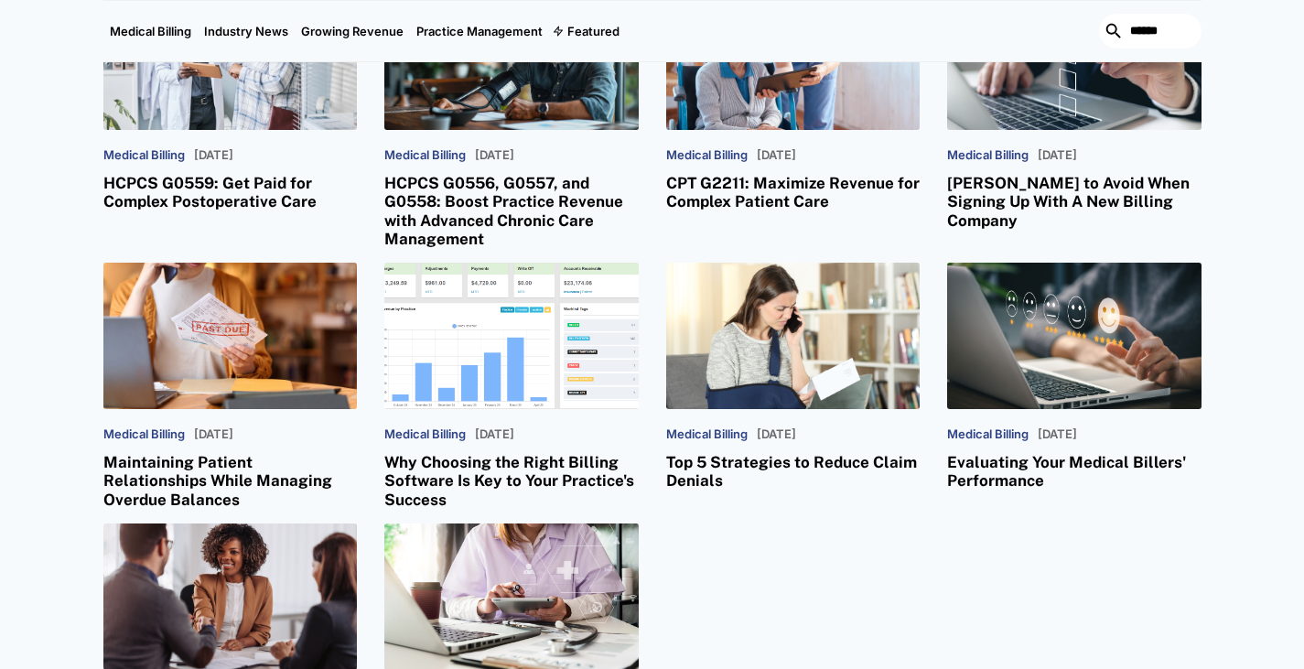
click at [364, 200] on div "Medical Billing March 5, 2025 CPT 98000–98015: How to Bill and Get Reimbursed f…" at bounding box center [652, 246] width 1098 height 1046
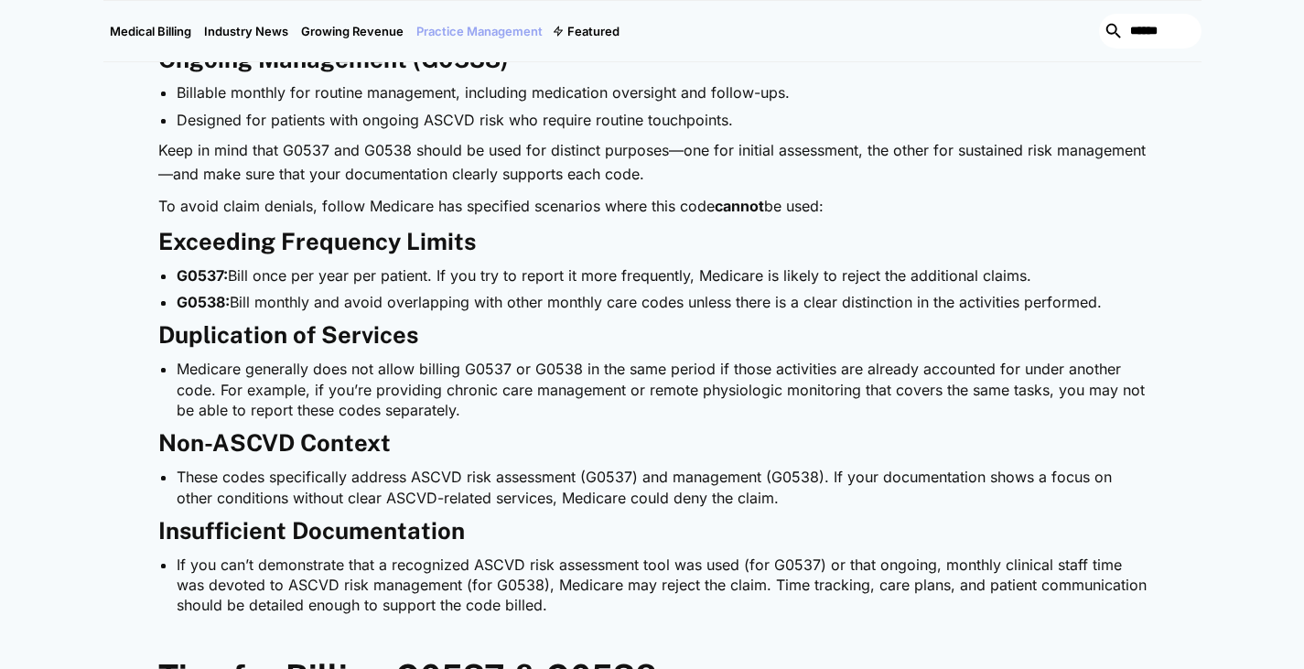
scroll to position [1136, 0]
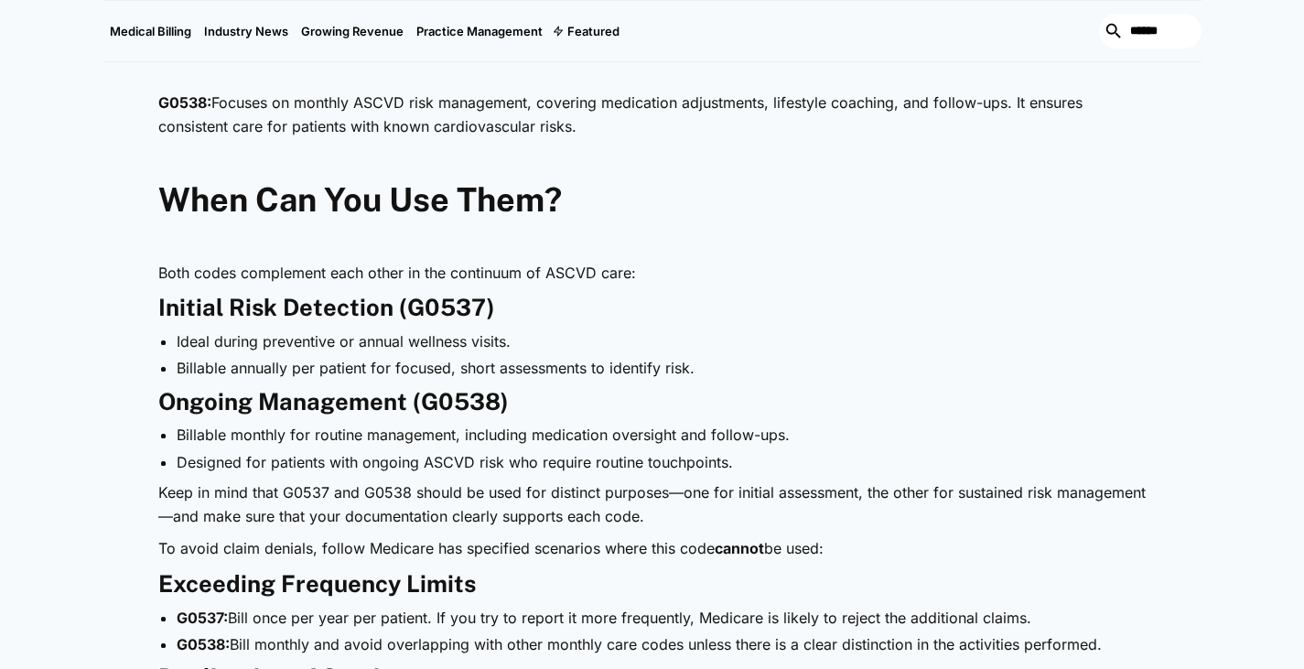
click at [672, 158] on p "‍" at bounding box center [652, 159] width 988 height 24
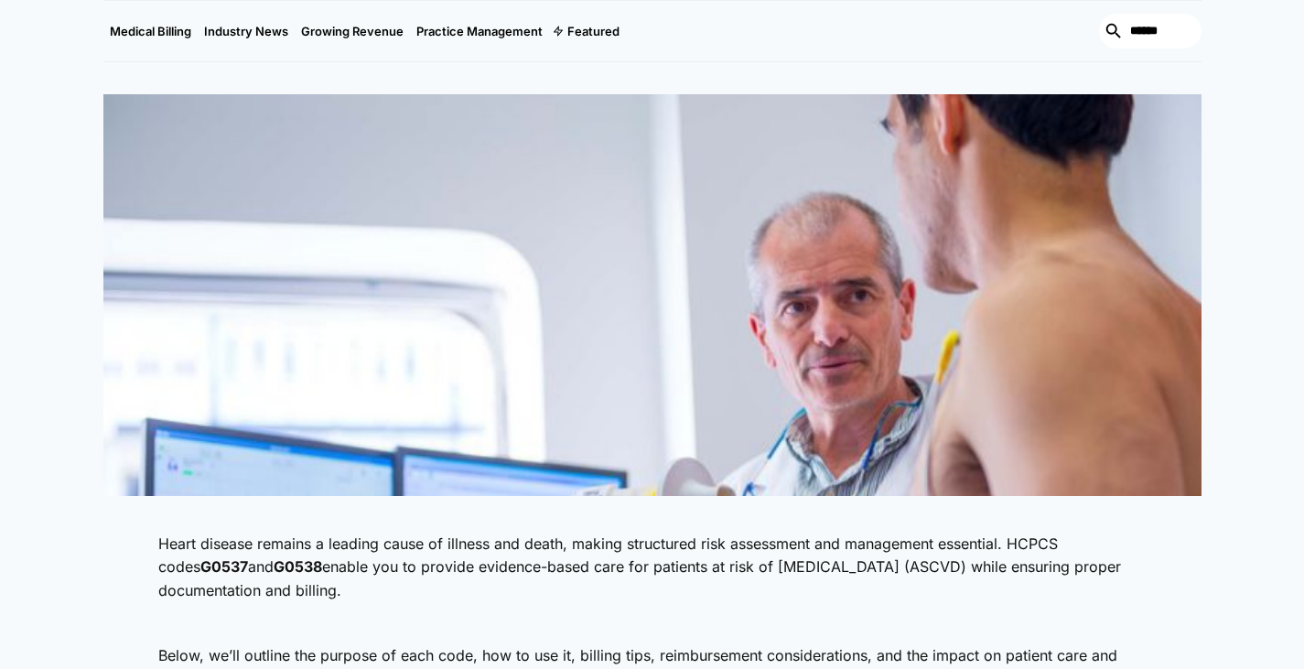
scroll to position [0, 0]
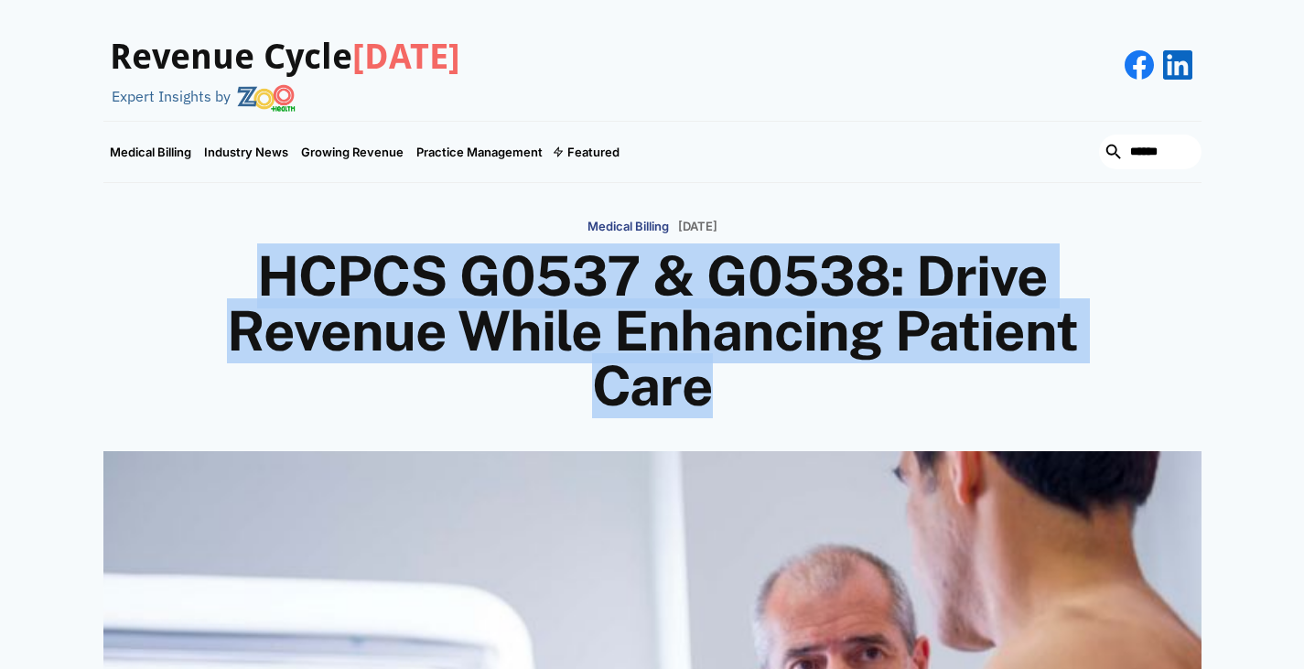
drag, startPoint x: 819, startPoint y: 387, endPoint x: 253, endPoint y: 252, distance: 582.4
click at [253, 252] on h1 "HCPCS G0537 & G0538: Drive Revenue While Enhancing Patient Care" at bounding box center [652, 331] width 878 height 165
drag, startPoint x: 210, startPoint y: 225, endPoint x: 858, endPoint y: 407, distance: 672.9
click at [858, 407] on div "Medical Billing January 24, 2025 HCPCS G0537 & G0538: Drive Revenue While Enhan…" at bounding box center [652, 312] width 1098 height 204
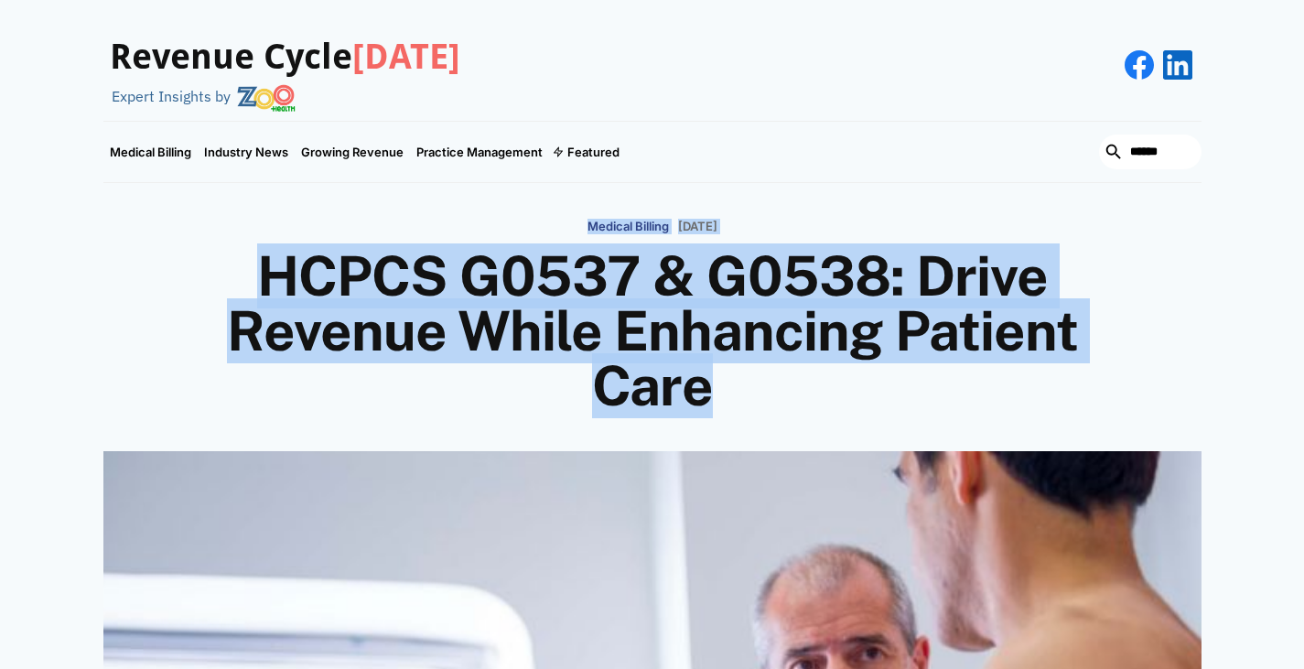
click at [858, 407] on h1 "HCPCS G0537 & G0538: Drive Revenue While Enhancing Patient Care" at bounding box center [652, 331] width 878 height 165
drag, startPoint x: 792, startPoint y: 405, endPoint x: 534, endPoint y: 220, distance: 317.9
click at [534, 220] on div "Medical Billing January 24, 2025 HCPCS G0537 & G0538: Drive Revenue While Enhan…" at bounding box center [652, 312] width 1098 height 204
click at [534, 220] on div "Medical Billing January 24, 2025" at bounding box center [652, 225] width 1098 height 30
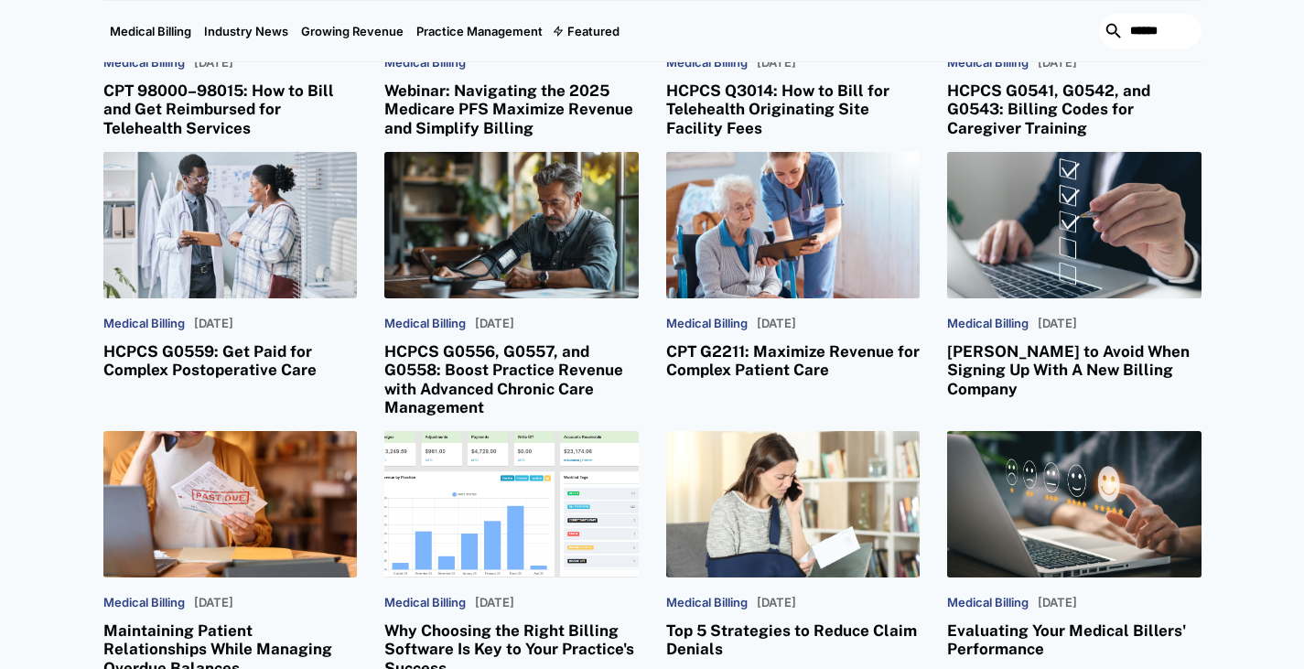
scroll to position [3330, 0]
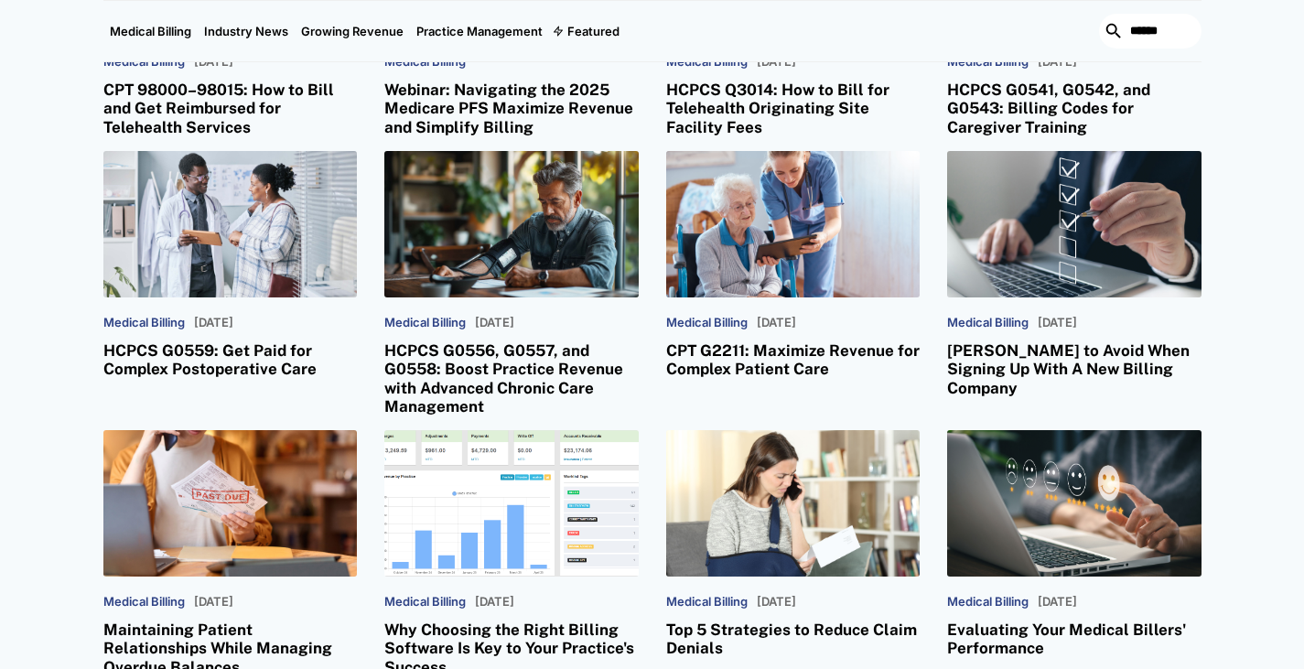
click at [650, 260] on div "Medical Billing March 5, 2025 CPT 98000–98015: How to Bill and Get Reimbursed f…" at bounding box center [652, 413] width 1098 height 1046
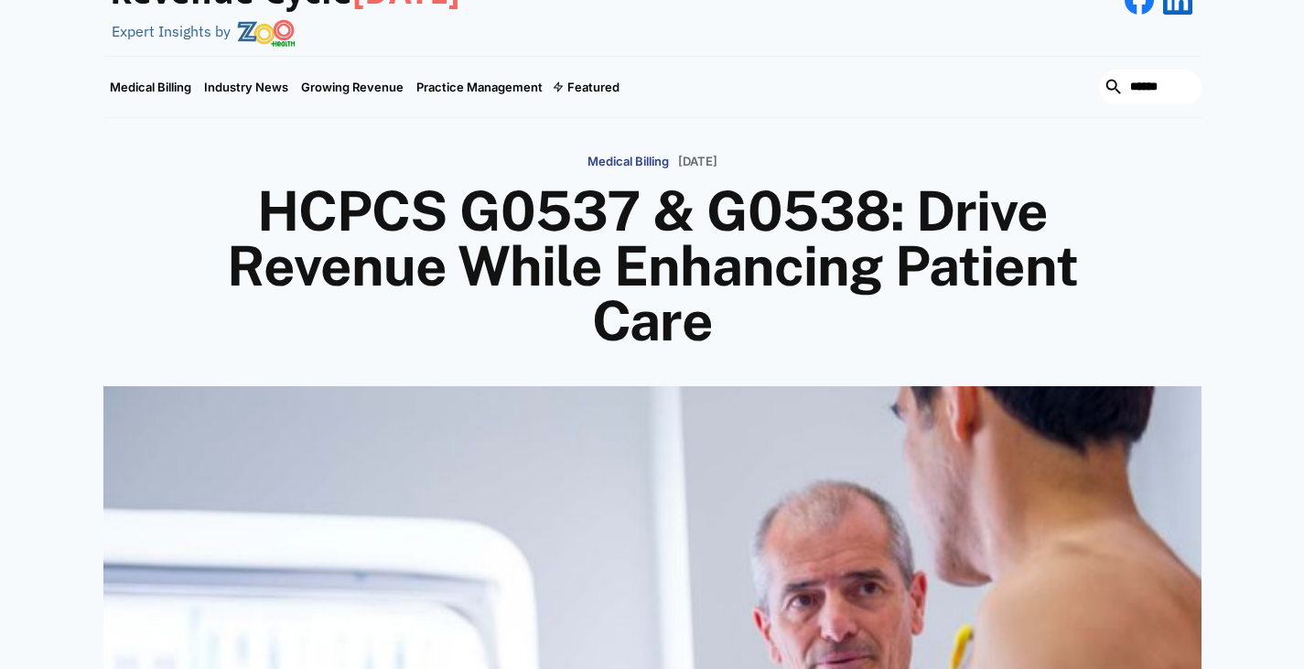
scroll to position [64, 0]
click at [771, 305] on h1 "HCPCS G0537 & G0538: Drive Revenue While Enhancing Patient Care" at bounding box center [652, 267] width 878 height 165
